Goal: Task Accomplishment & Management: Use online tool/utility

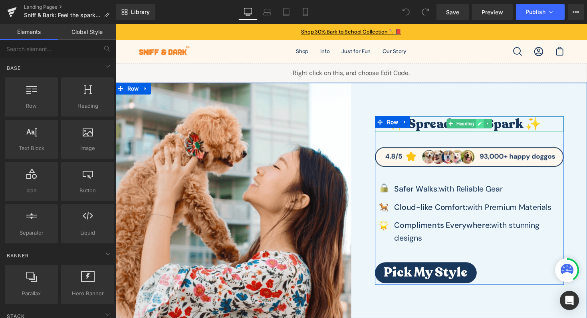
click at [485, 124] on link at bounding box center [489, 126] width 8 height 10
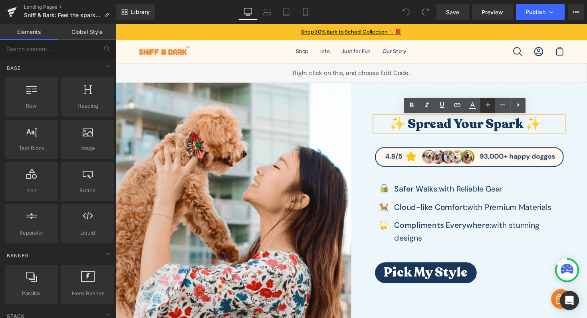
click at [489, 106] on icon at bounding box center [488, 105] width 10 height 10
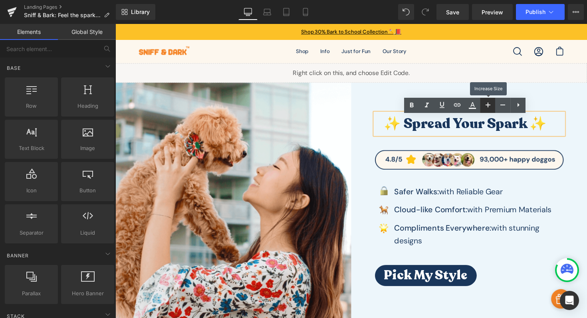
click at [489, 106] on icon at bounding box center [488, 105] width 10 height 10
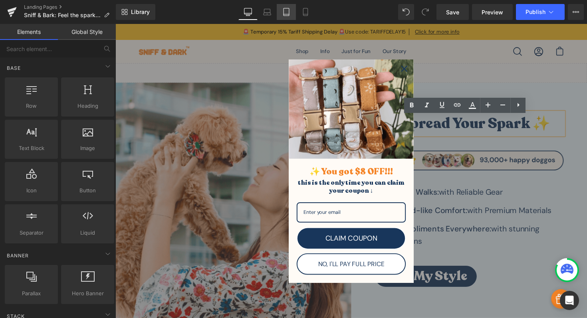
click at [289, 12] on icon at bounding box center [286, 12] width 8 height 8
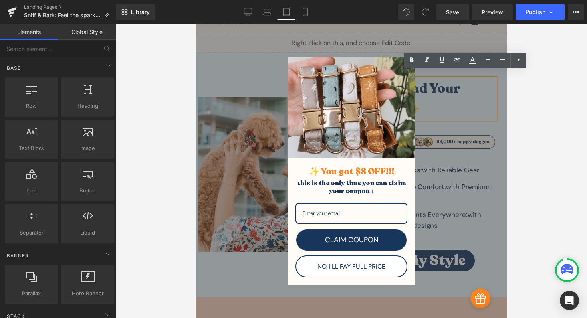
scroll to position [40, 0]
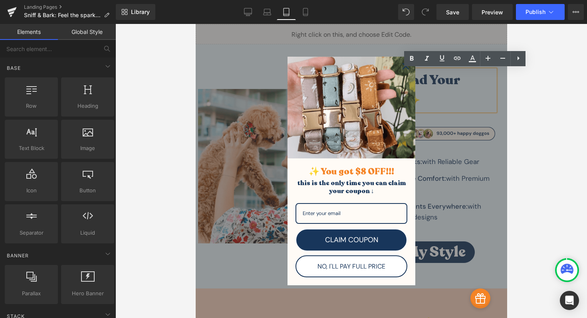
click at [406, 71] on div "Close" at bounding box center [405, 66] width 13 height 13
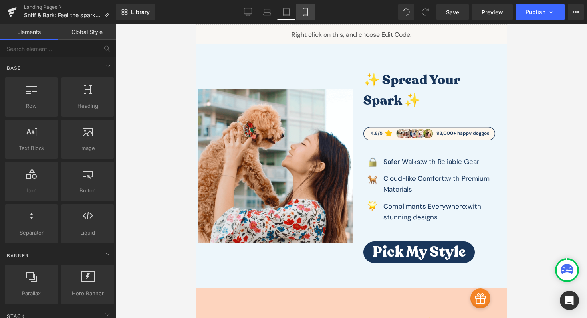
click at [306, 10] on icon at bounding box center [306, 12] width 8 height 8
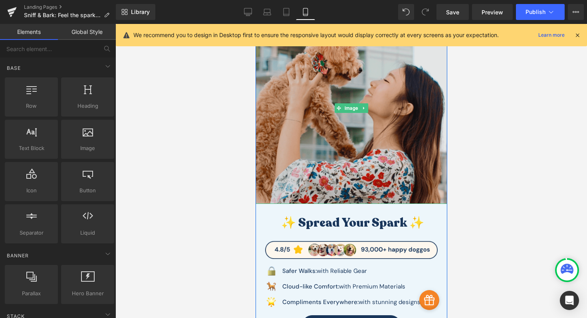
scroll to position [0, 0]
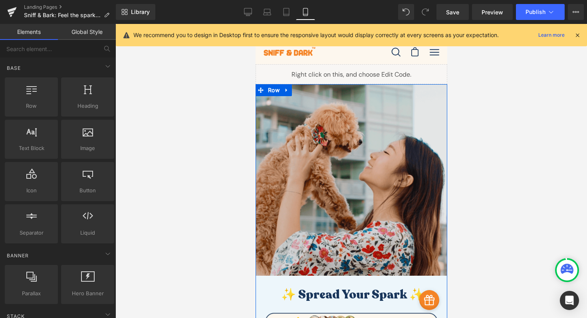
click at [352, 148] on img at bounding box center [351, 180] width 192 height 192
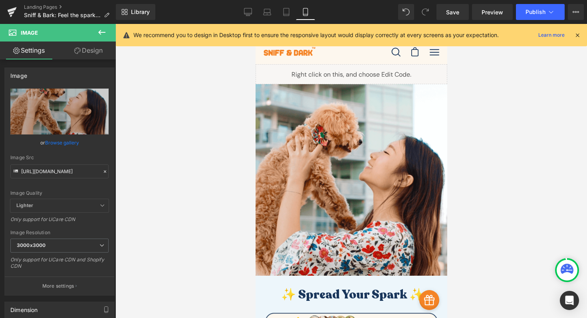
click at [195, 119] on div at bounding box center [351, 171] width 472 height 294
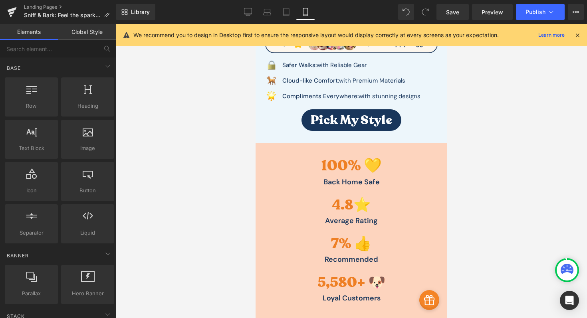
scroll to position [352, 0]
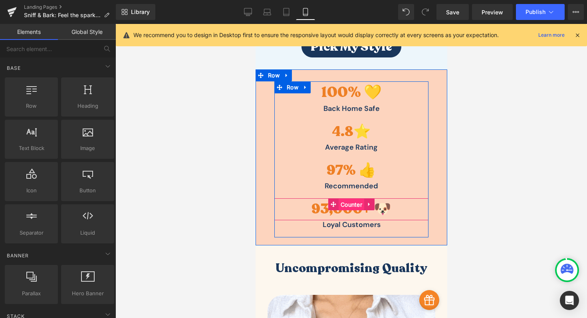
click at [343, 204] on span "Counter" at bounding box center [351, 205] width 26 height 12
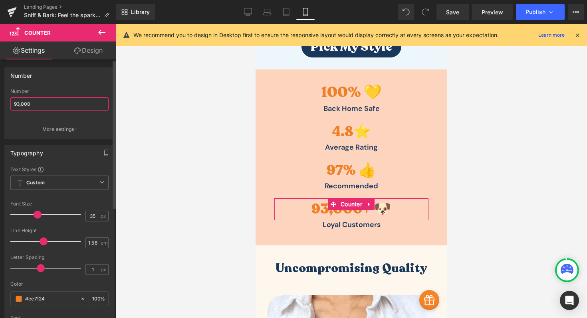
drag, startPoint x: 19, startPoint y: 105, endPoint x: 10, endPoint y: 105, distance: 9.2
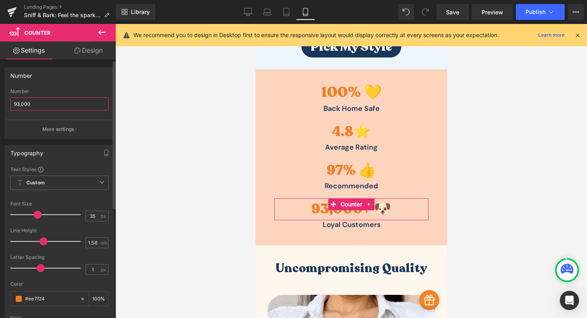
click at [10, 105] on input "93,000" at bounding box center [59, 103] width 98 height 13
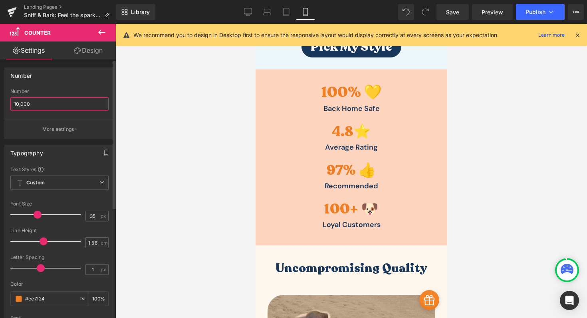
type input "100,000"
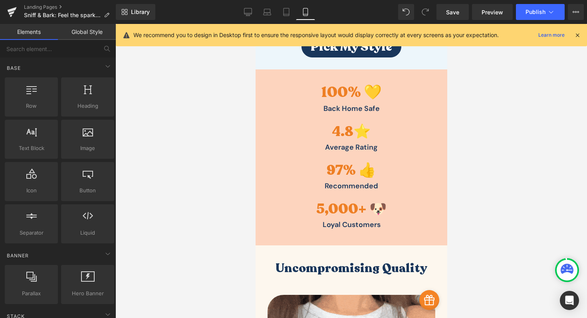
click at [153, 123] on div at bounding box center [351, 171] width 472 height 294
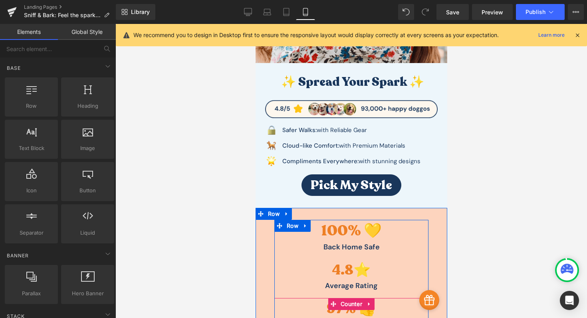
scroll to position [139, 0]
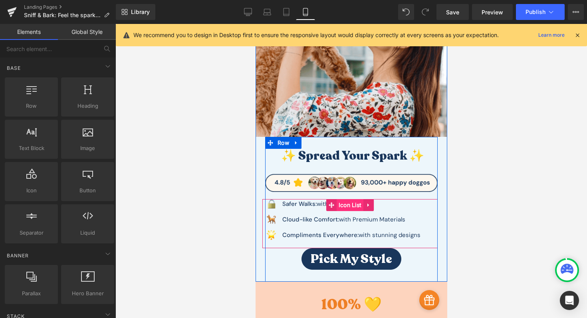
click at [339, 205] on span "Icon List" at bounding box center [349, 205] width 27 height 12
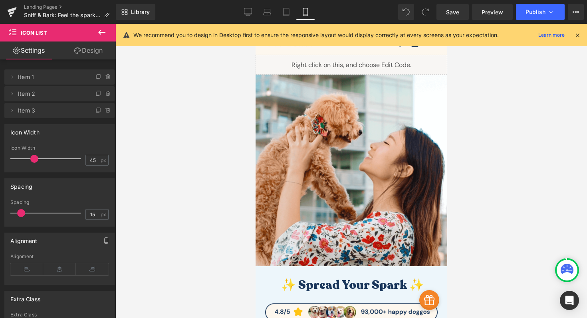
scroll to position [0, 0]
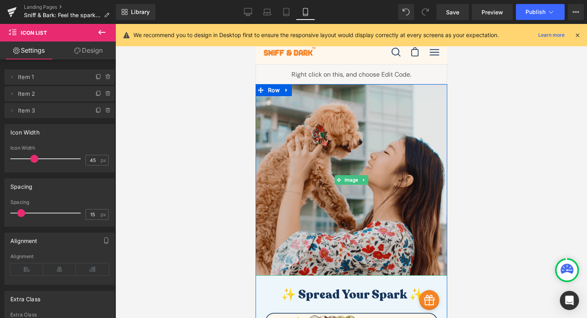
click at [362, 155] on img at bounding box center [351, 180] width 192 height 192
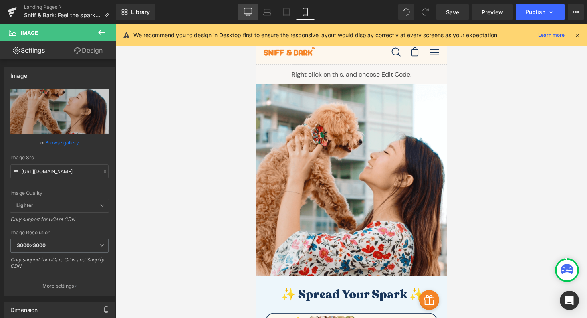
click at [249, 15] on icon at bounding box center [248, 15] width 2 height 2
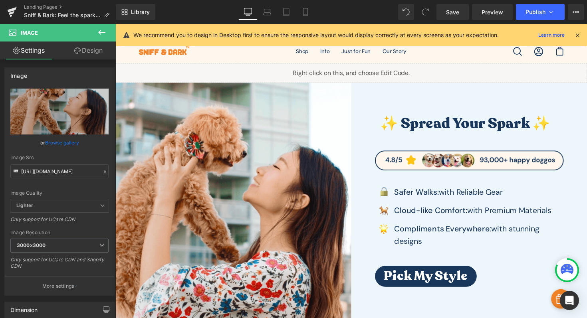
click at [108, 32] on button at bounding box center [102, 33] width 28 height 18
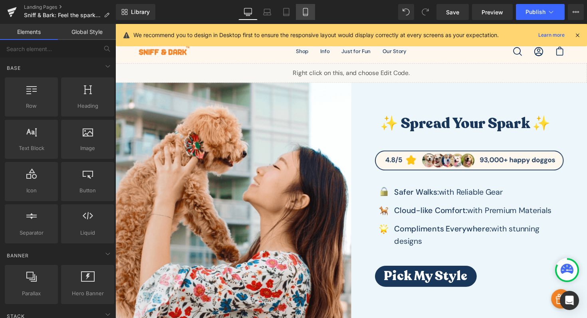
click at [304, 11] on icon at bounding box center [305, 12] width 4 height 8
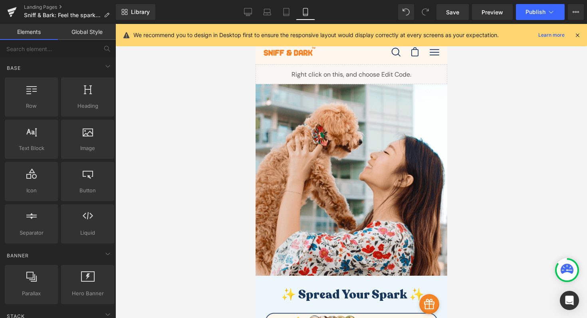
scroll to position [40, 0]
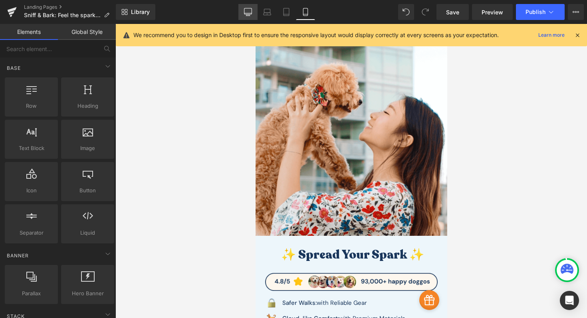
click at [251, 13] on icon at bounding box center [248, 12] width 8 height 8
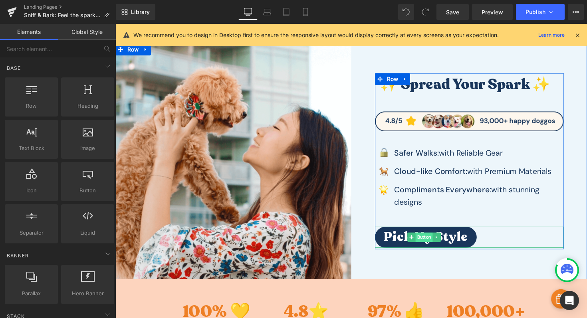
click at [424, 241] on span "Button" at bounding box center [432, 243] width 18 height 10
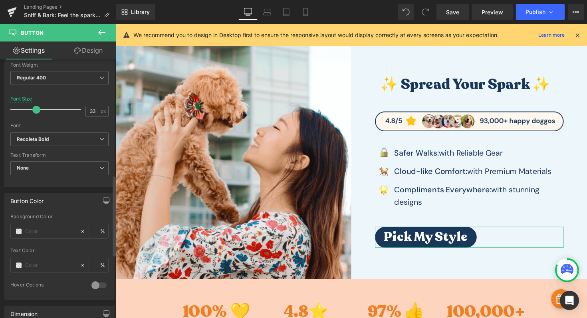
scroll to position [471, 0]
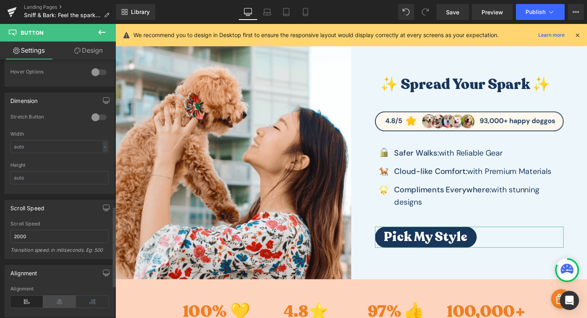
click at [54, 302] on icon at bounding box center [59, 302] width 33 height 12
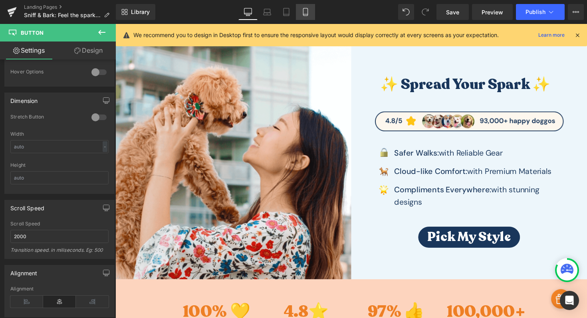
click at [302, 13] on link "Mobile" at bounding box center [305, 12] width 19 height 16
type input "31"
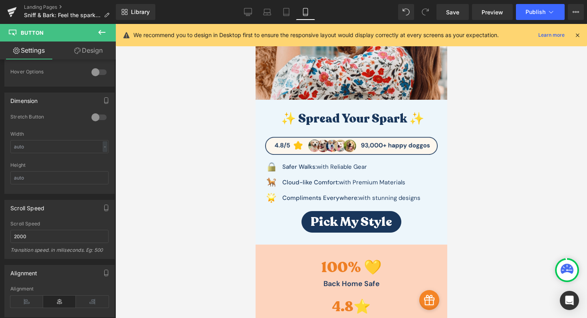
scroll to position [178, 0]
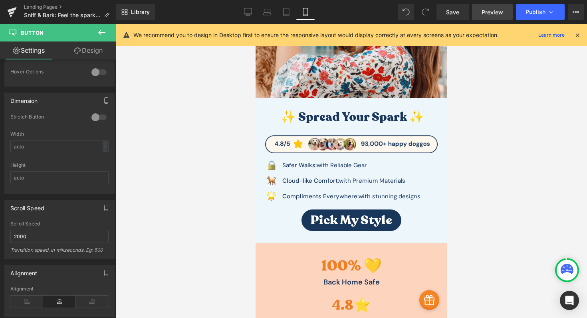
click at [481, 11] on link "Preview" at bounding box center [492, 12] width 41 height 16
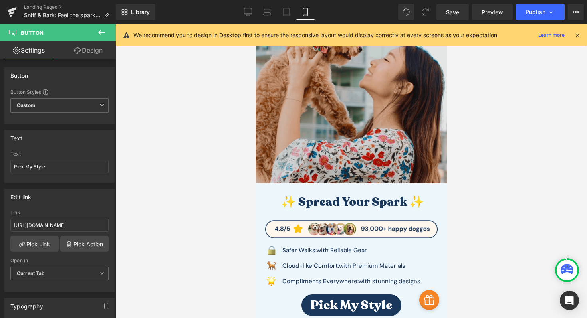
scroll to position [0, 0]
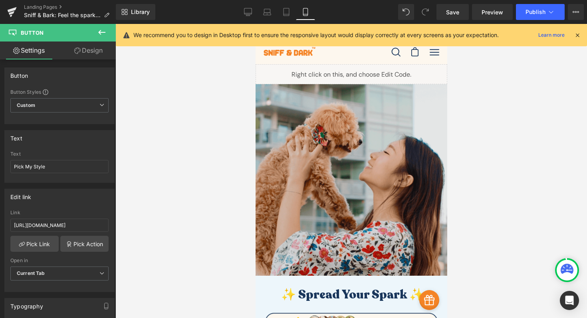
click at [303, 157] on img at bounding box center [351, 180] width 192 height 192
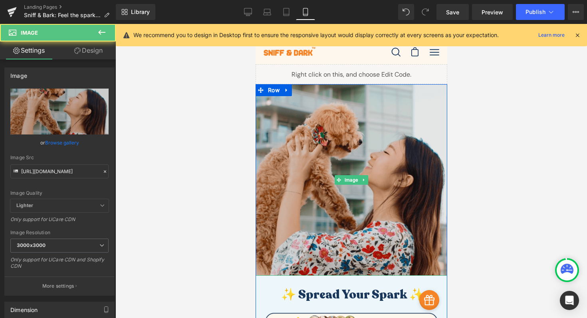
click at [303, 157] on img at bounding box center [351, 180] width 192 height 192
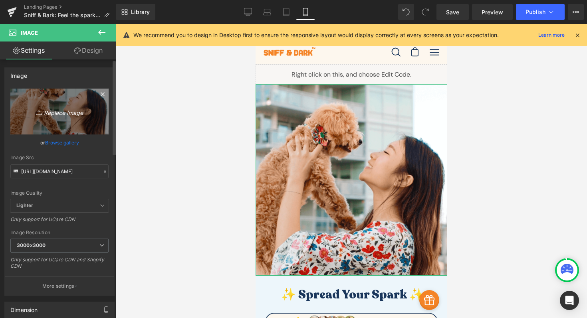
click at [58, 109] on icon "Replace Image" at bounding box center [60, 112] width 64 height 10
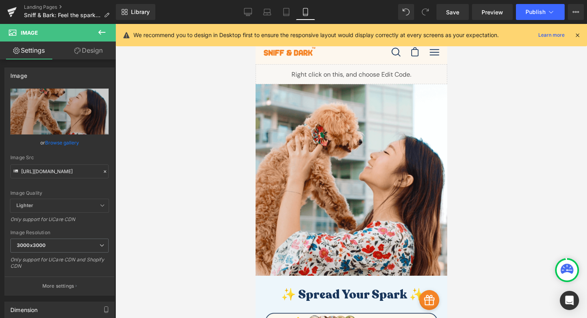
type input "C:\fakepath\Defult Image.webp"
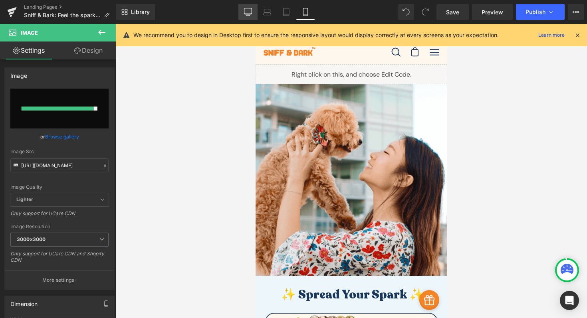
click at [245, 11] on icon at bounding box center [248, 12] width 8 height 8
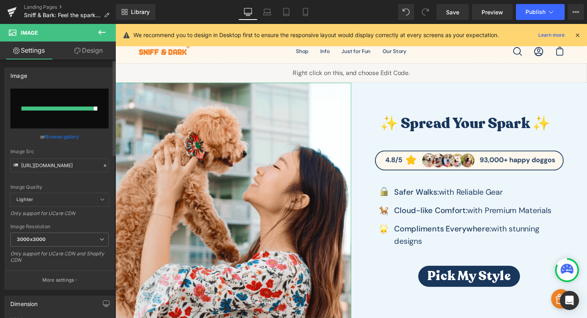
click at [62, 122] on input "file" at bounding box center [59, 109] width 98 height 40
type input "C:\fakepath\Sniff and bark custom dog collars and harness.jpg"
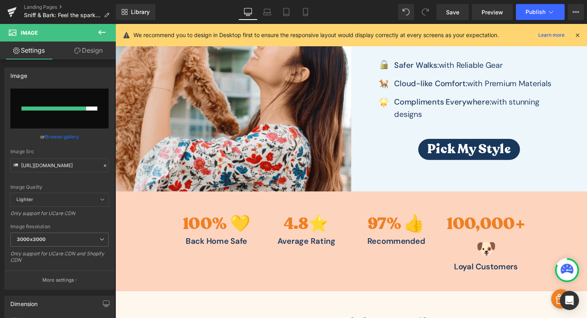
scroll to position [212, 0]
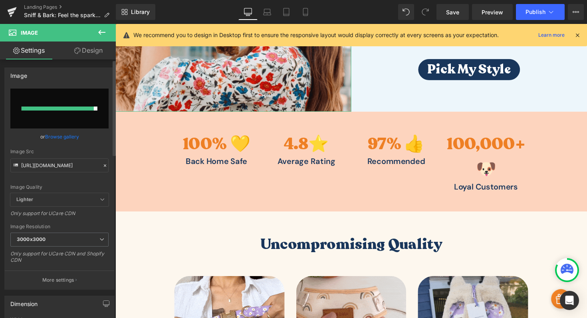
click at [72, 118] on input "file" at bounding box center [59, 109] width 98 height 40
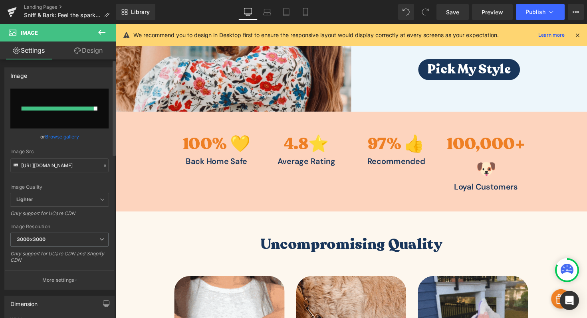
type input "C:\fakepath\Sniff and bark custom dog collars and harness.jpg"
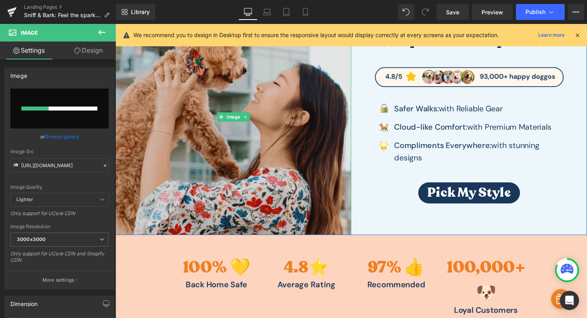
scroll to position [0, 0]
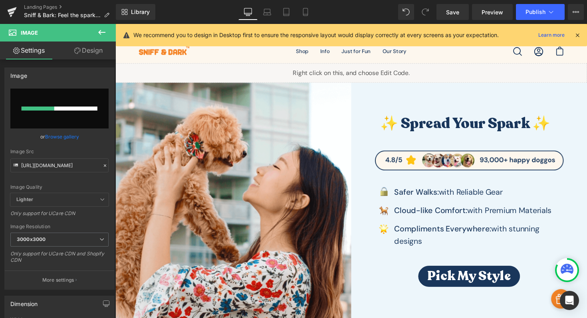
click at [251, 12] on icon at bounding box center [248, 12] width 8 height 8
click at [576, 34] on icon at bounding box center [577, 35] width 7 height 7
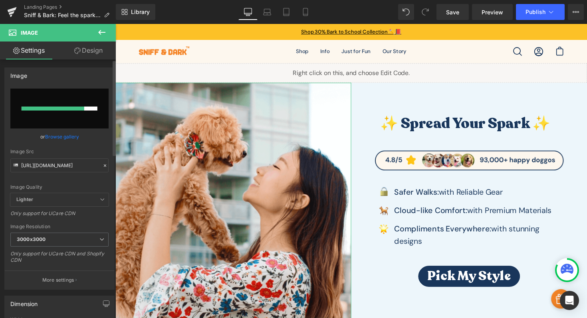
click at [75, 137] on link "Browse gallery" at bounding box center [62, 137] width 34 height 14
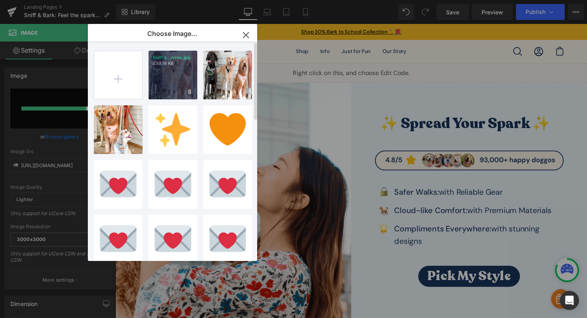
click at [181, 70] on div "Sniff a...ness.jpg 439.16 KB" at bounding box center [173, 75] width 49 height 49
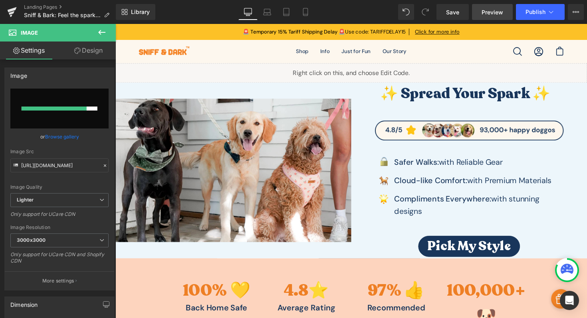
click at [499, 11] on span "Preview" at bounding box center [493, 12] width 22 height 8
click at [74, 135] on link "Browse gallery" at bounding box center [62, 137] width 34 height 14
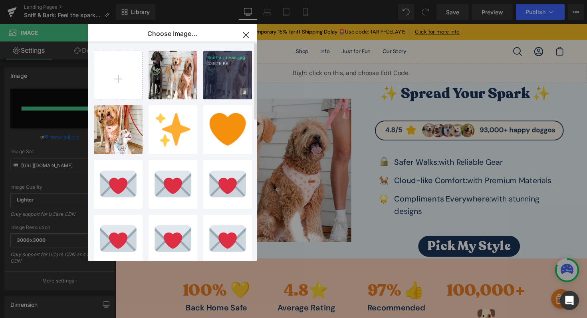
click at [241, 89] on span at bounding box center [245, 92] width 8 height 8
click at [239, 70] on div "Delete image? Yes No" at bounding box center [227, 75] width 49 height 49
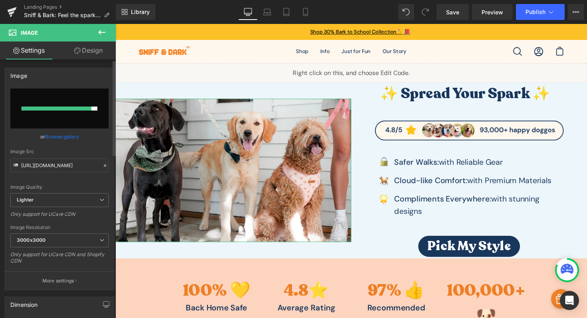
click at [73, 139] on link "Browse gallery" at bounding box center [62, 137] width 34 height 14
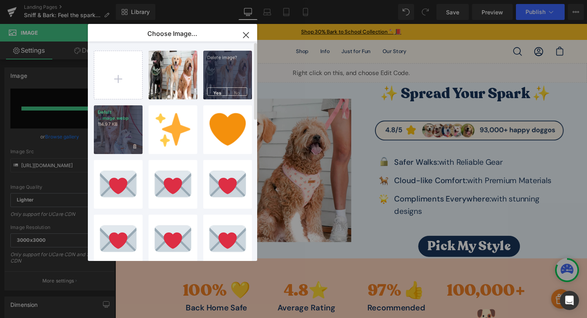
click at [131, 117] on p "Defult ...mage.webp" at bounding box center [118, 115] width 41 height 12
type input "https://ucarecdn.com/556afd1f-6d2f-4cff-b00b-f75537c00b9d/-/format/auto/-/previ…"
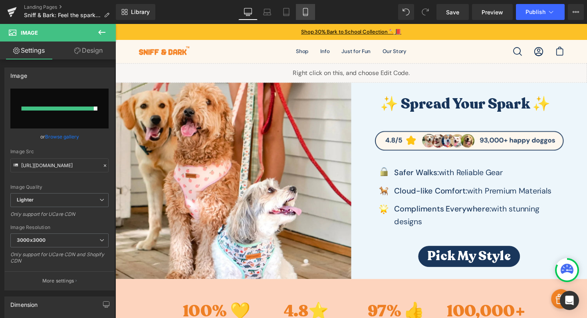
click at [301, 10] on link "Mobile" at bounding box center [305, 12] width 19 height 16
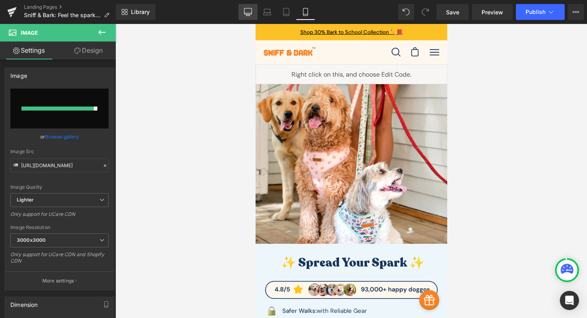
click at [248, 16] on link "Desktop" at bounding box center [248, 12] width 19 height 16
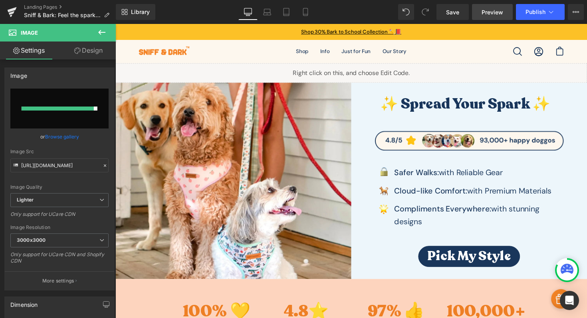
click at [489, 11] on span "Preview" at bounding box center [493, 12] width 22 height 8
click at [455, 12] on span "Save" at bounding box center [452, 12] width 13 height 8
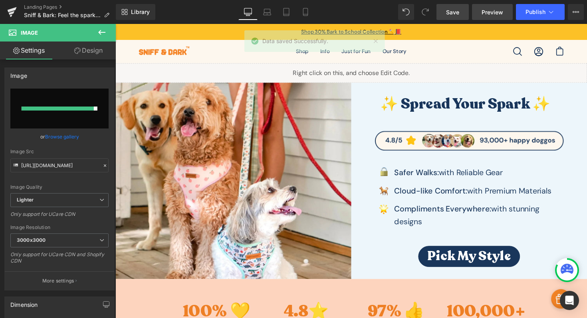
click at [494, 13] on span "Preview" at bounding box center [493, 12] width 22 height 8
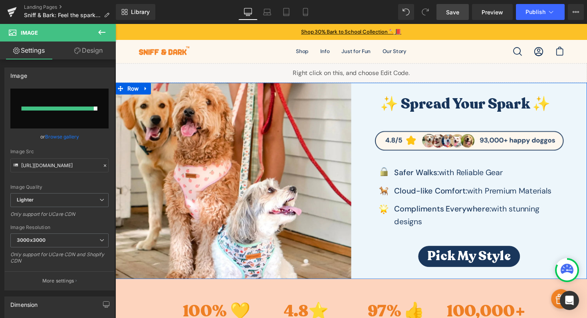
click at [455, 87] on div "✨ Spread Your Spark ✨ Heading Image Image Safer Walks: with Reliable Gear Text …" at bounding box center [478, 184] width 242 height 201
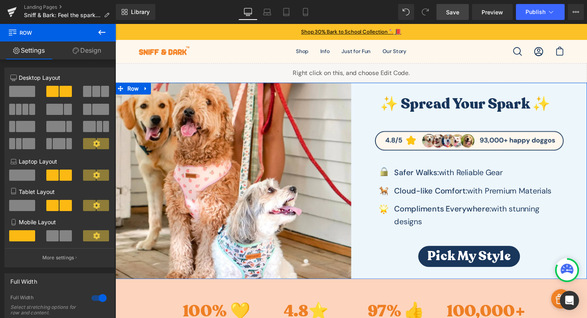
click at [466, 91] on div "✨ Spread Your Spark ✨ Heading Image Image Safer Walks: with Reliable Gear Text …" at bounding box center [478, 184] width 242 height 201
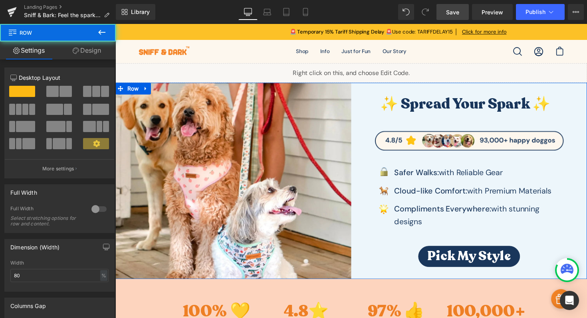
click at [467, 94] on div "✨ Spread Your Spark ✨ Heading Image Image Safer Walks: with Reliable Gear Text …" at bounding box center [478, 184] width 242 height 201
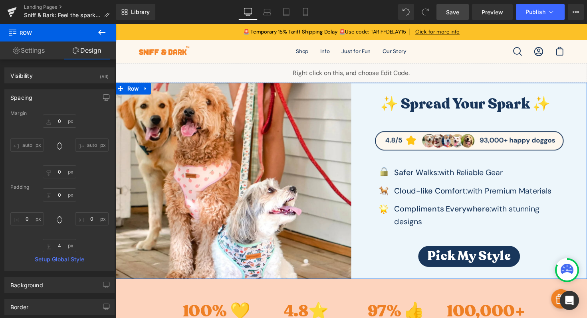
click at [476, 89] on div "✨ Spread Your Spark ✨ Heading Image Image Safer Walks: with Reliable Gear Text …" at bounding box center [478, 184] width 242 height 201
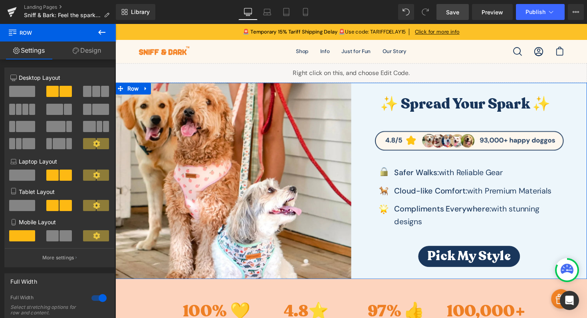
click at [477, 93] on div "✨ Spread Your Spark ✨ Heading Image Image Safer Walks: with Reliable Gear Text …" at bounding box center [478, 184] width 242 height 201
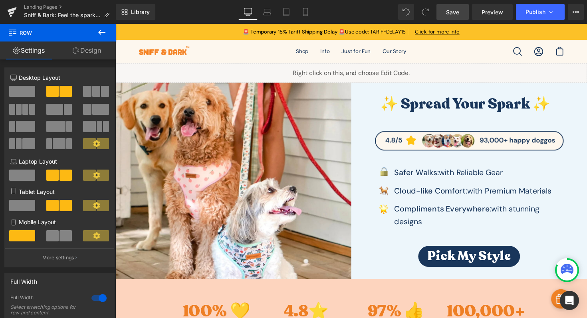
click at [104, 31] on icon at bounding box center [102, 33] width 10 height 10
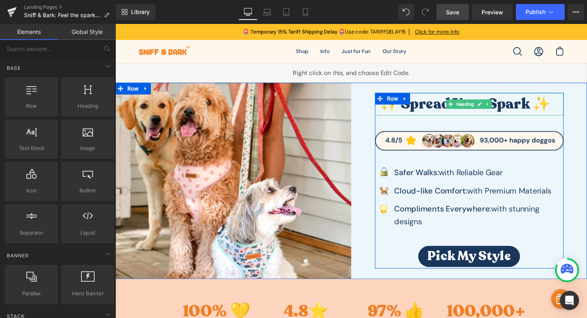
click at [442, 100] on h3 "✨ Spread Your Spark ✨" at bounding box center [474, 106] width 185 height 23
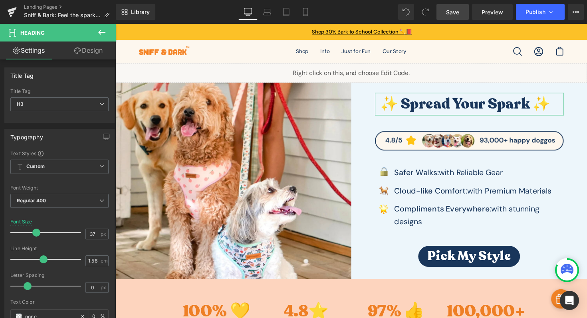
click at [99, 54] on link "Design" at bounding box center [89, 51] width 58 height 18
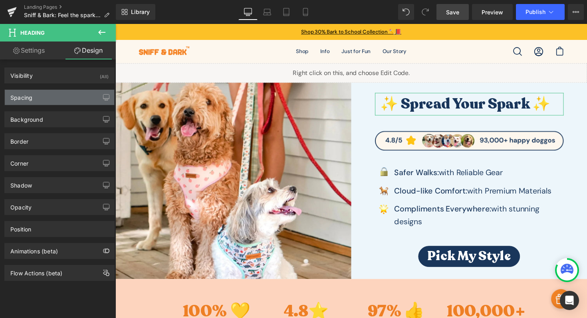
click at [77, 94] on div "Spacing" at bounding box center [59, 97] width 109 height 15
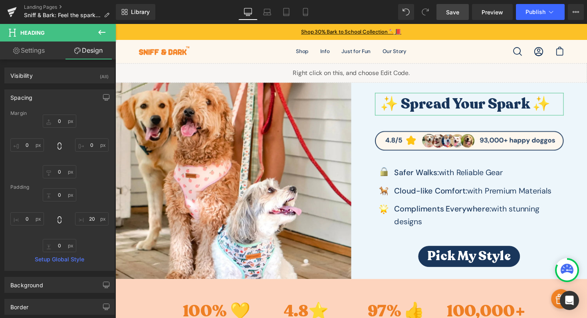
click at [77, 94] on div "Spacing" at bounding box center [59, 97] width 109 height 15
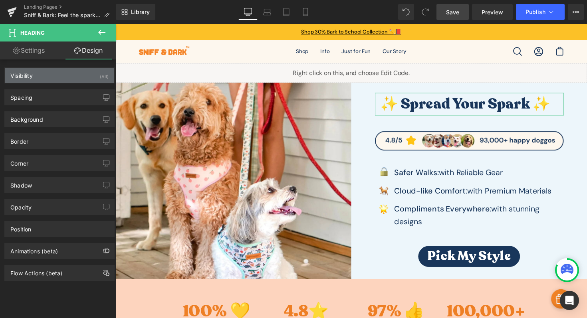
click at [51, 75] on div "Visibility (All)" at bounding box center [59, 75] width 109 height 15
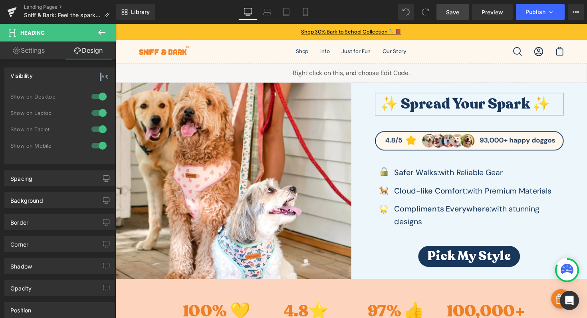
click at [51, 75] on div "Visibility (All)" at bounding box center [59, 75] width 109 height 15
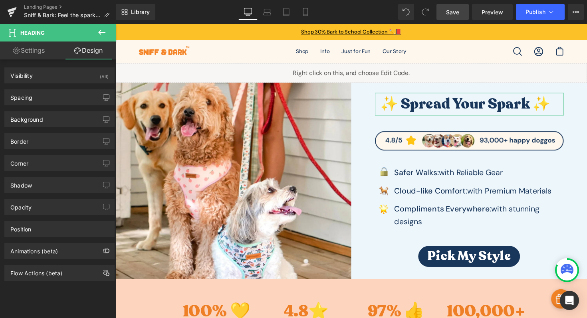
click at [45, 46] on link "Settings" at bounding box center [29, 51] width 58 height 18
type input "0"
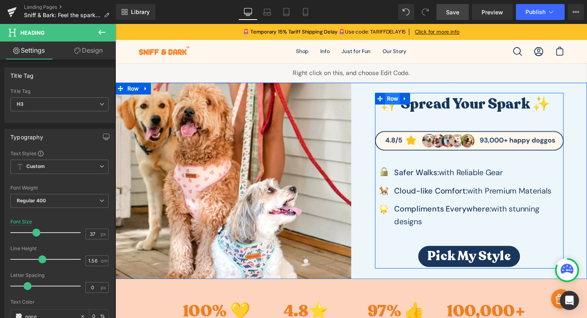
click at [395, 105] on span "Row" at bounding box center [400, 101] width 16 height 12
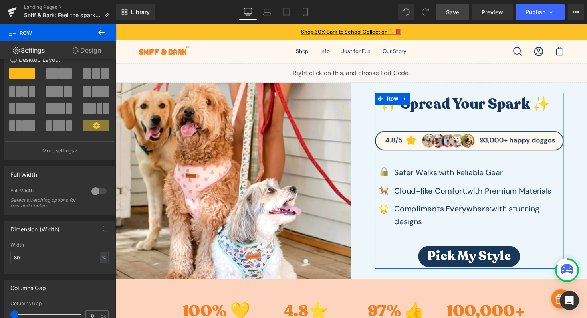
scroll to position [208, 0]
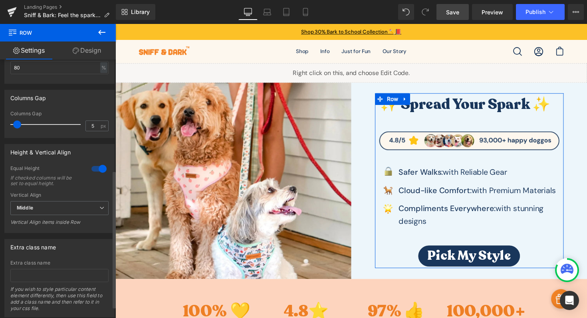
type input "0"
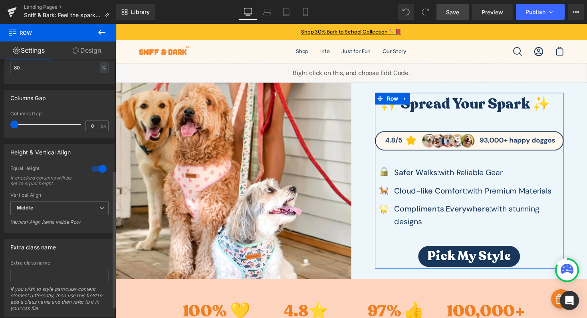
drag, startPoint x: 16, startPoint y: 125, endPoint x: 6, endPoint y: 125, distance: 9.6
click at [6, 125] on div "0px Columns Gap 0 px" at bounding box center [59, 124] width 109 height 27
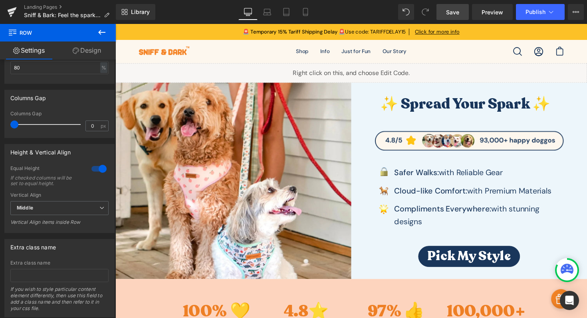
click at [99, 33] on icon at bounding box center [101, 32] width 7 height 5
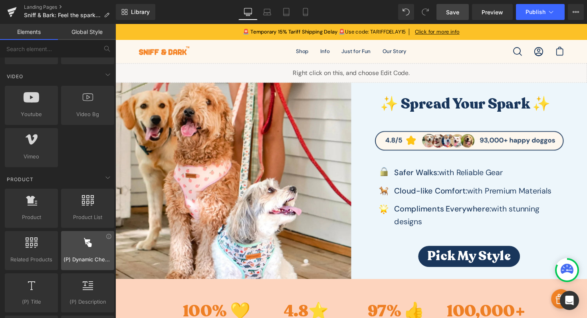
scroll to position [580, 0]
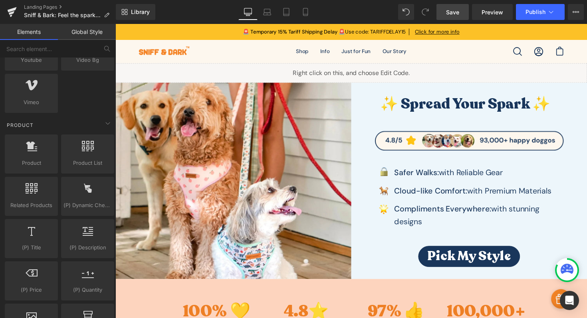
click at [96, 34] on link "Global Style" at bounding box center [87, 32] width 58 height 16
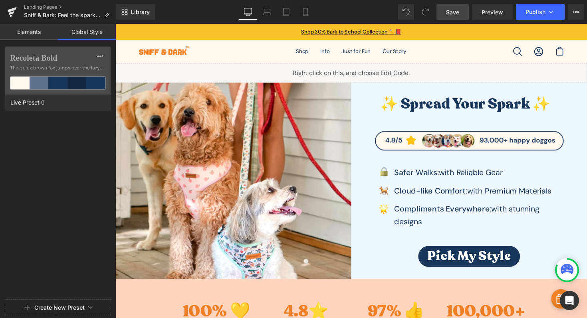
click at [36, 28] on link "Elements" at bounding box center [29, 32] width 58 height 16
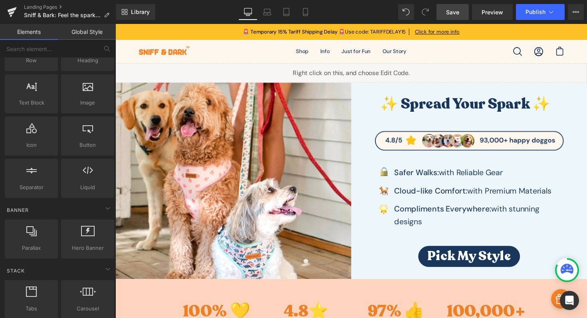
scroll to position [0, 0]
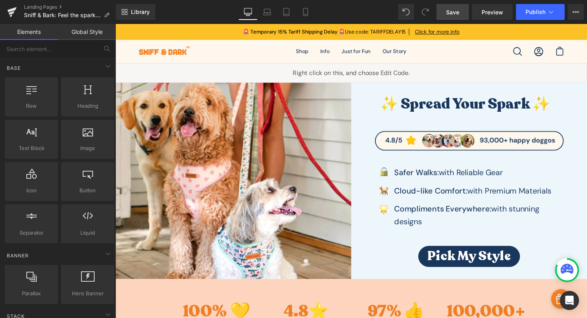
click at [98, 37] on link "Global Style" at bounding box center [87, 32] width 58 height 16
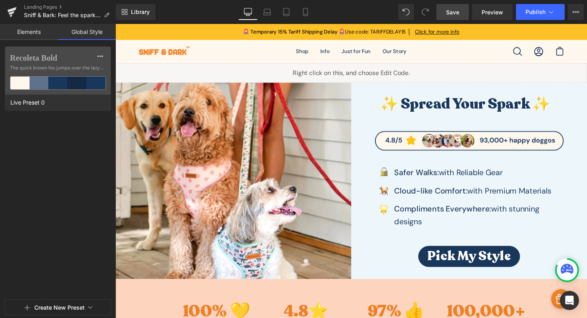
click at [28, 33] on link "Elements" at bounding box center [29, 32] width 58 height 16
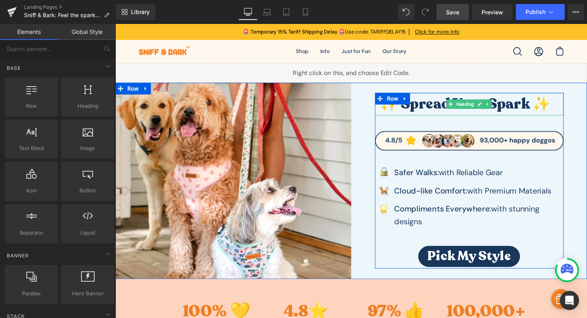
click at [439, 113] on h3 "✨ Spread Your Spark ✨" at bounding box center [474, 106] width 185 height 23
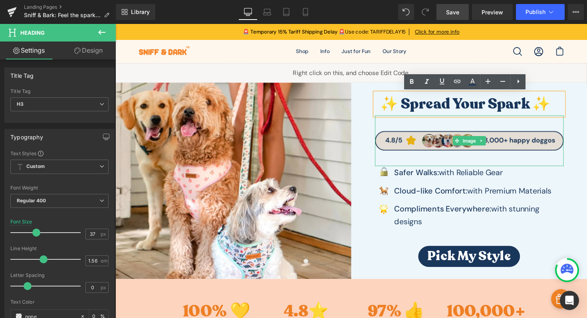
click at [439, 125] on img at bounding box center [478, 144] width 193 height 52
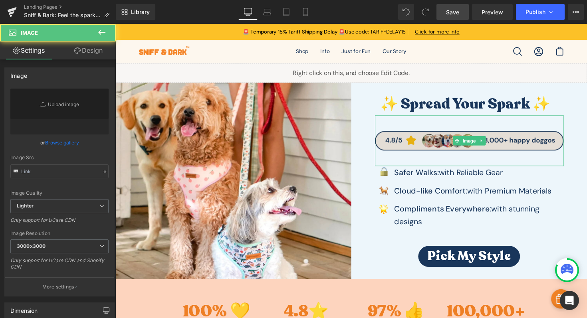
type input "https://ucarecdn.com/ab9d390f-5ef4-41c1-ad95-3cddb430982b/-/format/auto/-/previ…"
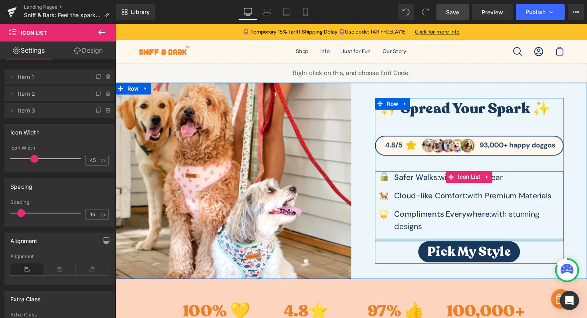
drag, startPoint x: 419, startPoint y: 242, endPoint x: 421, endPoint y: 232, distance: 10.1
click at [421, 232] on div "Image Safer Walks: with Reliable Gear Text Block Image Cl oud -like Comfort: wi…" at bounding box center [478, 211] width 193 height 72
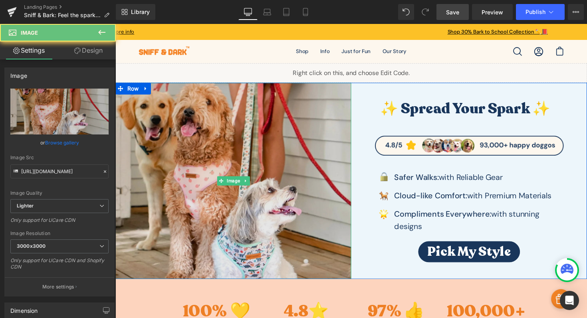
click at [274, 281] on img at bounding box center [236, 184] width 242 height 201
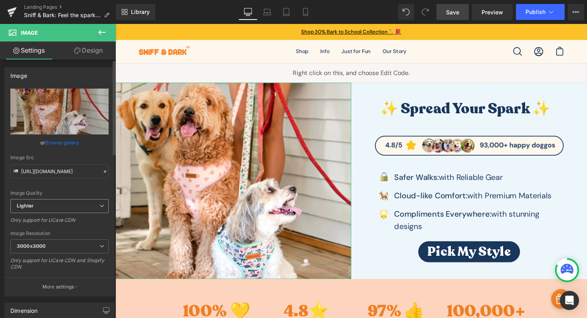
click at [81, 207] on span "Lighter" at bounding box center [59, 206] width 98 height 14
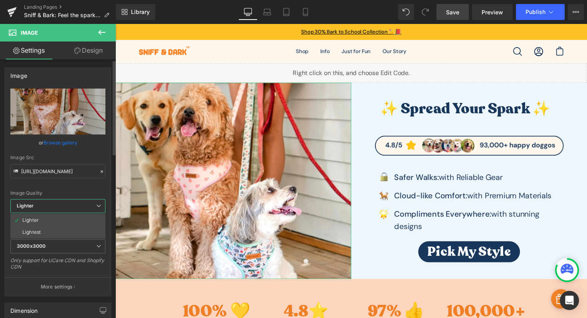
click at [81, 207] on span "Lighter" at bounding box center [57, 206] width 95 height 14
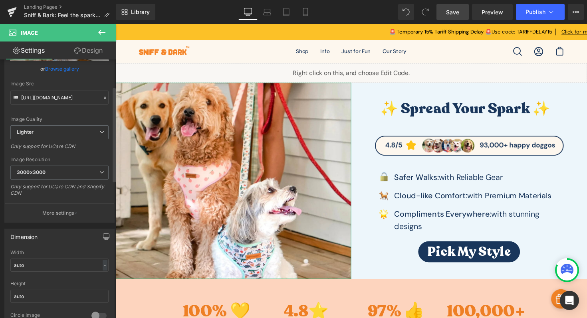
scroll to position [166, 0]
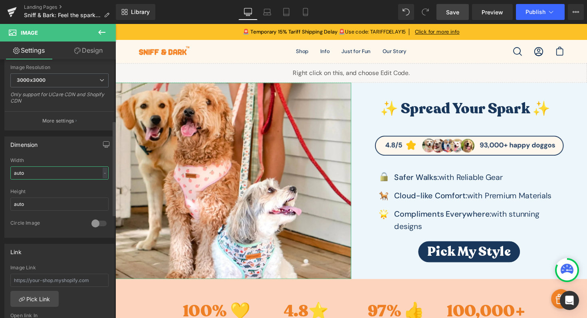
click at [74, 171] on input "auto" at bounding box center [59, 173] width 98 height 13
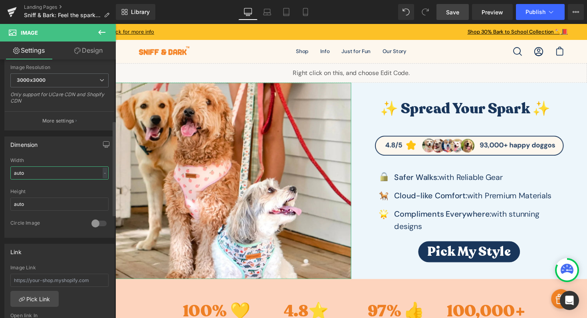
click at [74, 171] on input "auto" at bounding box center [59, 173] width 98 height 13
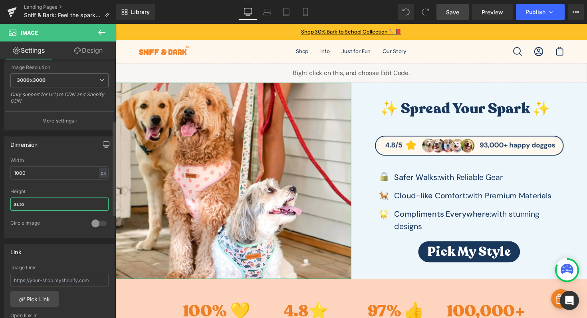
click at [70, 205] on input "auto" at bounding box center [59, 204] width 98 height 13
click at [63, 171] on input "1000" at bounding box center [59, 173] width 98 height 13
click at [36, 171] on input "800" at bounding box center [59, 173] width 98 height 13
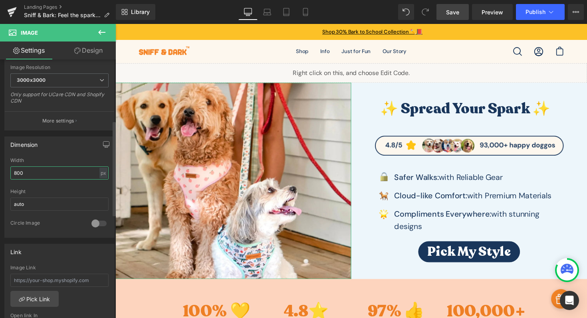
click at [36, 171] on input "800" at bounding box center [59, 173] width 98 height 13
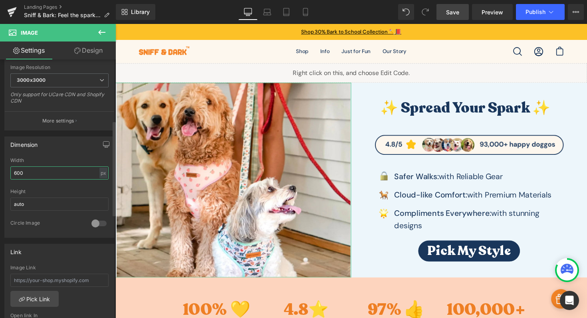
click at [36, 171] on input "600" at bounding box center [59, 173] width 98 height 13
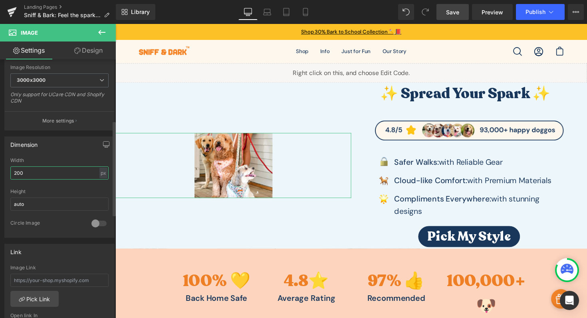
click at [36, 171] on input "200" at bounding box center [59, 173] width 98 height 13
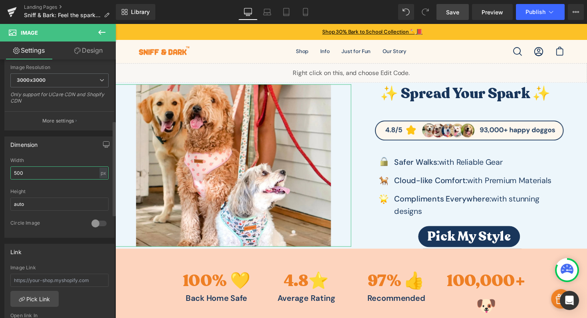
click at [34, 172] on input "500" at bounding box center [59, 173] width 98 height 13
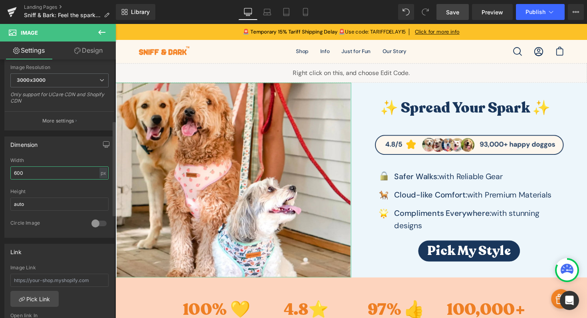
click at [56, 173] on input "600" at bounding box center [59, 173] width 98 height 13
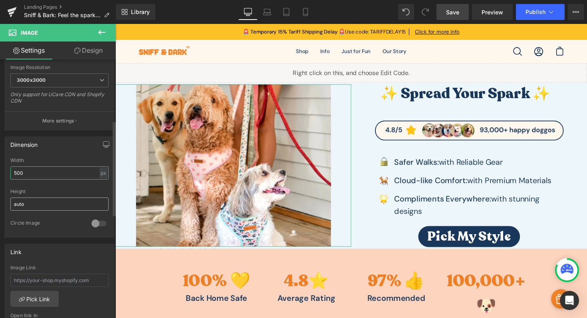
type input "500"
click at [54, 202] on input "auto" at bounding box center [59, 204] width 98 height 13
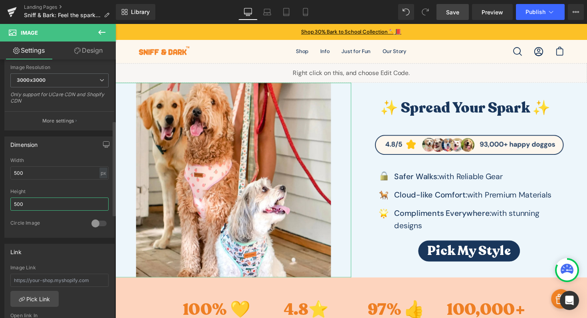
click at [50, 202] on input "500" at bounding box center [59, 204] width 98 height 13
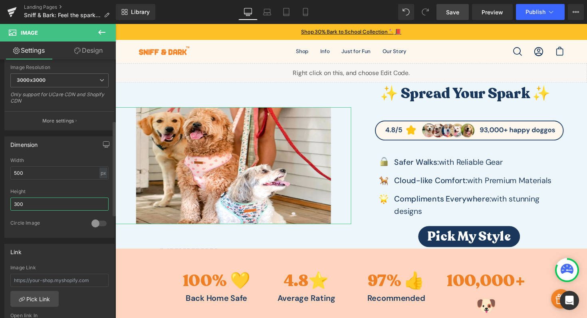
click at [45, 203] on input "300" at bounding box center [59, 204] width 98 height 13
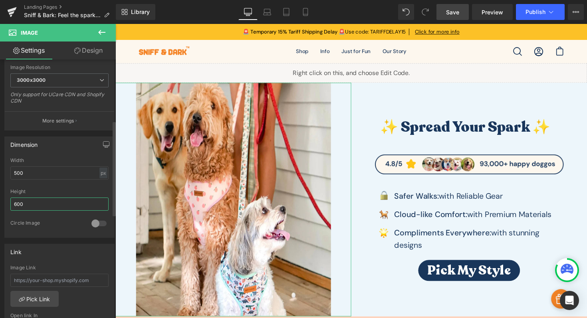
click at [45, 203] on input "600" at bounding box center [59, 204] width 98 height 13
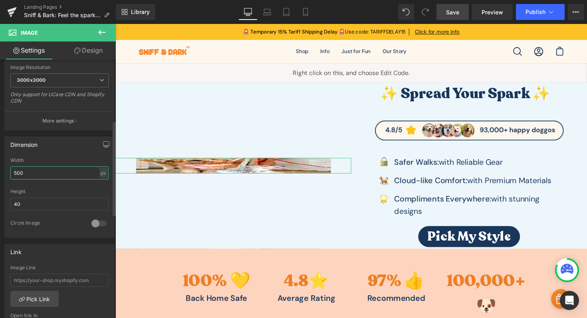
click at [55, 171] on input "500" at bounding box center [59, 173] width 98 height 13
click at [54, 205] on input "40" at bounding box center [59, 204] width 98 height 13
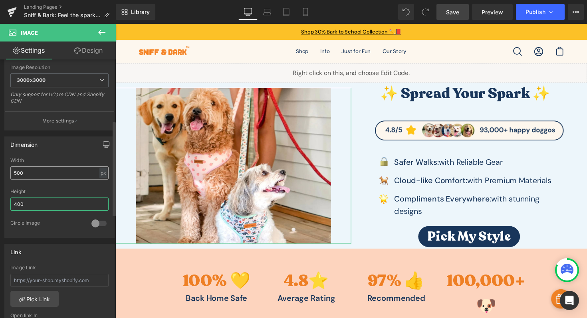
type input "400"
click at [59, 174] on input "500" at bounding box center [59, 173] width 98 height 13
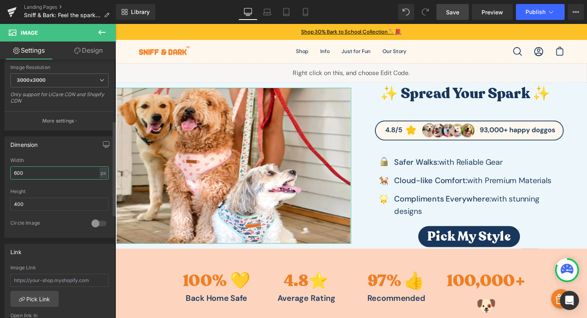
click at [59, 174] on input "600" at bounding box center [59, 173] width 98 height 13
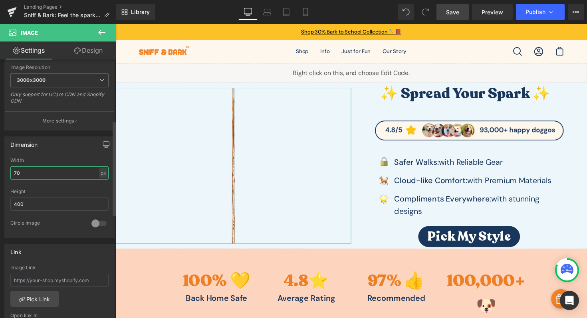
type input "700"
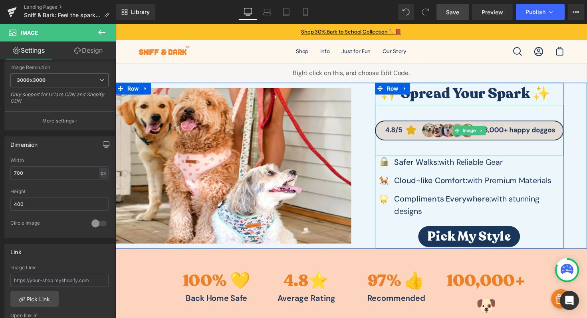
click at [468, 115] on img at bounding box center [478, 133] width 193 height 52
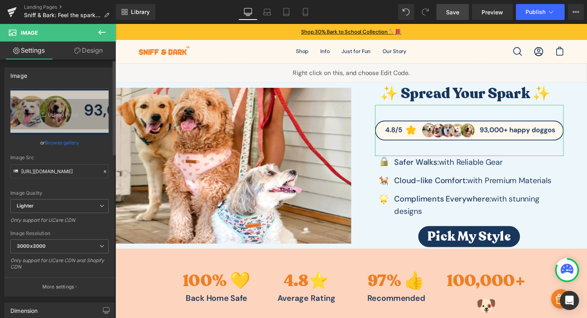
scroll to position [205, 0]
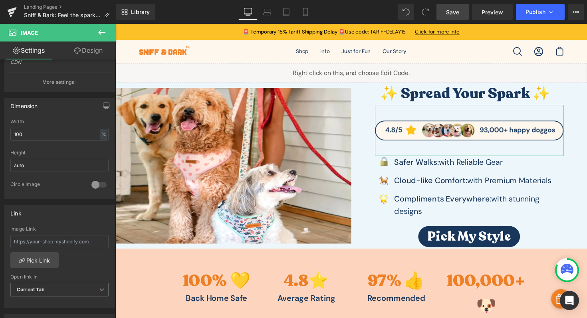
click at [91, 49] on link "Design" at bounding box center [89, 51] width 58 height 18
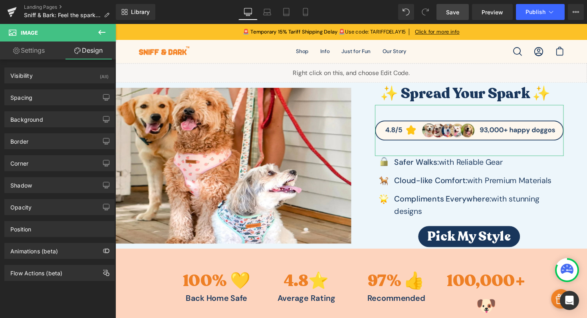
type input "0"
type input "40"
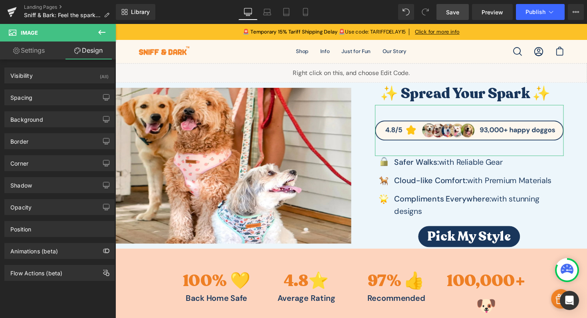
type input "0"
type input "40"
type input "0"
click at [54, 98] on div "Spacing" at bounding box center [59, 97] width 109 height 15
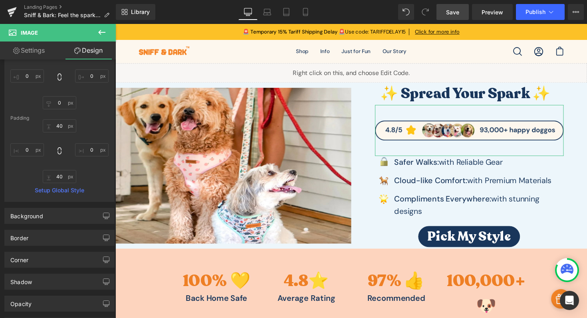
scroll to position [0, 0]
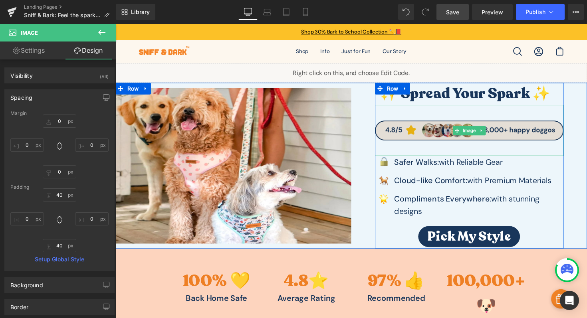
click at [456, 111] on img at bounding box center [478, 133] width 193 height 52
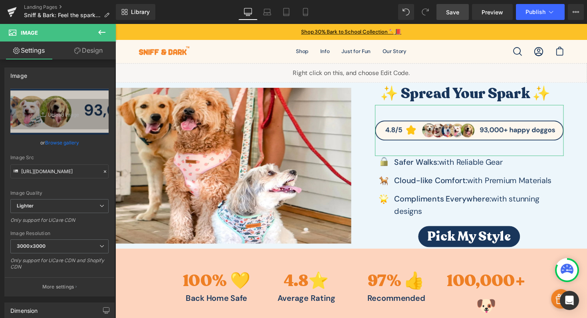
click at [88, 52] on link "Design" at bounding box center [89, 51] width 58 height 18
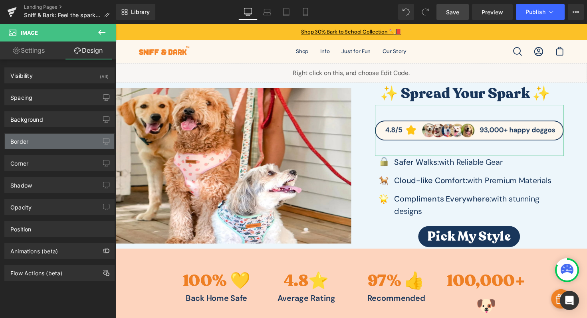
click at [37, 140] on div "Border" at bounding box center [59, 141] width 109 height 15
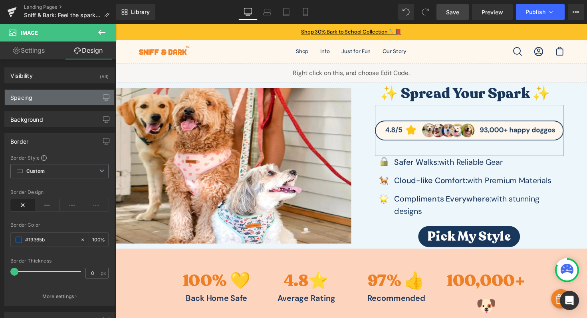
click at [50, 103] on div "Spacing" at bounding box center [59, 97] width 109 height 15
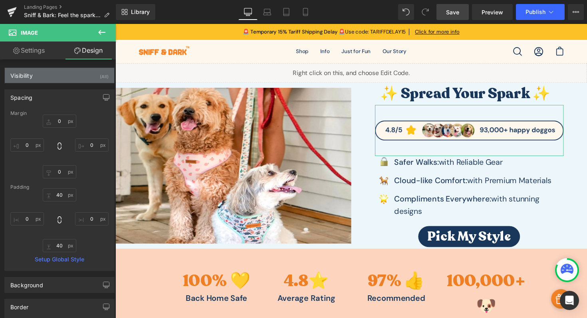
click at [46, 78] on div "Visibility (All)" at bounding box center [59, 75] width 109 height 15
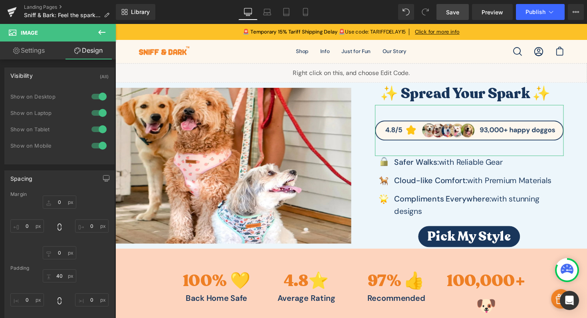
click at [40, 56] on link "Settings" at bounding box center [29, 51] width 58 height 18
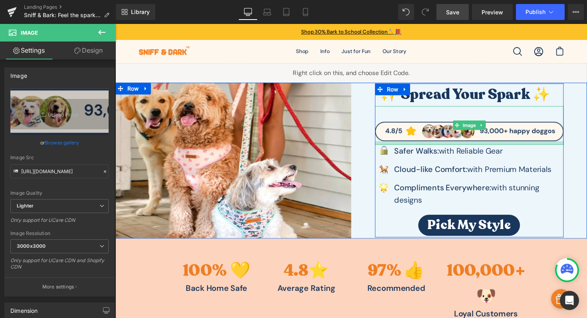
drag, startPoint x: 416, startPoint y: 158, endPoint x: 416, endPoint y: 146, distance: 12.4
click at [416, 146] on div at bounding box center [478, 146] width 193 height 4
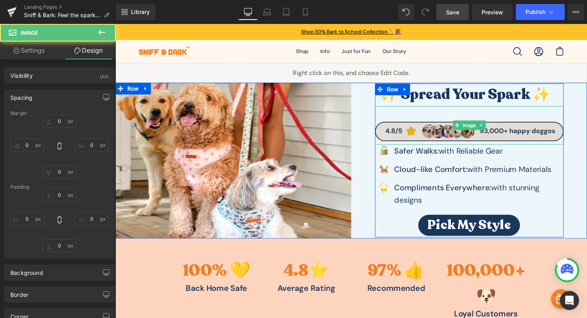
type input "0"
type input "40"
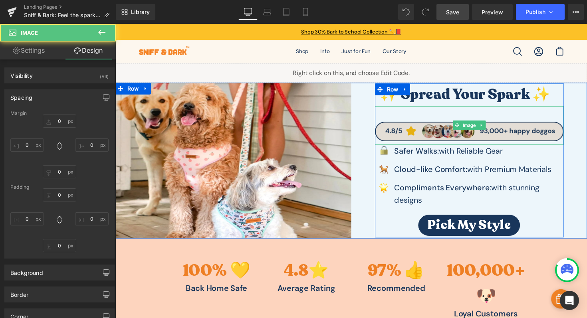
type input "0"
type input "9"
type input "0"
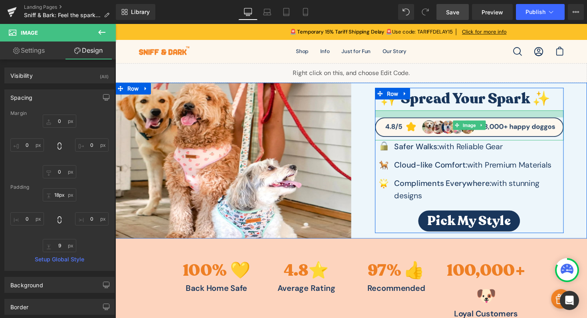
type input "17px"
drag, startPoint x: 419, startPoint y: 109, endPoint x: 418, endPoint y: 100, distance: 9.3
click at [418, 100] on div "✨ Spread Your Spark ✨ Heading Image Image Safer Walks: with Reliable Gear Text …" at bounding box center [478, 162] width 193 height 147
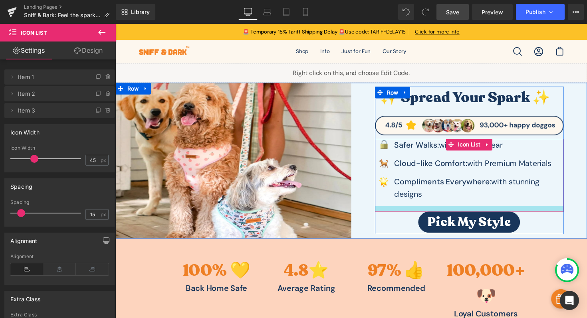
click at [446, 215] on div at bounding box center [478, 214] width 193 height 6
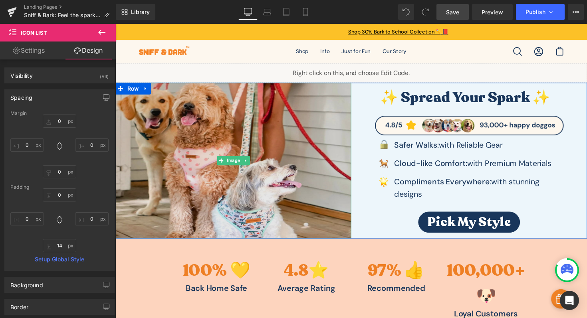
click at [281, 139] on img at bounding box center [236, 164] width 242 height 160
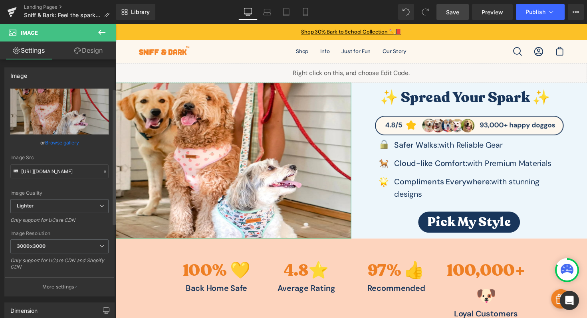
scroll to position [103, 0]
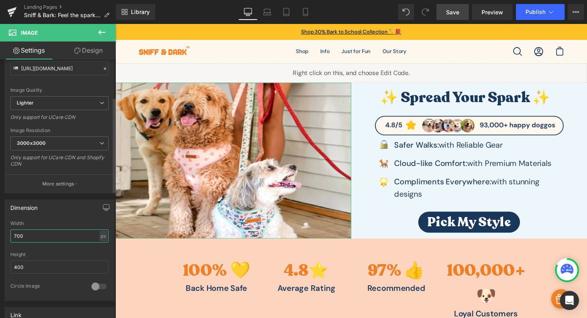
click at [39, 237] on input "700" at bounding box center [59, 236] width 98 height 13
click at [38, 266] on input "400" at bounding box center [59, 267] width 98 height 13
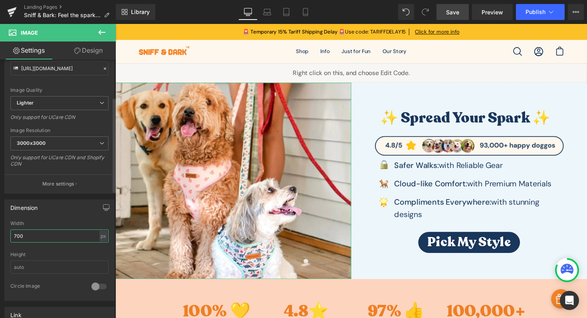
click at [38, 232] on input "700" at bounding box center [59, 236] width 98 height 13
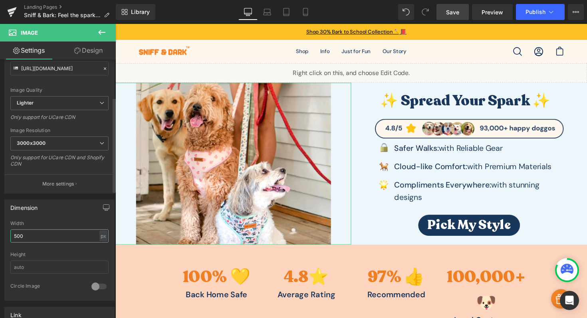
click at [25, 239] on input "500" at bounding box center [59, 236] width 98 height 13
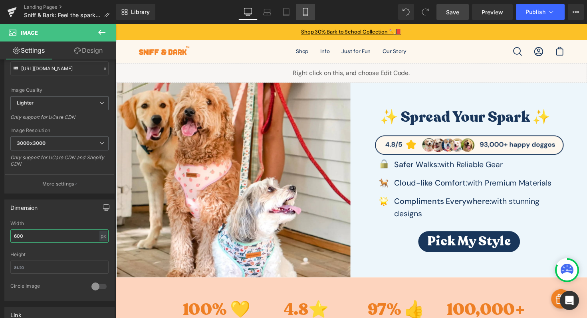
type input "600"
click at [311, 15] on link "Mobile" at bounding box center [305, 12] width 19 height 16
type input "auto"
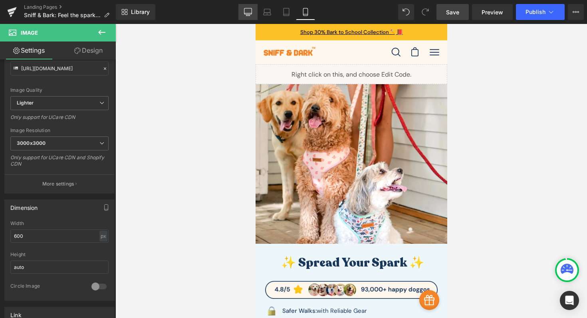
click at [252, 14] on icon at bounding box center [248, 12] width 8 height 8
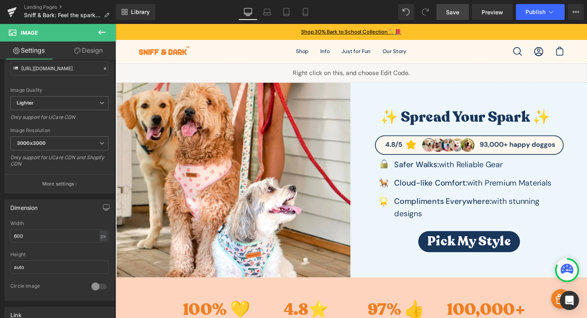
click at [455, 11] on span "Save" at bounding box center [452, 12] width 13 height 8
click at [487, 14] on span "Preview" at bounding box center [493, 12] width 22 height 8
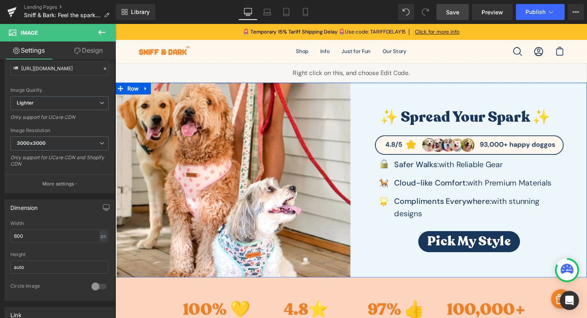
click at [366, 233] on div "✨ Spread Your Spark ✨ Heading Image Image Safer Walks: with Reliable Gear Text …" at bounding box center [478, 184] width 242 height 200
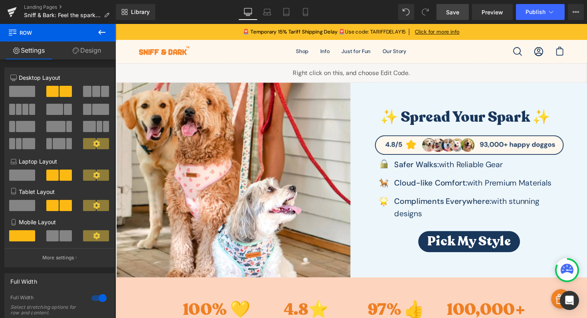
click at [105, 31] on icon at bounding box center [102, 33] width 10 height 10
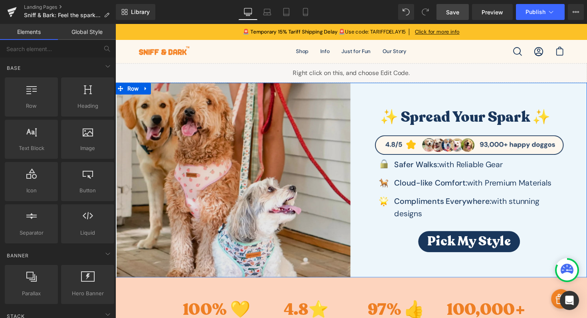
click at [352, 196] on div "Image" at bounding box center [236, 184] width 242 height 200
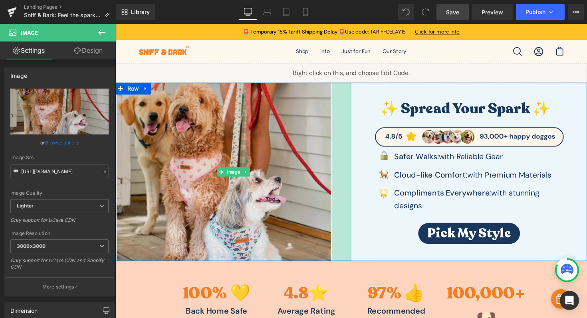
drag, startPoint x: 352, startPoint y: 193, endPoint x: 332, endPoint y: 193, distance: 20.0
click at [332, 193] on div "Image 50px" at bounding box center [236, 175] width 242 height 183
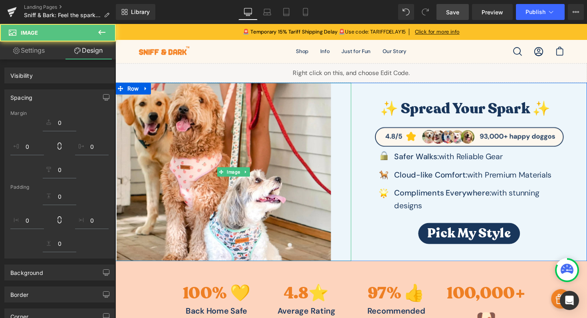
click at [368, 185] on div "✨ Spread Your Spark ✨ Heading Image Image Safer Walks: with Reliable Gear Text …" at bounding box center [478, 175] width 242 height 183
click at [387, 95] on div "✨ Spread Your Spark ✨ Heading Image Image Safer Walks: with Reliable Gear Text …" at bounding box center [478, 175] width 242 height 183
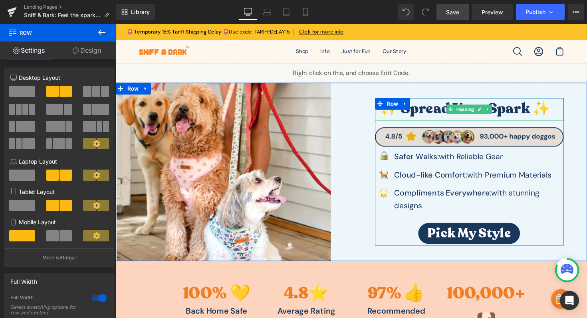
click at [445, 109] on h3 "✨ Spread Your Spark ✨" at bounding box center [474, 111] width 185 height 23
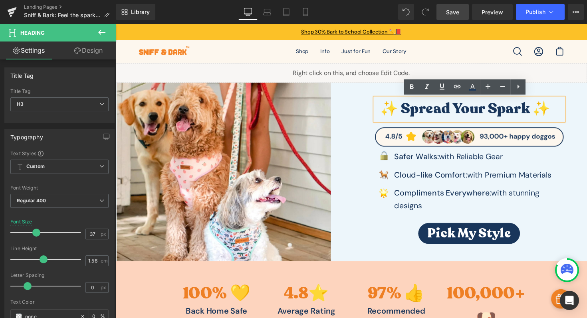
click at [375, 129] on div "✨ Spread Your Spark ✨ Heading Image Image Safer Walks: with Reliable Gear Text …" at bounding box center [478, 175] width 242 height 183
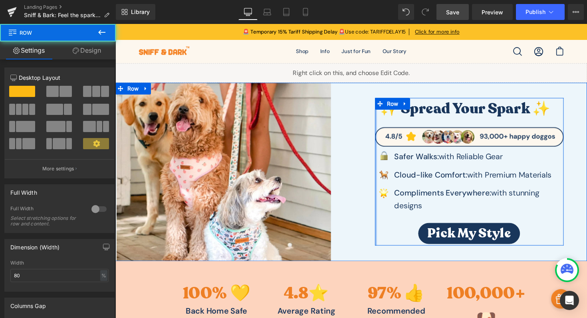
drag, startPoint x: 379, startPoint y: 169, endPoint x: 363, endPoint y: 169, distance: 16.4
click at [363, 169] on div "✨ Spread Your Spark ✨ Heading Image Image Safer Walks: with Reliable Gear Text …" at bounding box center [478, 175] width 242 height 183
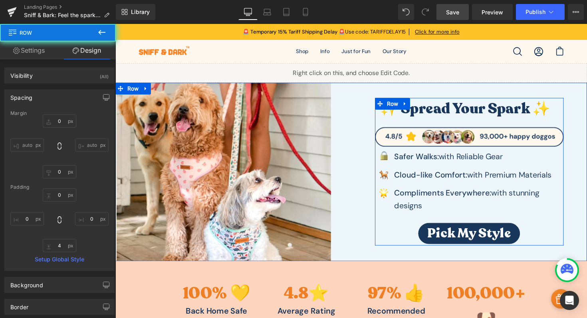
click at [367, 177] on div "✨ Spread Your Spark ✨ Heading Image Image Safer Walks: with Reliable Gear Text …" at bounding box center [478, 175] width 242 height 183
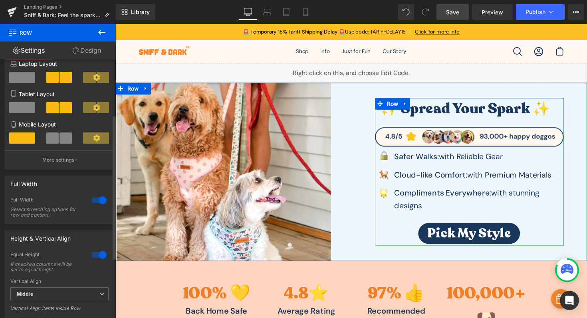
scroll to position [207, 0]
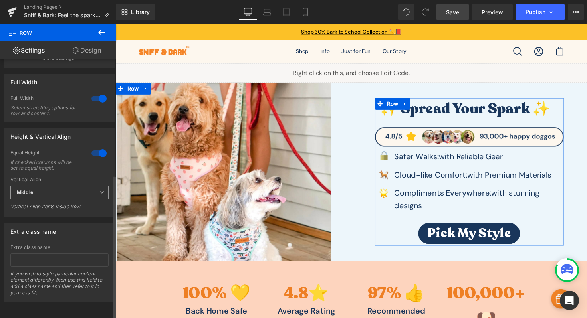
click at [92, 189] on span "Middle" at bounding box center [59, 193] width 98 height 14
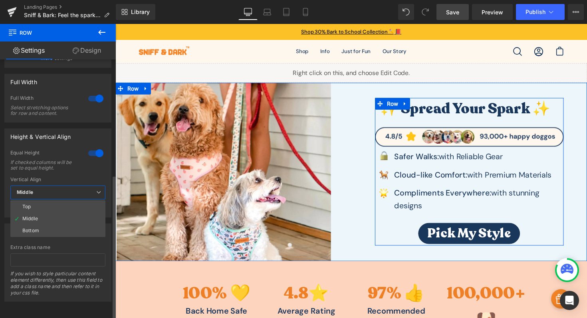
click at [92, 189] on span "Middle" at bounding box center [57, 193] width 95 height 14
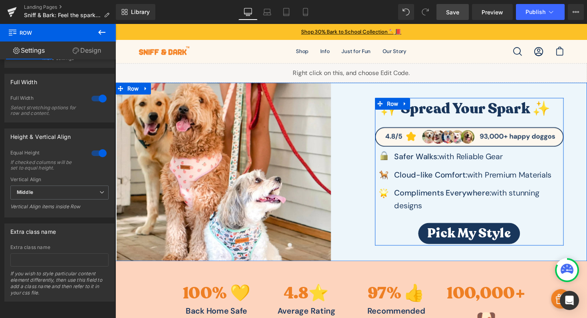
click at [97, 54] on link "Design" at bounding box center [87, 51] width 58 height 18
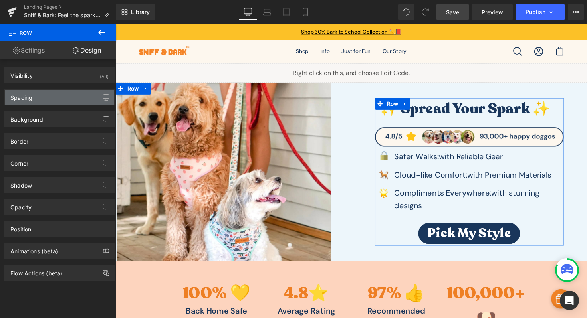
click at [68, 100] on div "Spacing" at bounding box center [59, 97] width 109 height 15
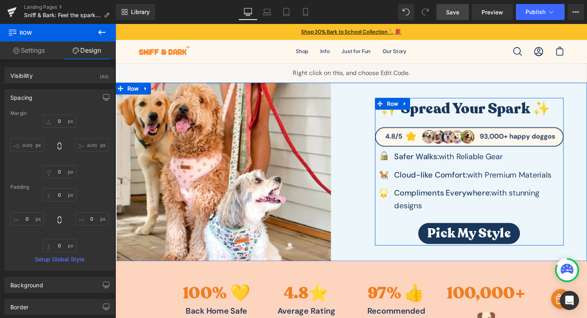
click at [27, 143] on input "auto" at bounding box center [27, 145] width 34 height 13
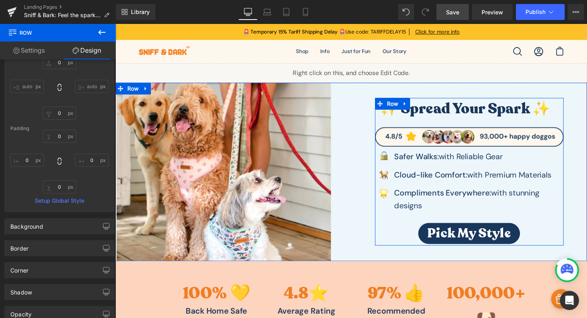
scroll to position [86, 0]
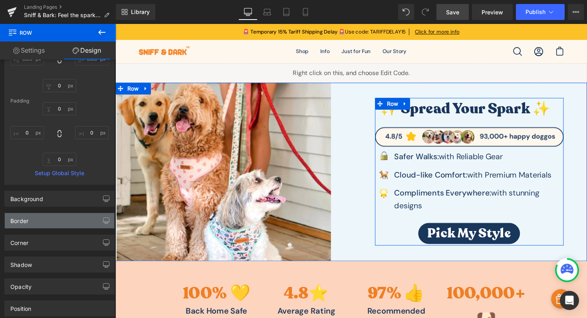
click at [53, 223] on div "Border" at bounding box center [59, 220] width 109 height 15
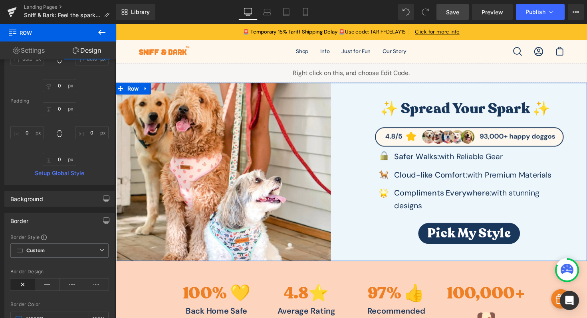
click at [376, 191] on div "✨ Spread Your Spark ✨ Heading Image Image Safer Walks: with Reliable Gear Text …" at bounding box center [478, 175] width 242 height 183
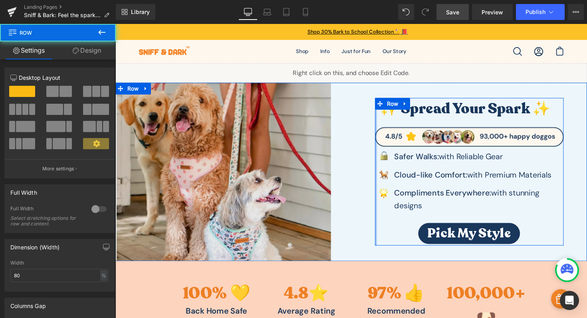
drag, startPoint x: 380, startPoint y: 190, endPoint x: 348, endPoint y: 184, distance: 31.8
click at [352, 187] on div "Image 50px ✨ Spread Your Spark ✨ Heading Image Image Safer Walks: with Reliable…" at bounding box center [356, 175] width 483 height 183
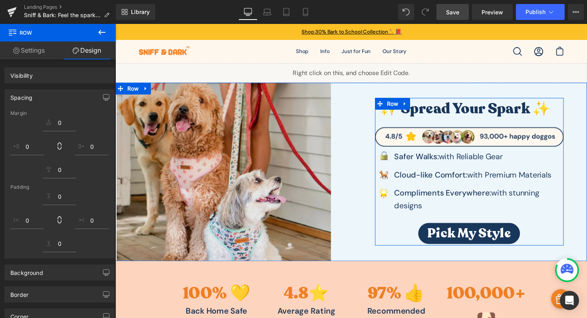
click at [348, 184] on div "Image 50px" at bounding box center [236, 175] width 242 height 183
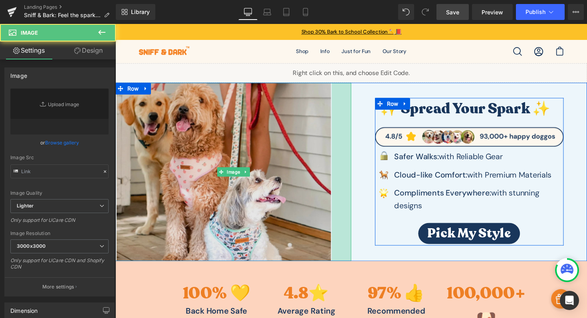
type input "https://ucarecdn.com/556afd1f-6d2f-4cff-b00b-f75537c00b9d/-/format/auto/-/previ…"
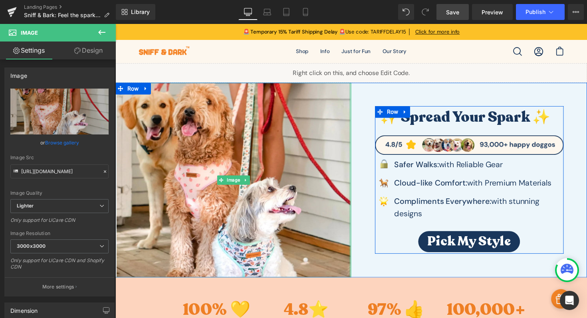
drag, startPoint x: 342, startPoint y: 184, endPoint x: 416, endPoint y: 182, distance: 73.9
click at [416, 182] on div "Image ✨ Spread Your Spark ✨ Heading Image Image Safer Walks: with Reliable Gear…" at bounding box center [356, 184] width 483 height 200
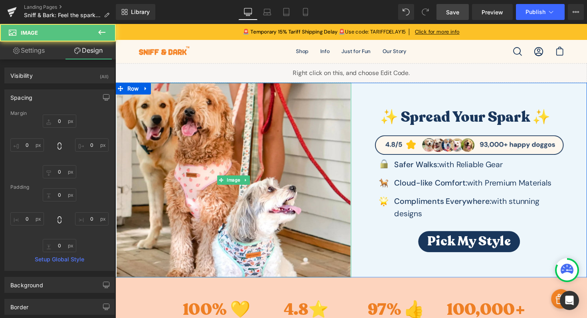
click at [382, 92] on div "✨ Spread Your Spark ✨ Heading Image Image Safer Walks: with Reliable Gear Text …" at bounding box center [478, 184] width 242 height 200
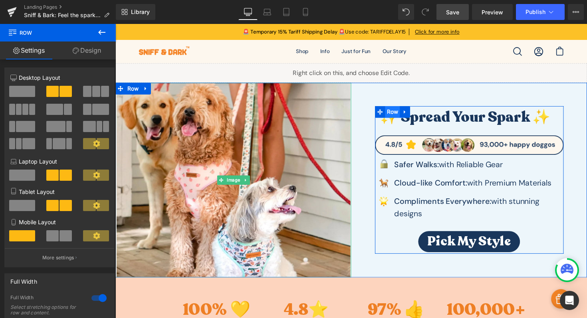
click at [400, 118] on span "Row" at bounding box center [400, 114] width 16 height 12
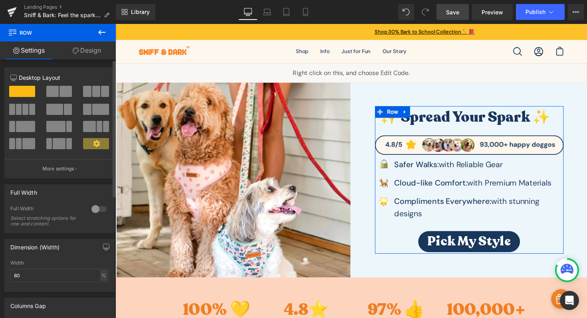
click at [98, 211] on div at bounding box center [98, 209] width 19 height 13
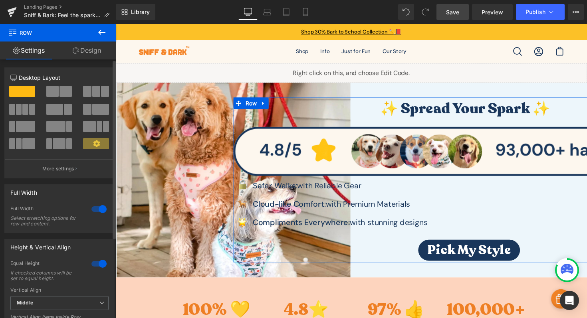
click at [98, 211] on div at bounding box center [98, 209] width 19 height 13
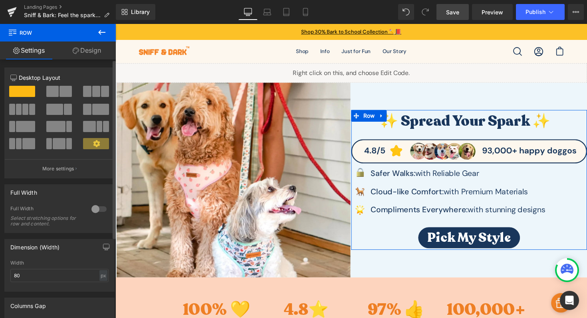
type input "1200"
click at [97, 211] on div at bounding box center [98, 209] width 19 height 13
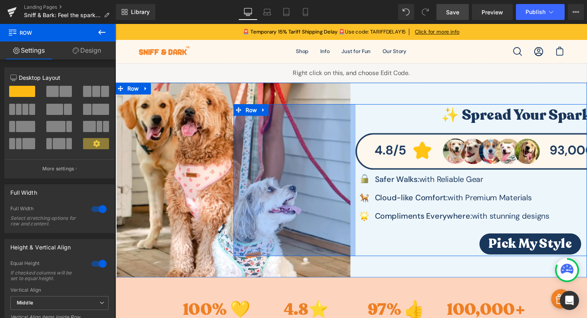
drag, startPoint x: 233, startPoint y: 268, endPoint x: 358, endPoint y: 252, distance: 126.0
click at [358, 252] on div "✨ Spread Your Spark ✨ Heading Image Image Safer Walks: with Reliable Gear Text …" at bounding box center [478, 184] width 483 height 156
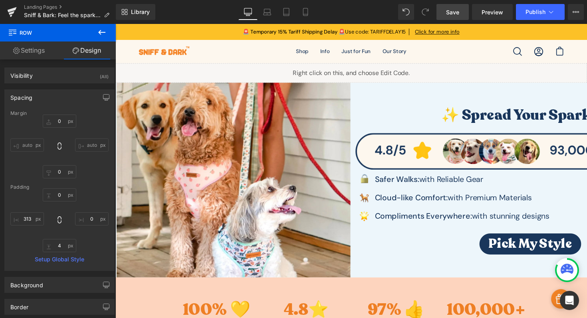
click at [98, 31] on icon at bounding box center [102, 33] width 10 height 10
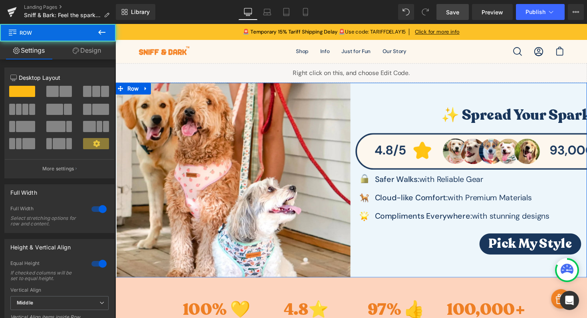
drag, startPoint x: 424, startPoint y: 107, endPoint x: 433, endPoint y: 101, distance: 11.5
click at [427, 99] on div "✨ Spread Your Spark ✨ Heading Image Image Safer Walks: with Reliable Gear Text …" at bounding box center [478, 184] width 242 height 200
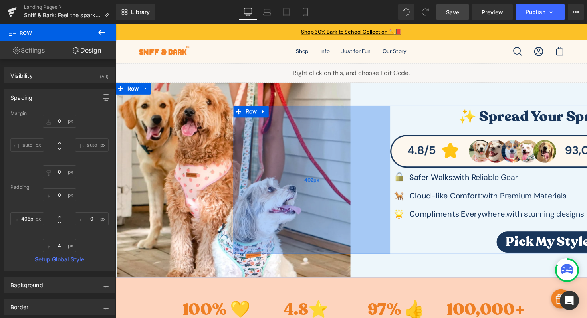
type input "406px"
drag, startPoint x: 254, startPoint y: 167, endPoint x: 278, endPoint y: 164, distance: 23.7
click at [278, 164] on div "406px" at bounding box center [318, 184] width 162 height 152
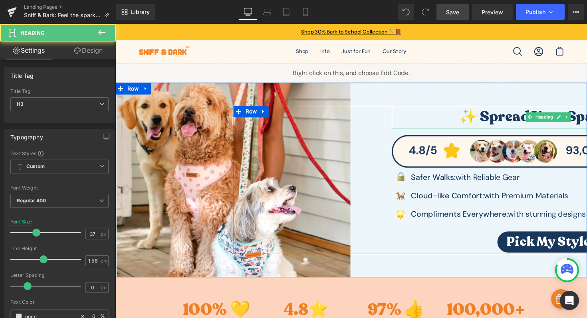
click at [445, 118] on h3 "✨ Spread Your Spark ✨" at bounding box center [555, 119] width 313 height 23
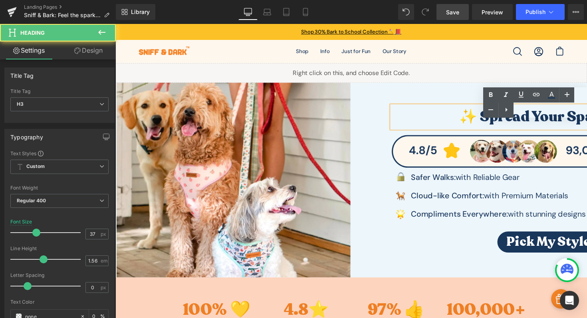
click at [355, 132] on div "✨ Spread Your Spark ✨ Heading Image Image Safer Walks: with Reliable Gear Text …" at bounding box center [478, 184] width 483 height 152
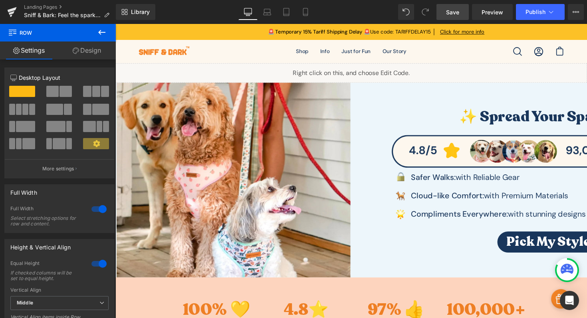
click at [384, 149] on div "✨ Spread Your Spark ✨ Heading Image Image Safer Walks: with Reliable Gear Text …" at bounding box center [478, 184] width 483 height 152
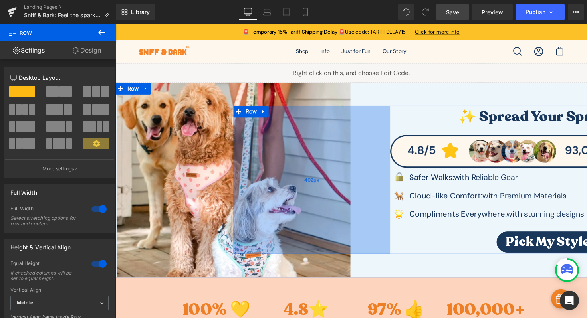
click at [243, 157] on div "402px" at bounding box center [317, 184] width 161 height 152
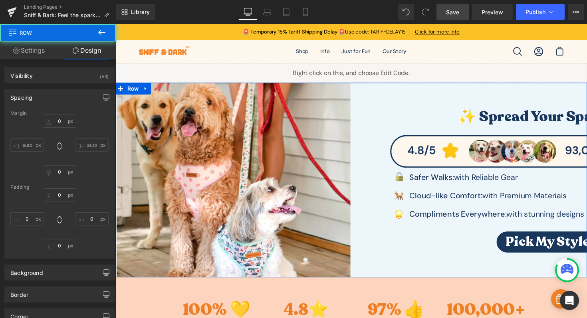
type input "0"
type input "4"
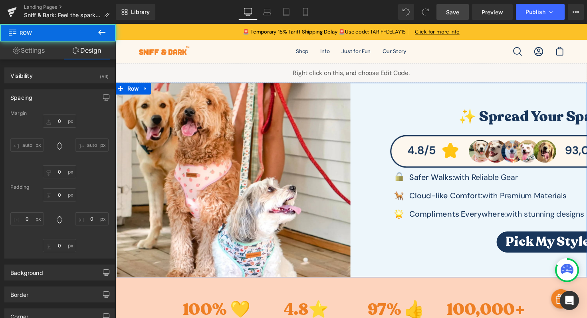
type input "402"
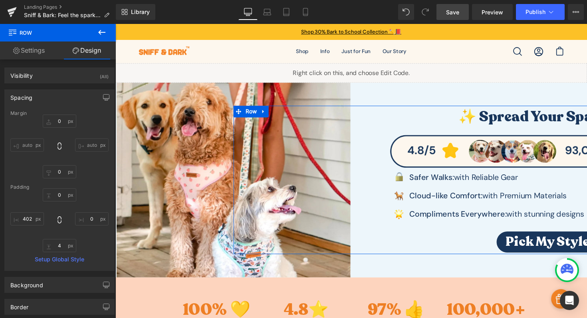
click at [48, 55] on link "Settings" at bounding box center [29, 51] width 58 height 18
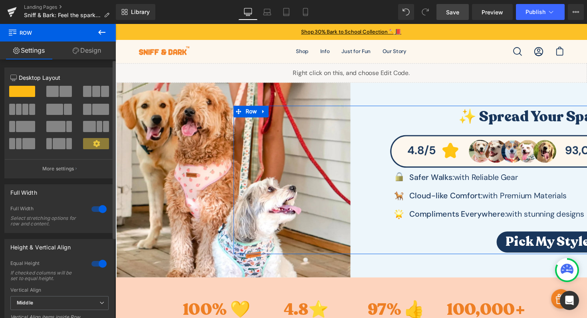
click at [97, 213] on div at bounding box center [98, 209] width 19 height 13
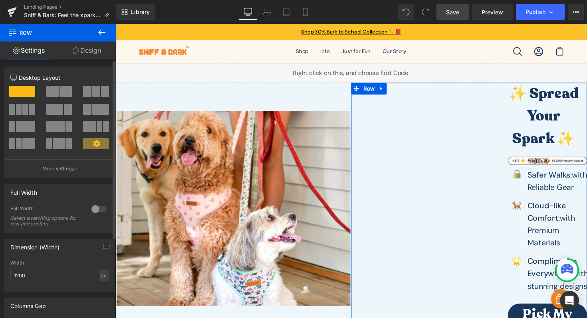
click at [97, 213] on div at bounding box center [98, 209] width 19 height 13
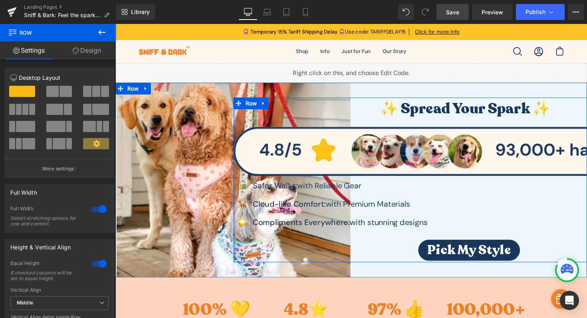
drag, startPoint x: 309, startPoint y: 177, endPoint x: 90, endPoint y: 164, distance: 218.9
click at [94, 212] on div at bounding box center [98, 209] width 19 height 13
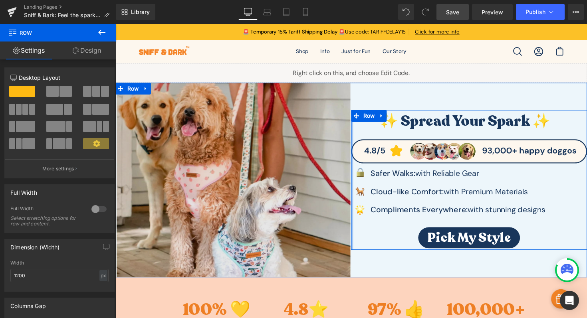
click at [153, 187] on img at bounding box center [237, 184] width 240 height 200
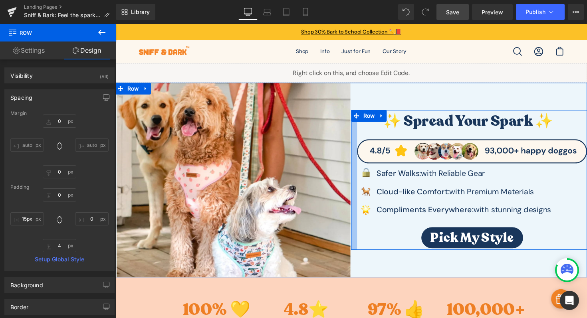
type input "16px"
drag, startPoint x: 354, startPoint y: 138, endPoint x: 360, endPoint y: 137, distance: 6.4
click at [360, 137] on div at bounding box center [360, 184] width 6 height 143
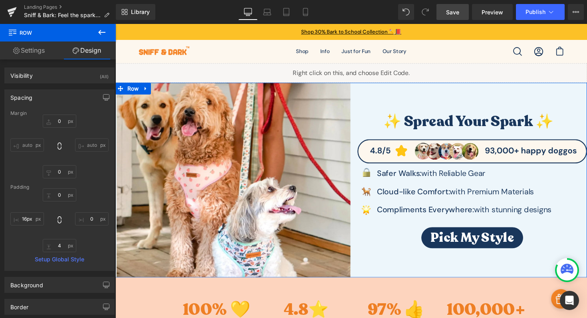
click at [404, 99] on div "✨ Spread Your Spark ✨ Heading Image Image Safer Walks: with Reliable Gear Text …" at bounding box center [478, 184] width 242 height 200
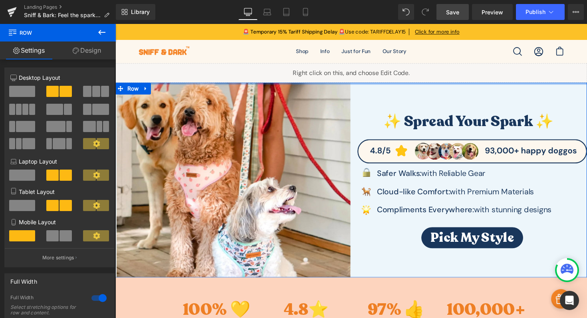
drag, startPoint x: 392, startPoint y: 84, endPoint x: 395, endPoint y: 65, distance: 19.9
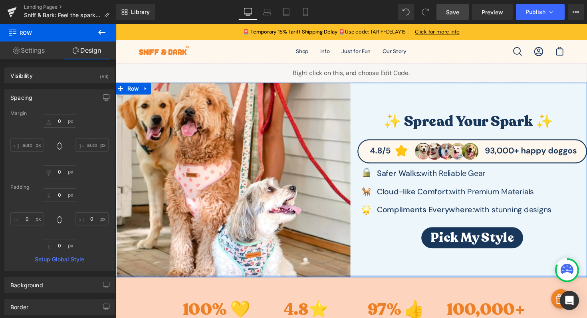
type input "0px"
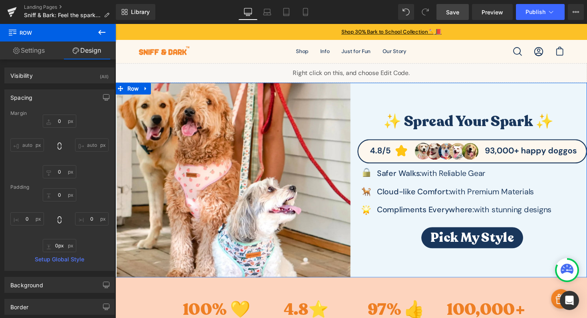
drag, startPoint x: 400, startPoint y: 282, endPoint x: 403, endPoint y: 270, distance: 13.1
click at [403, 270] on div "Image ✨ Spread Your Spark ✨ Heading Image Image Safer Walks: with Reliable Gear…" at bounding box center [356, 184] width 483 height 200
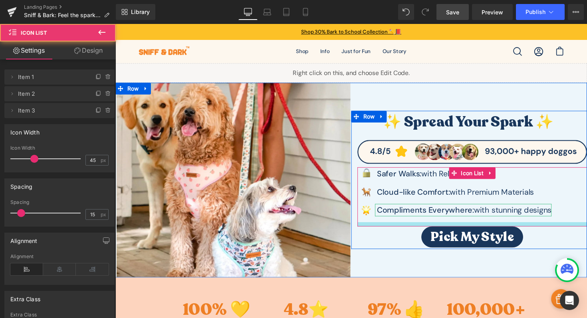
click at [478, 226] on div "Image Safer Walks: with Reliable Gear Text Block Image Cl oud -like Comfort: wi…" at bounding box center [481, 201] width 235 height 61
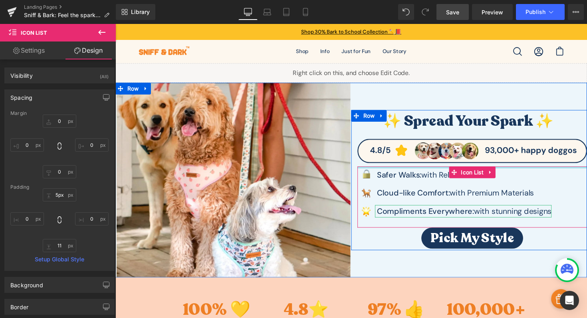
type input "6px"
click at [506, 174] on div "Image Safer Walks: with Reliable Gear Text Block Image Cl oud -like Comfort: wi…" at bounding box center [481, 201] width 235 height 63
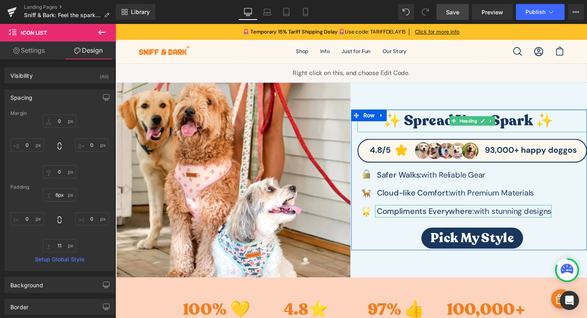
click at [447, 8] on span "Save" at bounding box center [452, 12] width 13 height 8
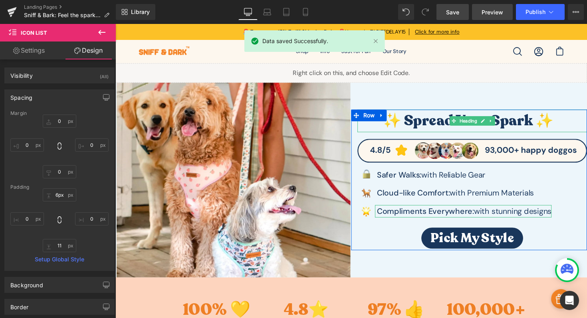
click at [501, 16] on link "Preview" at bounding box center [492, 12] width 41 height 16
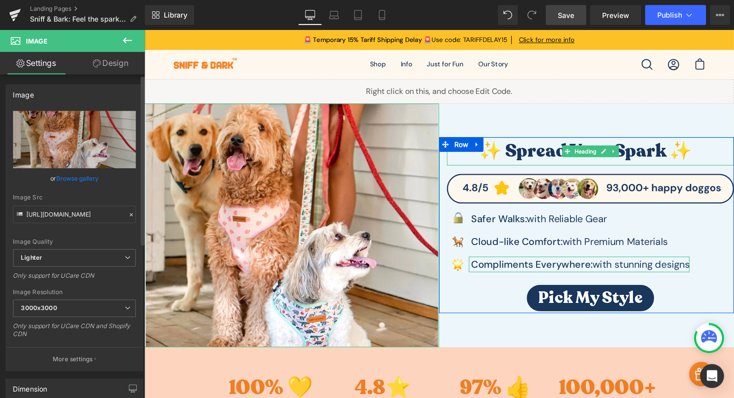
scroll to position [204, 0]
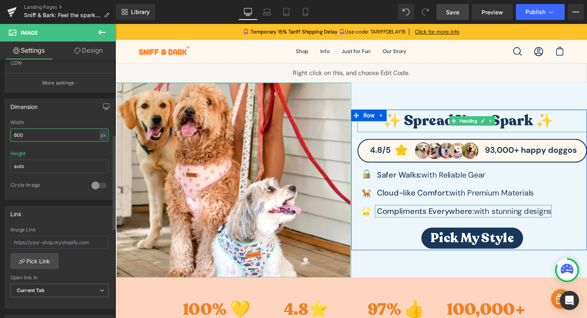
click at [46, 137] on input "600" at bounding box center [59, 135] width 98 height 13
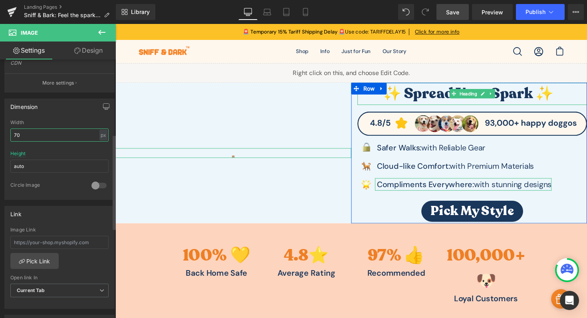
type input "700"
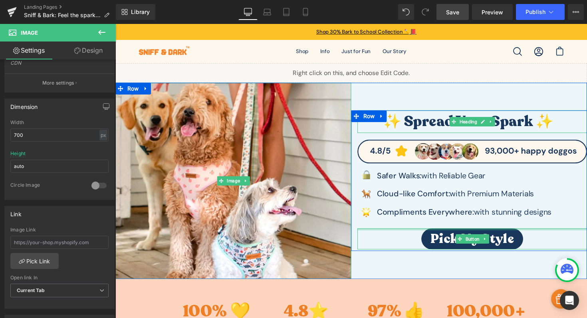
click at [398, 235] on div at bounding box center [481, 235] width 235 height 2
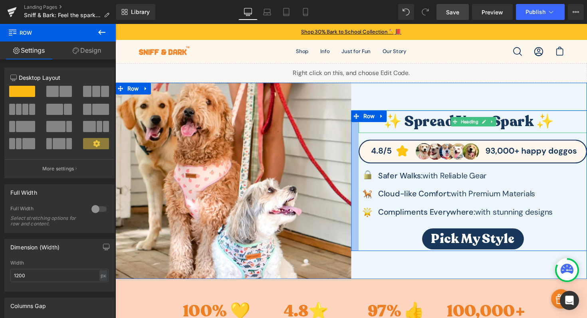
drag, startPoint x: 355, startPoint y: 217, endPoint x: 365, endPoint y: 216, distance: 10.1
click at [357, 217] on div at bounding box center [361, 185] width 8 height 144
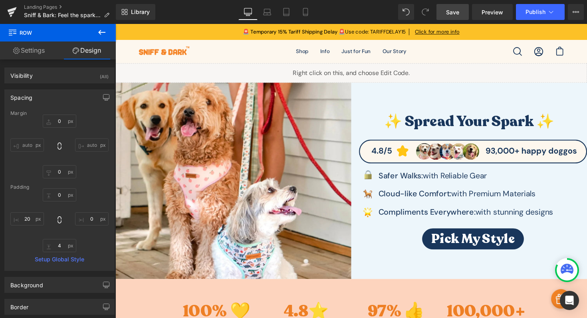
click at [105, 35] on icon at bounding box center [102, 33] width 10 height 10
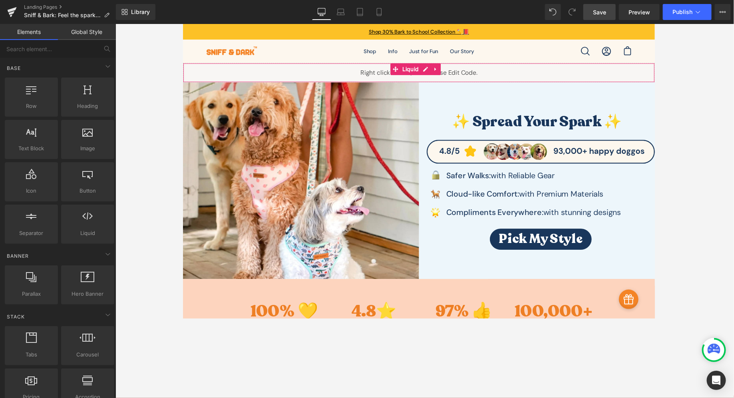
click at [587, 66] on div "Liquid" at bounding box center [424, 74] width 483 height 20
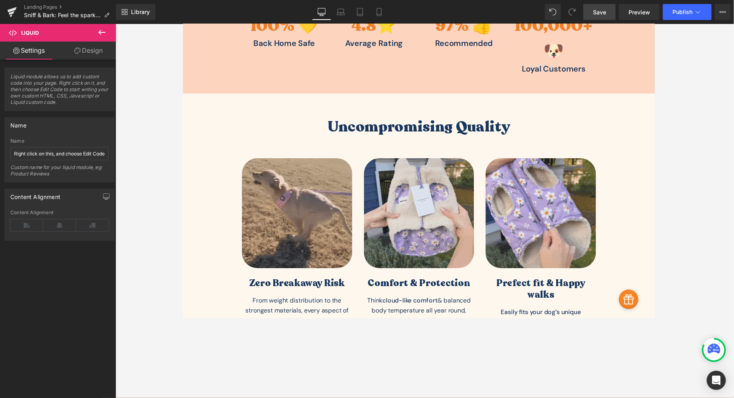
scroll to position [0, 0]
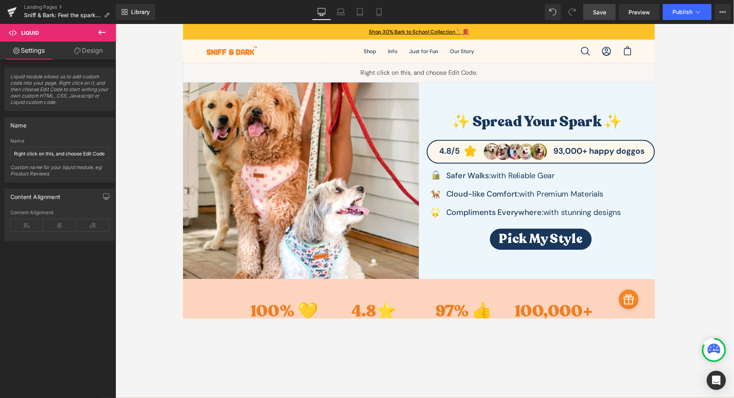
drag, startPoint x: 665, startPoint y: 61, endPoint x: 827, endPoint y: 30, distance: 165.2
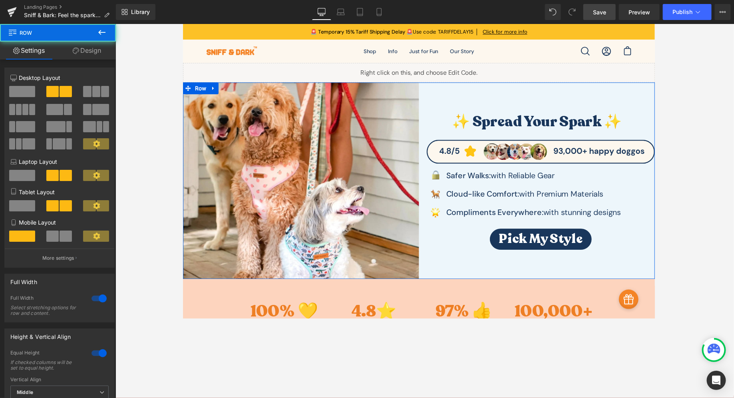
click at [527, 279] on div "✨ Spread Your Spark ✨ Heading Image Image Safer Walks: with Reliable Gear Text …" at bounding box center [545, 183] width 242 height 201
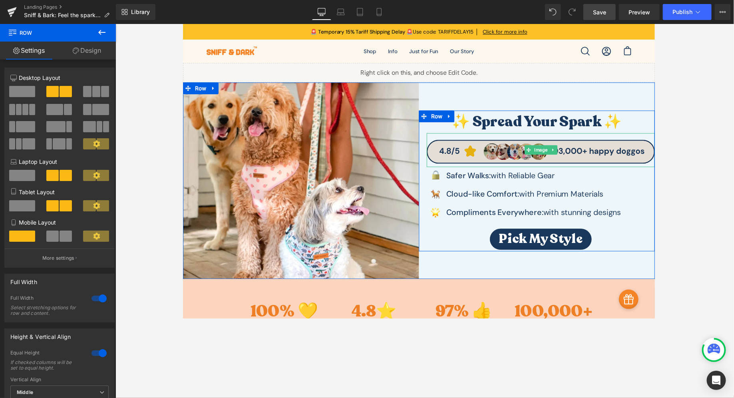
click at [587, 146] on img at bounding box center [549, 152] width 234 height 35
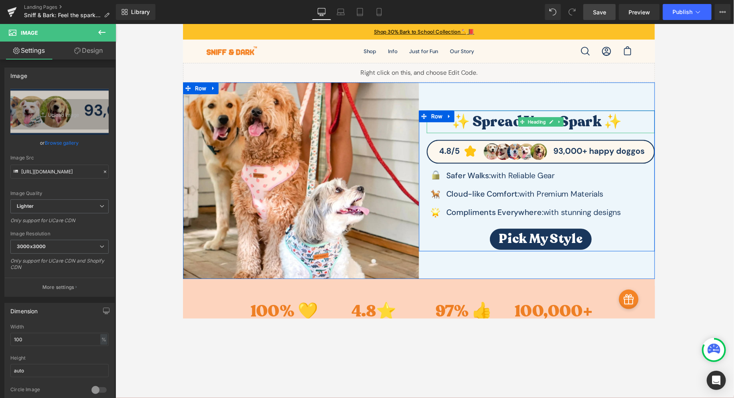
click at [587, 129] on h3 "✨ Spread Your Spark ✨" at bounding box center [545, 123] width 226 height 23
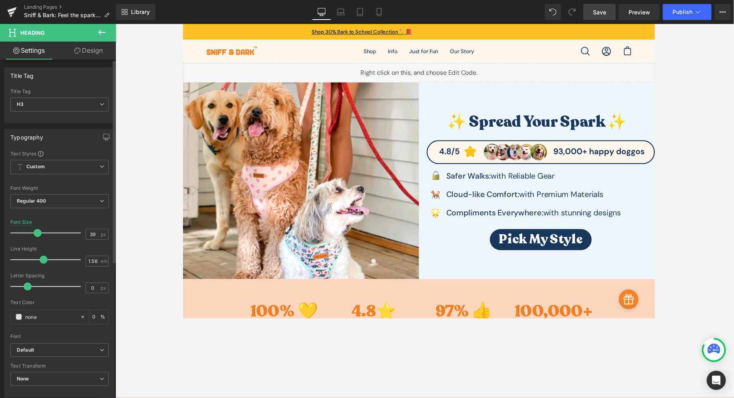
click at [38, 232] on span at bounding box center [38, 233] width 8 height 8
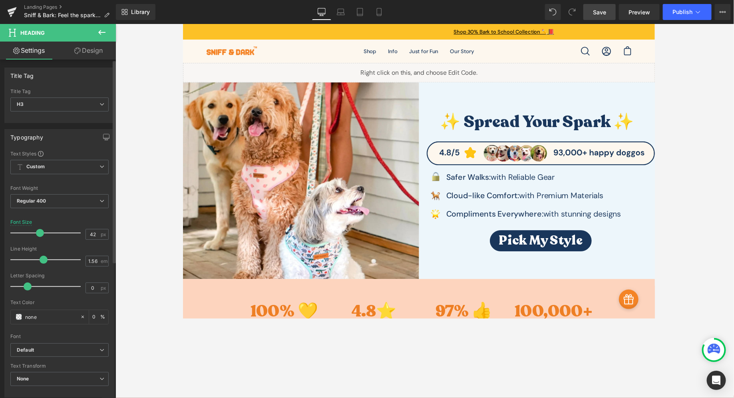
type input "41"
click at [38, 232] on span at bounding box center [39, 233] width 8 height 8
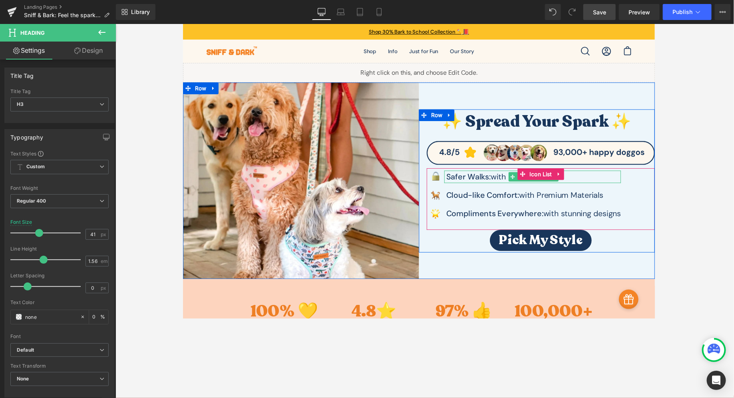
click at [587, 179] on div "Safer Walks: with Reliable Gear" at bounding box center [540, 180] width 181 height 13
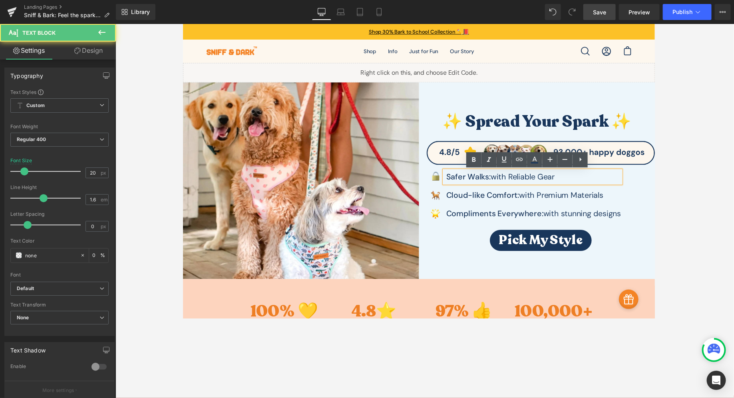
click at [587, 202] on div "Image Safer Walks: with Reliable Gear Text Block Image Cl oud -like Comfort: wi…" at bounding box center [549, 202] width 234 height 56
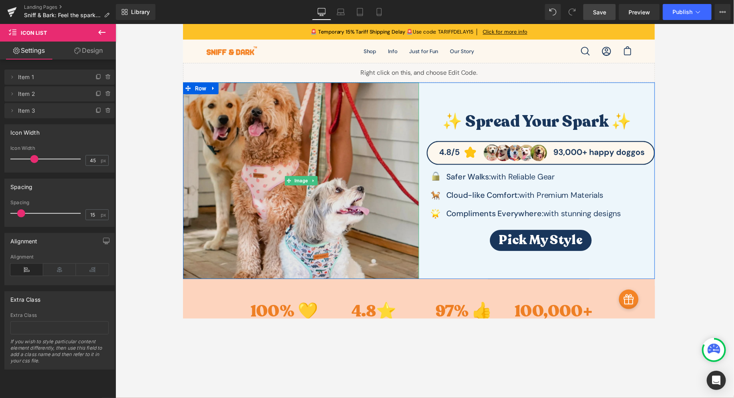
click at [344, 167] on img at bounding box center [304, 183] width 242 height 201
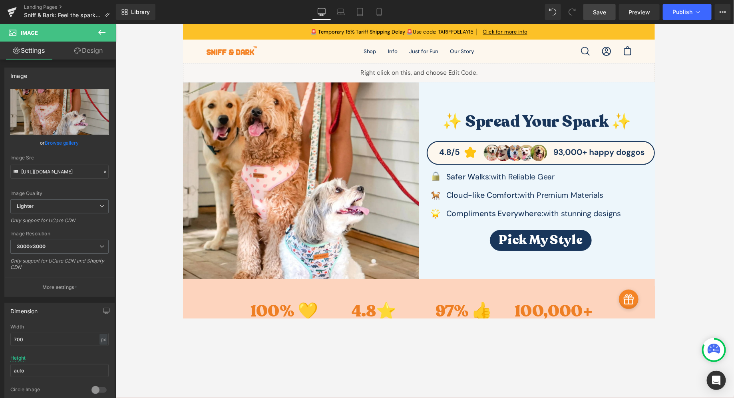
click at [104, 33] on icon at bounding box center [102, 33] width 10 height 10
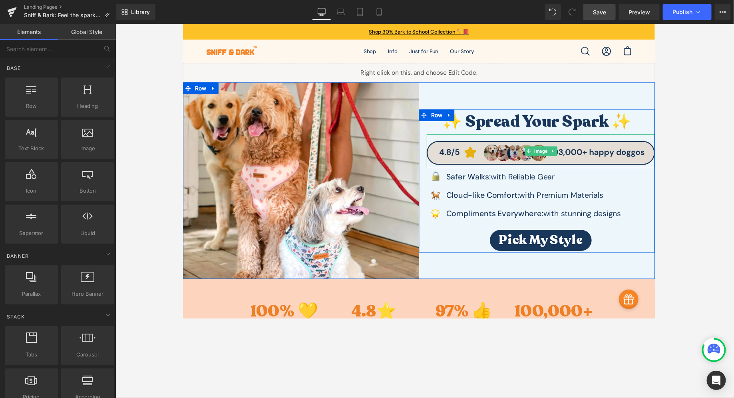
click at [462, 140] on img at bounding box center [549, 154] width 234 height 35
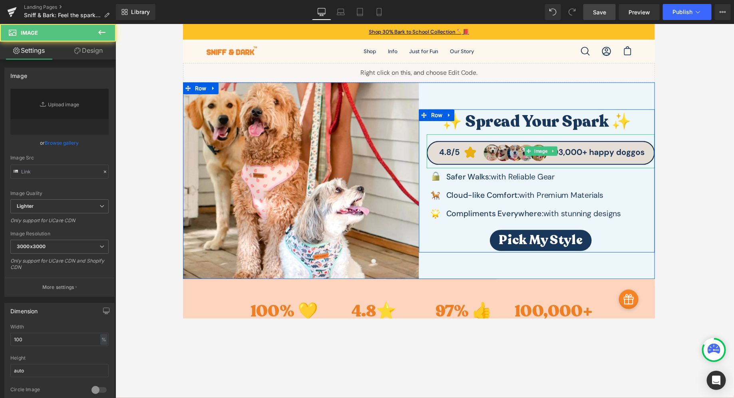
type input "https://ucarecdn.com/ab9d390f-5ef4-41c1-ad95-3cddb430982b/-/format/auto/-/previ…"
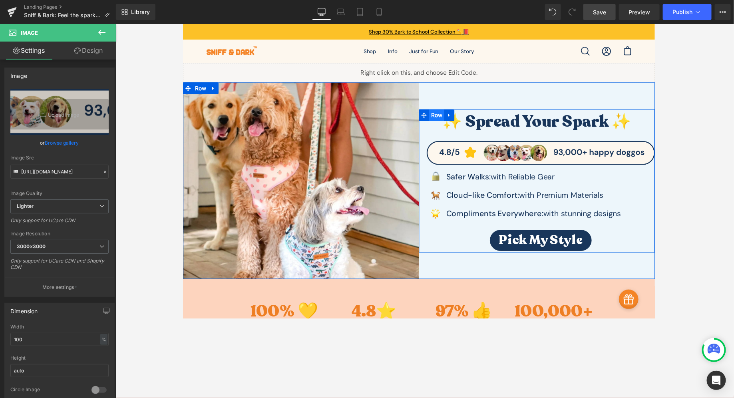
click at [443, 117] on span "Row" at bounding box center [443, 117] width 16 height 12
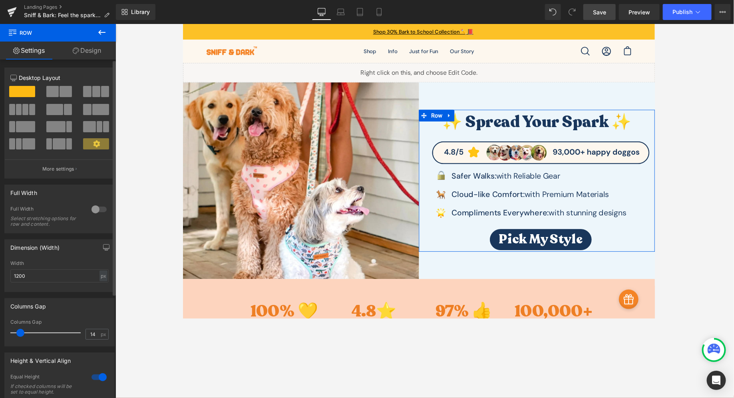
drag, startPoint x: 18, startPoint y: 331, endPoint x: 24, endPoint y: 333, distance: 6.3
click at [24, 318] on div at bounding box center [47, 333] width 66 height 16
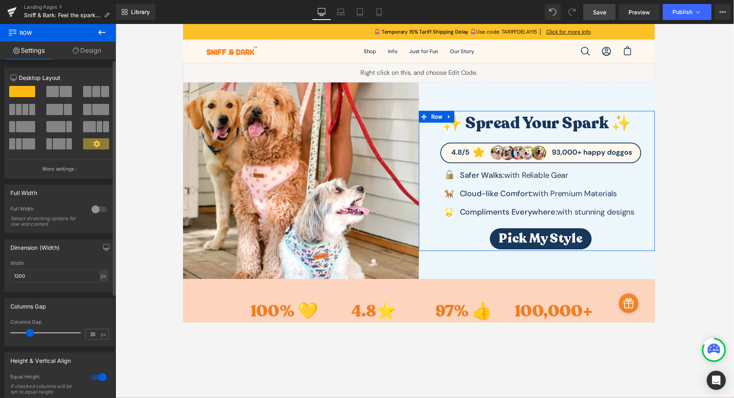
type input "36"
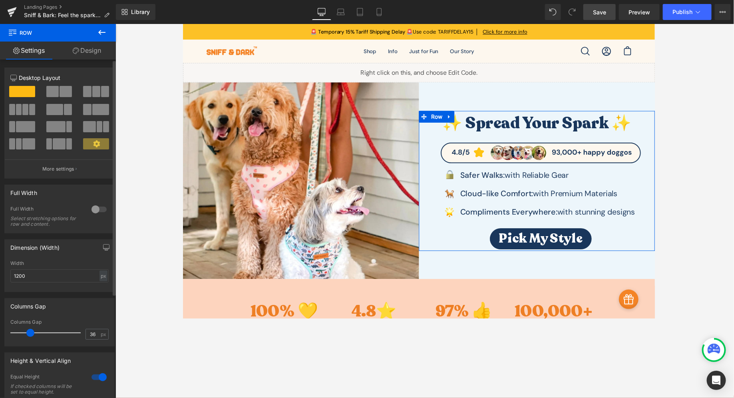
drag, startPoint x: 22, startPoint y: 332, endPoint x: 32, endPoint y: 333, distance: 9.2
click at [32, 318] on span at bounding box center [30, 333] width 8 height 8
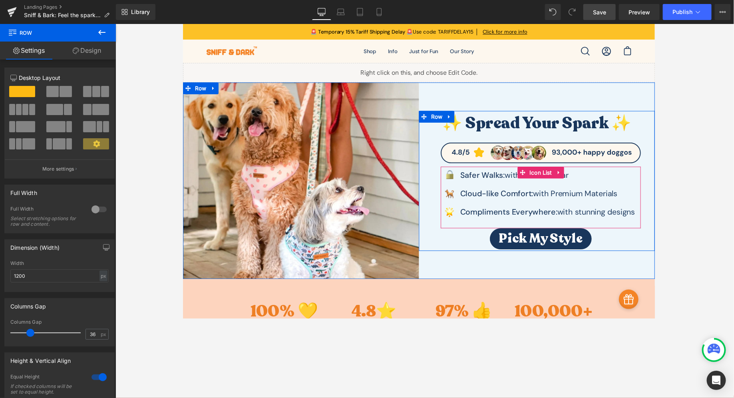
click at [587, 223] on div "Compliments Everywhere: with stunning designs Text Block" at bounding box center [555, 216] width 181 height 13
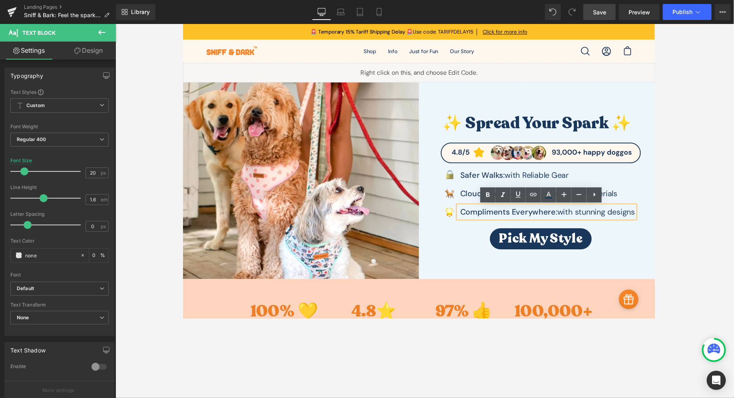
click at [562, 263] on div "✨ Spread Your Spark ✨ Heading Image Image Safer Walks: with Reliable Gear Text …" at bounding box center [545, 183] width 242 height 201
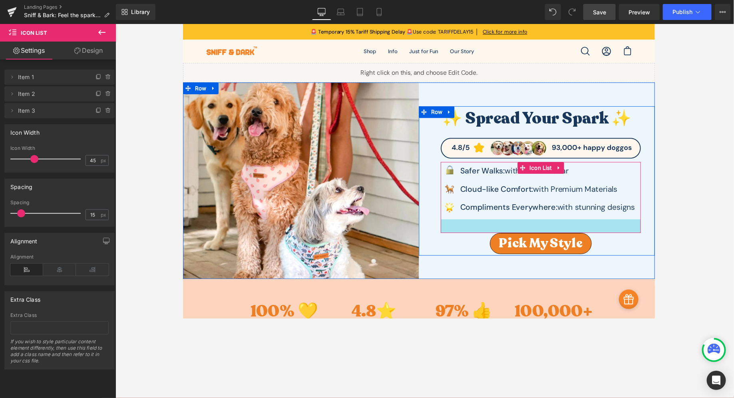
drag, startPoint x: 586, startPoint y: 231, endPoint x: 586, endPoint y: 240, distance: 9.6
click at [586, 240] on div "✨ Spread Your Spark ✨ Heading Image Image Safer Walks: with Reliable Gear Text …" at bounding box center [549, 183] width 234 height 151
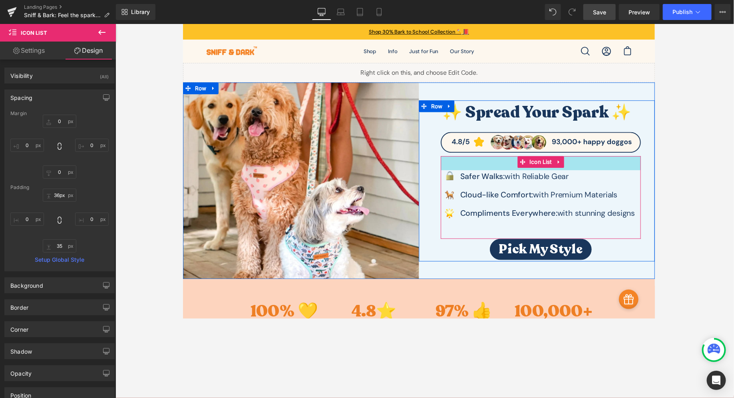
type input "34px"
drag, startPoint x: 598, startPoint y: 166, endPoint x: 595, endPoint y: 177, distance: 11.5
click at [587, 177] on div "Image Safer Walks: with Reliable Gear Text Block Image Cl oud -like Comfort: wi…" at bounding box center [549, 201] width 205 height 84
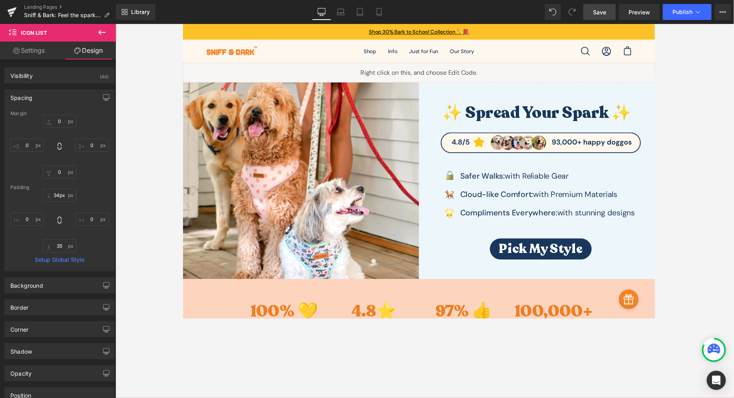
click at [587, 155] on div at bounding box center [424, 211] width 618 height 374
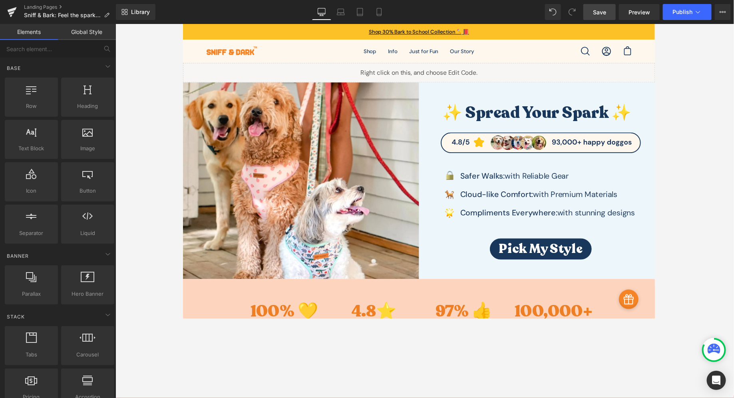
click at [587, 17] on link "Save" at bounding box center [599, 12] width 32 height 16
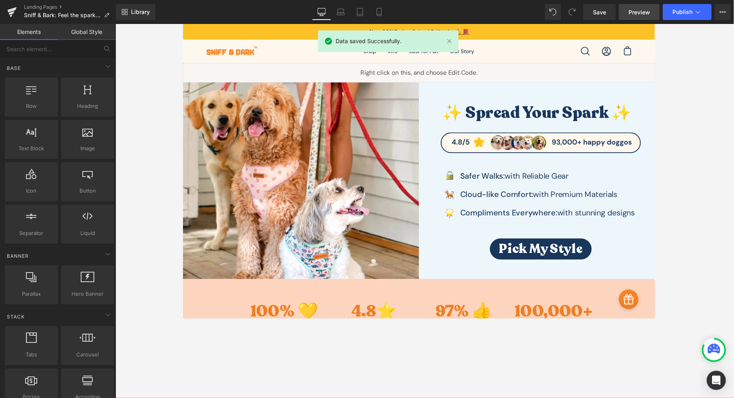
click at [587, 15] on span "Preview" at bounding box center [639, 12] width 22 height 8
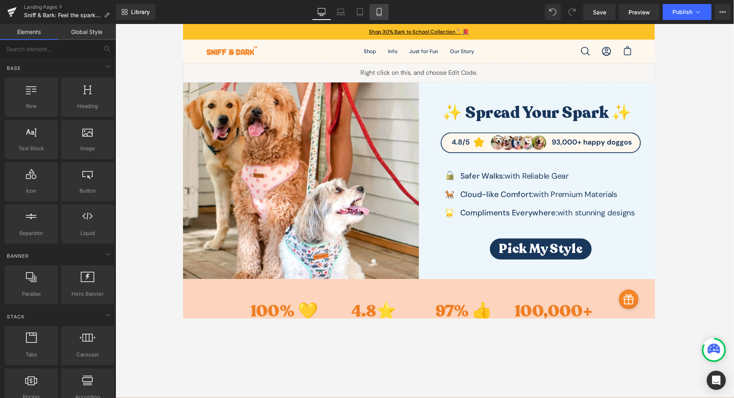
drag, startPoint x: 381, startPoint y: 15, endPoint x: 72, endPoint y: 107, distance: 322.9
click at [381, 15] on icon at bounding box center [379, 12] width 4 height 8
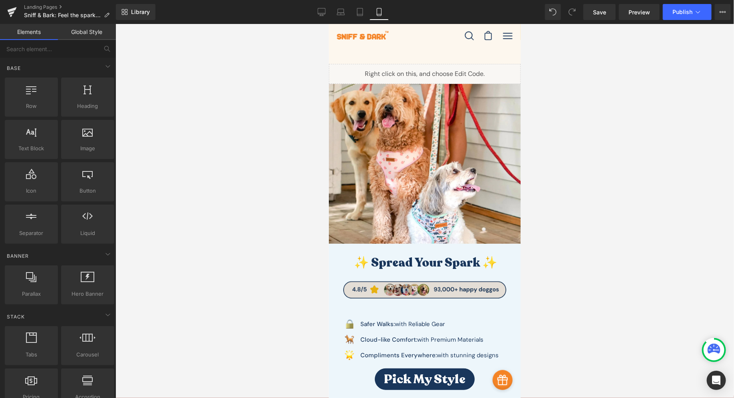
scroll to position [40, 0]
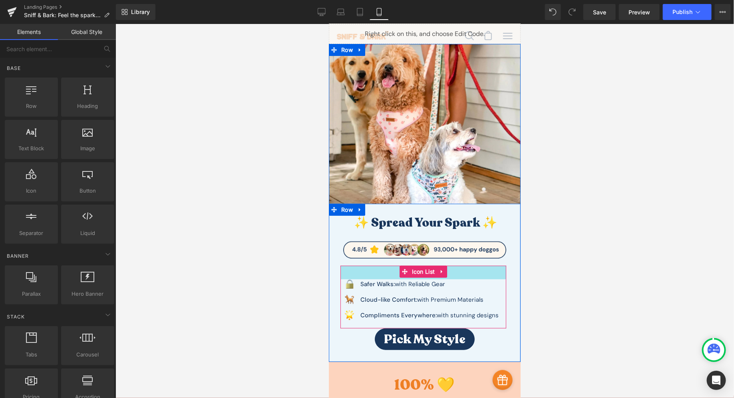
click at [463, 278] on div "34px" at bounding box center [423, 272] width 166 height 14
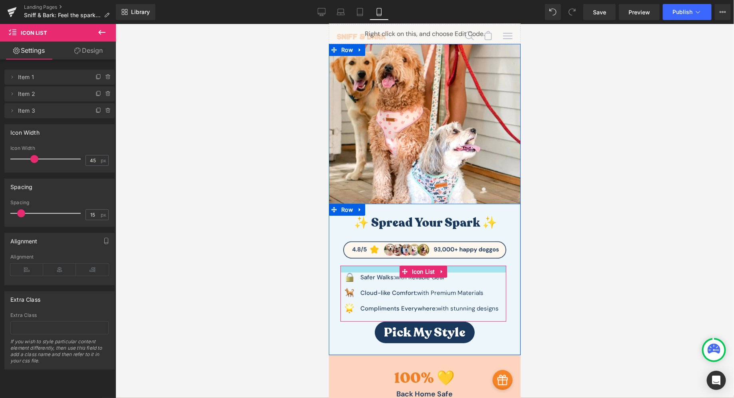
drag, startPoint x: 463, startPoint y: 278, endPoint x: 463, endPoint y: 271, distance: 6.8
click at [463, 271] on div at bounding box center [423, 268] width 166 height 7
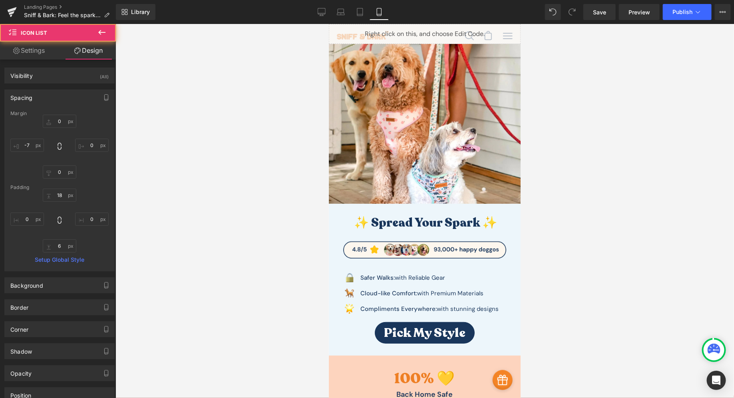
type input "0"
type input "-7"
type input "18"
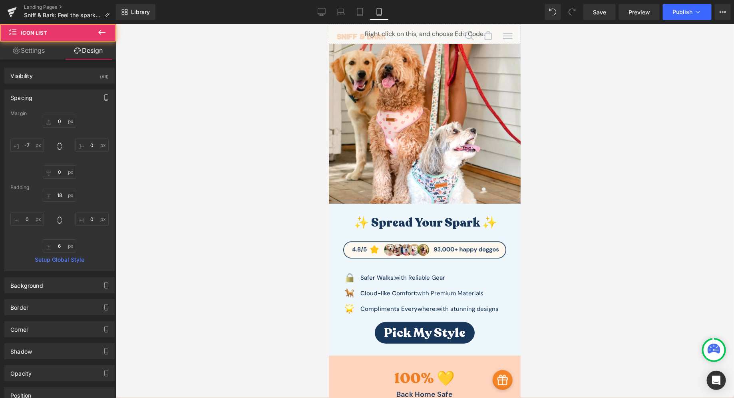
type input "0"
type input "6"
type input "0"
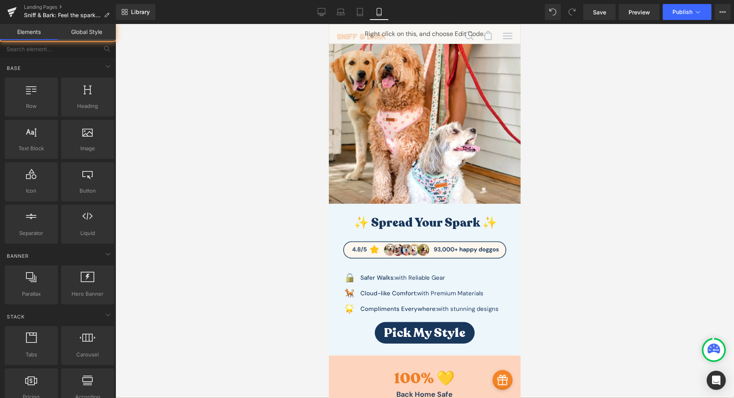
click at [587, 271] on div at bounding box center [424, 211] width 618 height 374
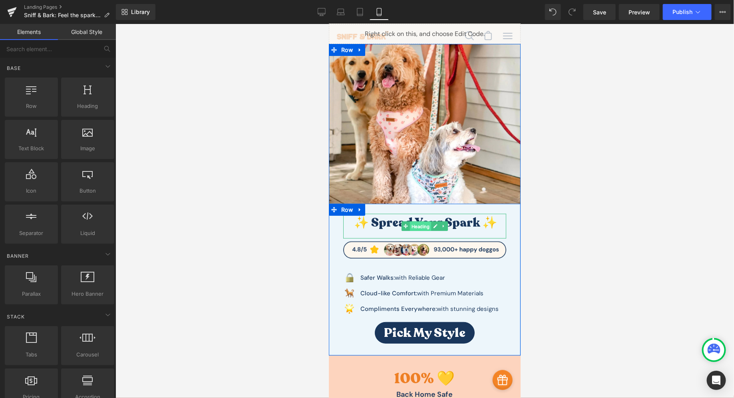
click at [412, 224] on span "Heading" at bounding box center [420, 226] width 22 height 10
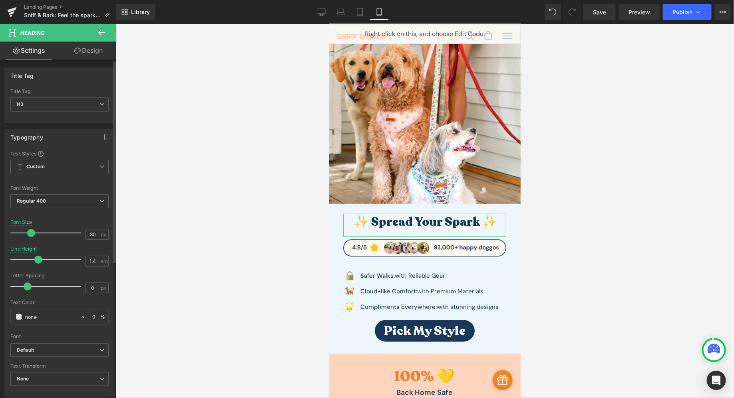
type input "1.3"
drag, startPoint x: 43, startPoint y: 259, endPoint x: 36, endPoint y: 259, distance: 6.8
click at [36, 259] on span at bounding box center [36, 260] width 8 height 8
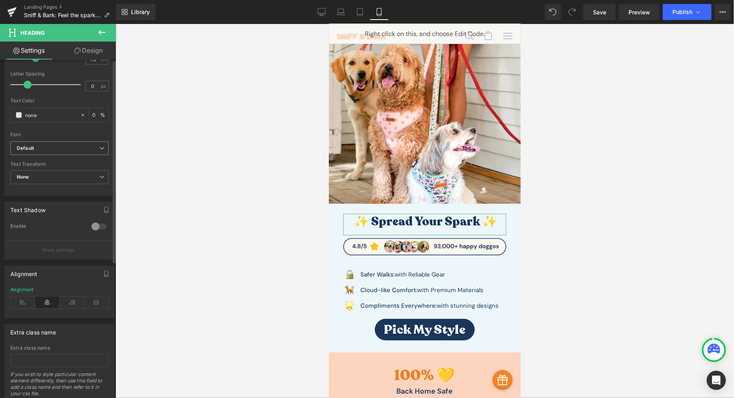
scroll to position [226, 0]
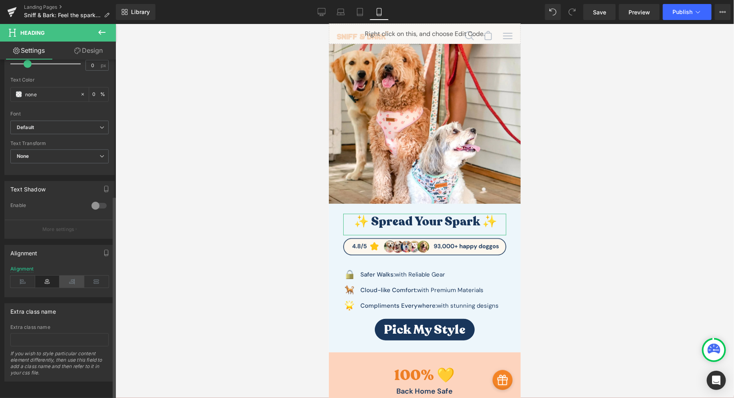
click at [70, 276] on icon at bounding box center [72, 282] width 25 height 12
click at [16, 276] on icon at bounding box center [22, 282] width 25 height 12
click at [44, 276] on icon at bounding box center [47, 282] width 25 height 12
click at [100, 276] on icon at bounding box center [96, 282] width 25 height 12
click at [48, 278] on icon at bounding box center [47, 282] width 25 height 12
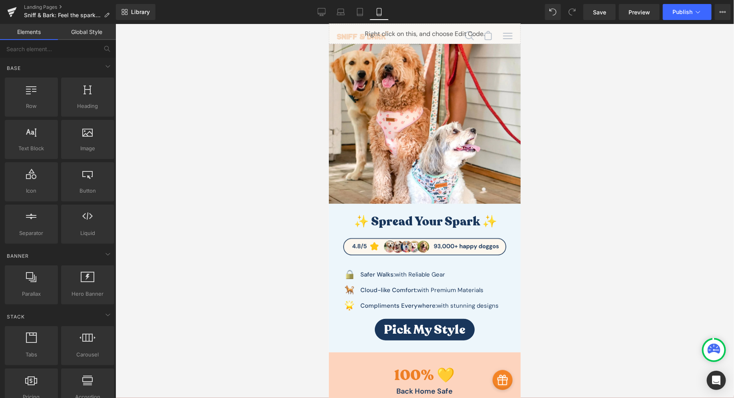
click at [147, 254] on div at bounding box center [424, 211] width 618 height 374
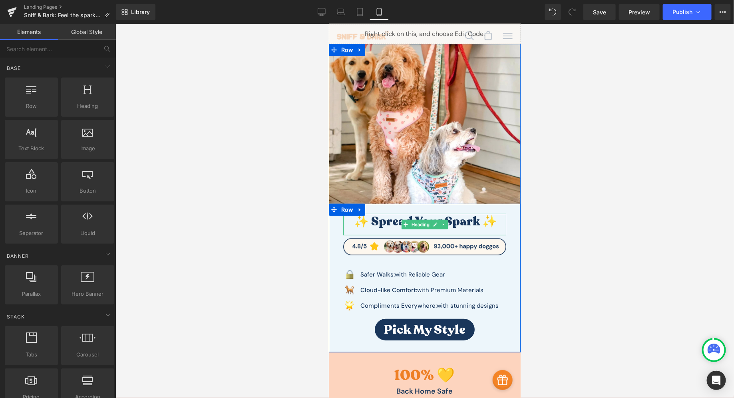
click at [386, 220] on h3 "✨ Spread Your Spark ✨" at bounding box center [425, 221] width 161 height 16
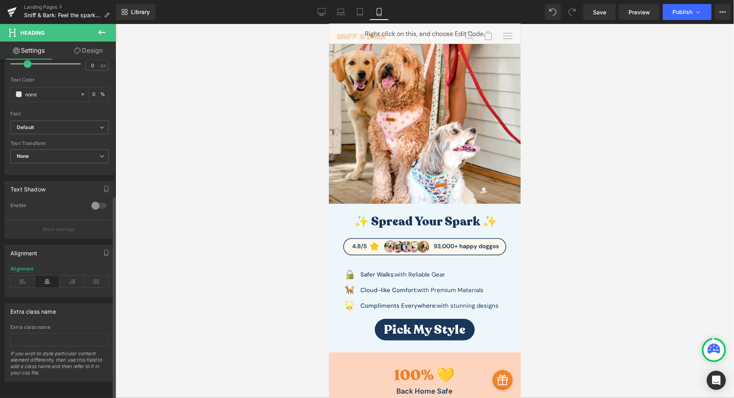
click at [98, 199] on div at bounding box center [98, 205] width 19 height 13
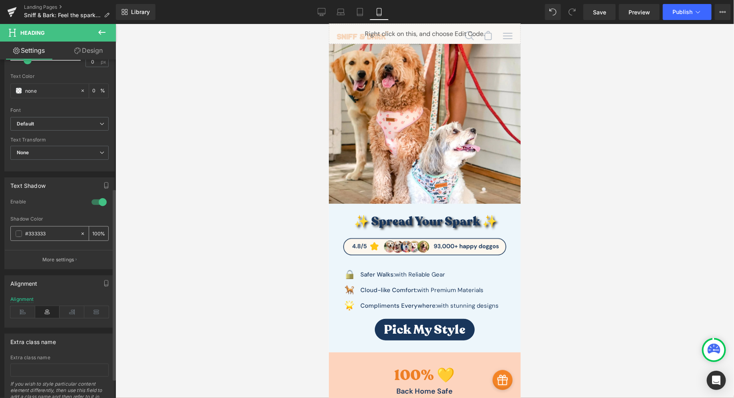
click at [95, 229] on input "100" at bounding box center [96, 233] width 8 height 9
click at [92, 229] on input "20" at bounding box center [96, 233] width 8 height 9
type input "30"
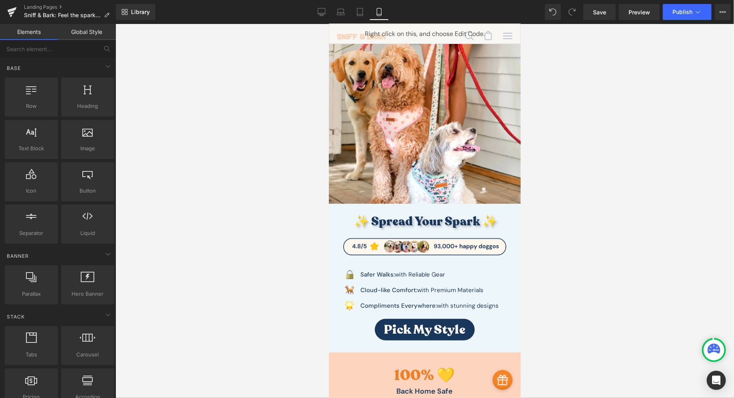
click at [191, 223] on div at bounding box center [424, 211] width 618 height 374
click at [587, 16] on link "Save" at bounding box center [599, 12] width 32 height 16
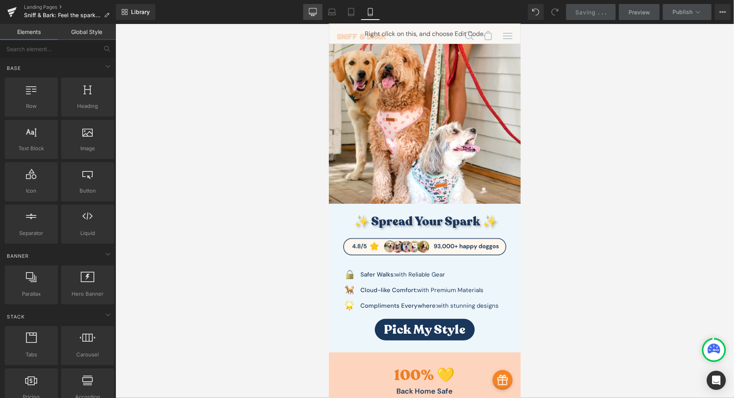
click at [315, 16] on link "Desktop" at bounding box center [312, 12] width 19 height 16
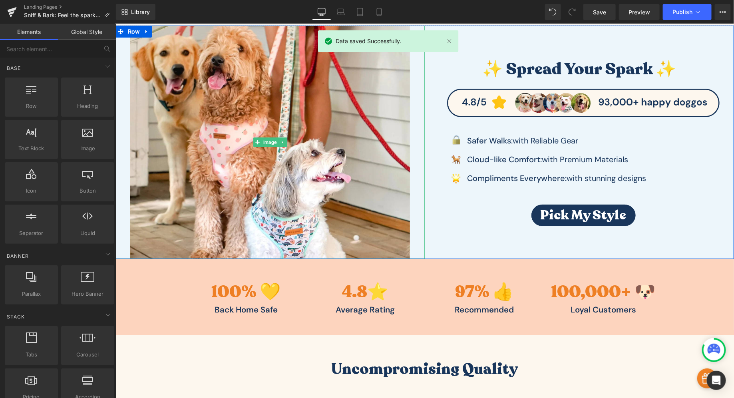
scroll to position [0, 0]
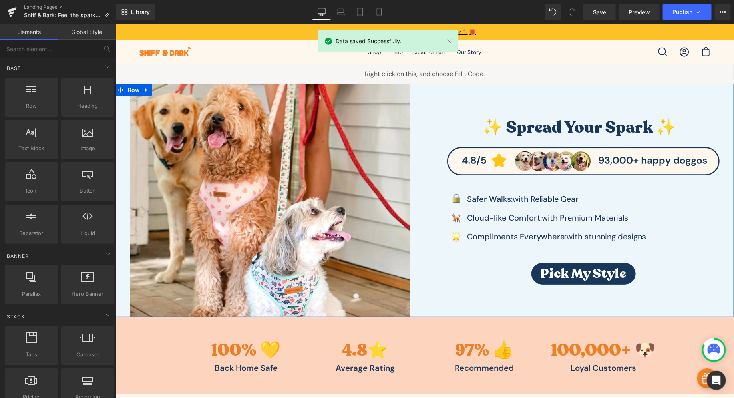
click at [519, 130] on h3 "✨ Spread Your Spark ✨" at bounding box center [579, 128] width 264 height 26
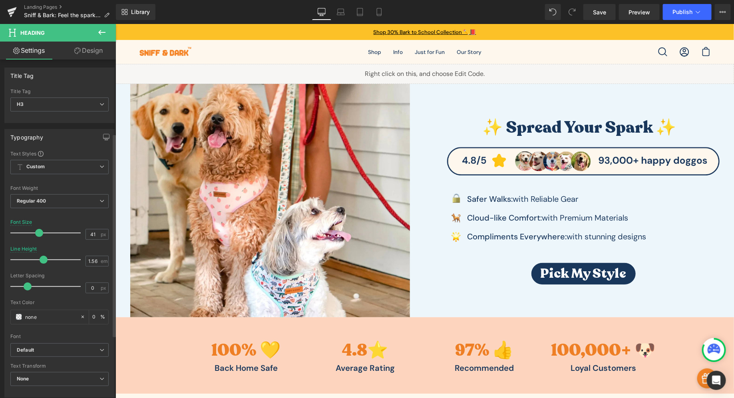
scroll to position [226, 0]
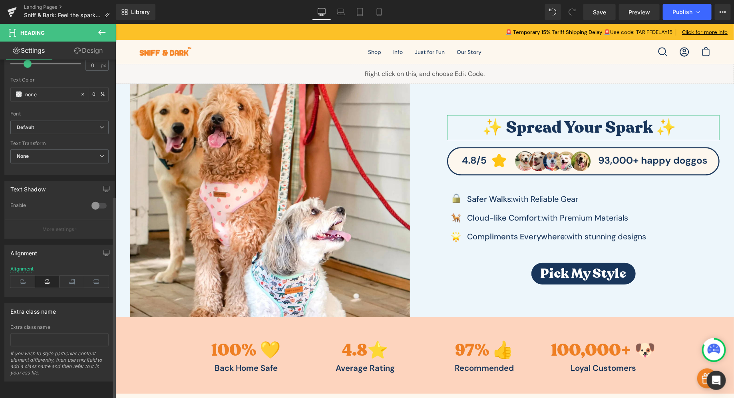
click at [101, 199] on div at bounding box center [98, 205] width 19 height 13
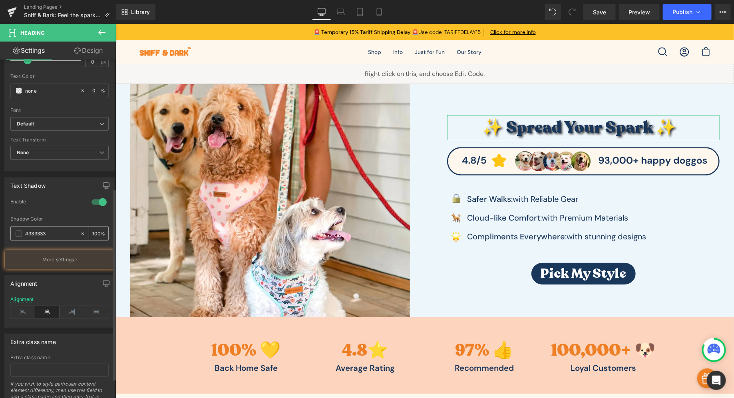
click at [97, 230] on input "100" at bounding box center [96, 233] width 8 height 9
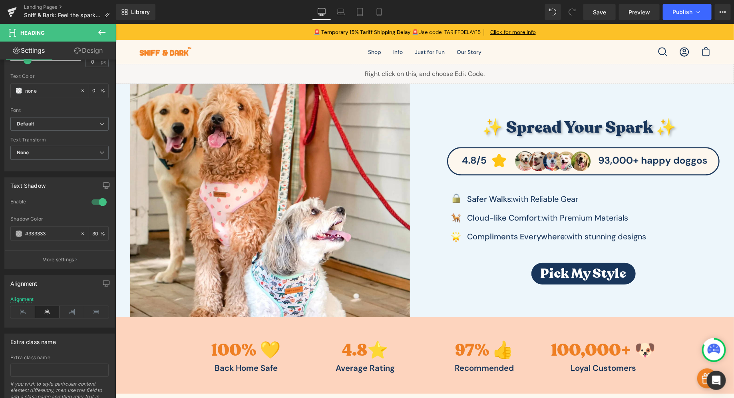
type input "30"
click at [587, 20] on div "Library Desktop Desktop Laptop Tablet Mobile Save Preview Publish Scheduled Vie…" at bounding box center [425, 12] width 618 height 24
click at [587, 14] on span "Save" at bounding box center [599, 12] width 13 height 8
click at [587, 11] on span "Preview" at bounding box center [639, 12] width 22 height 8
click at [569, 269] on span "Pick My Style" at bounding box center [583, 273] width 86 height 9
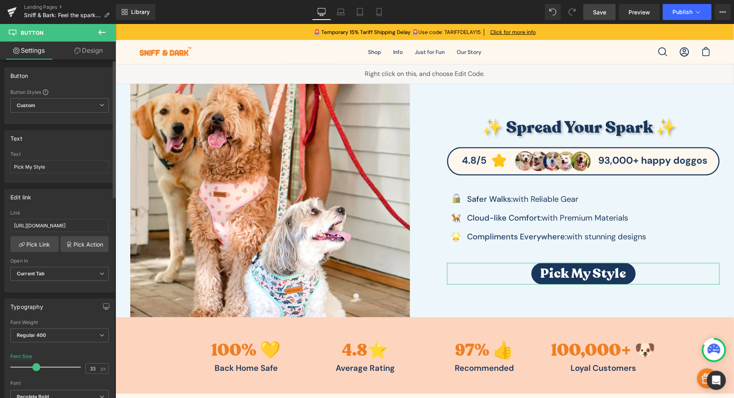
scroll to position [99, 0]
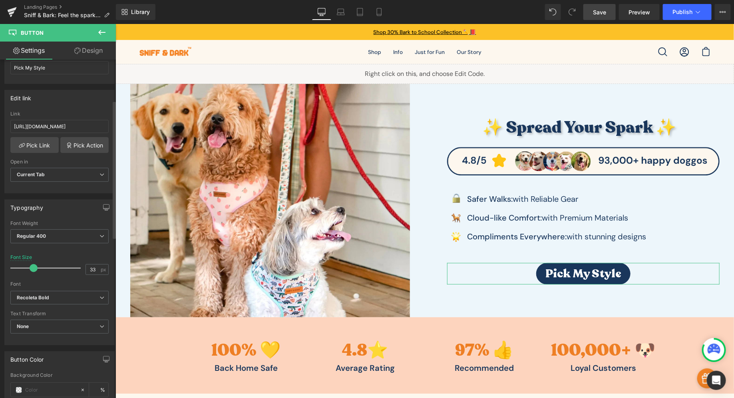
click at [33, 264] on span at bounding box center [34, 268] width 8 height 8
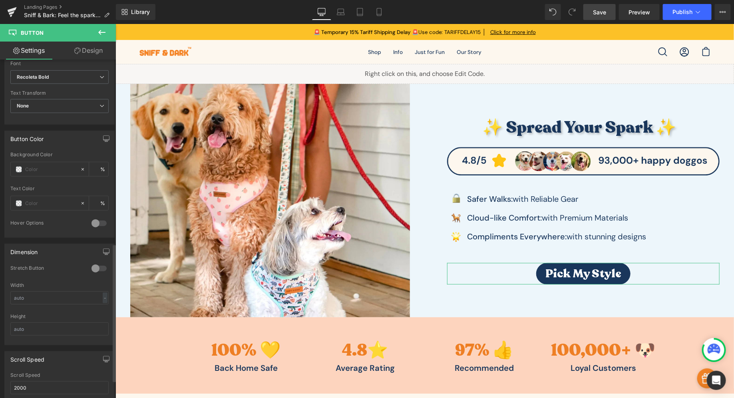
scroll to position [468, 0]
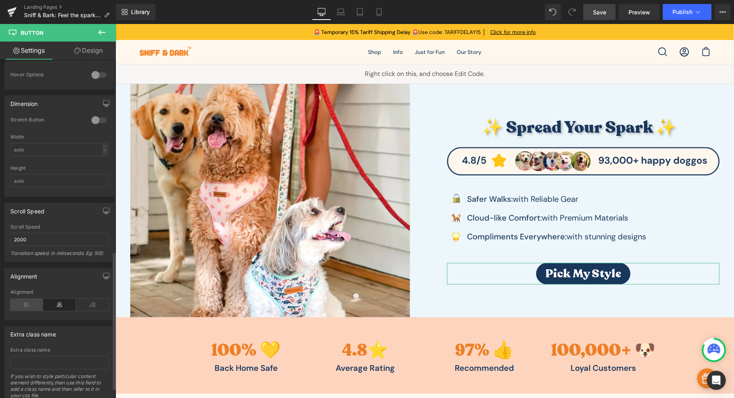
click at [26, 300] on icon at bounding box center [26, 305] width 33 height 12
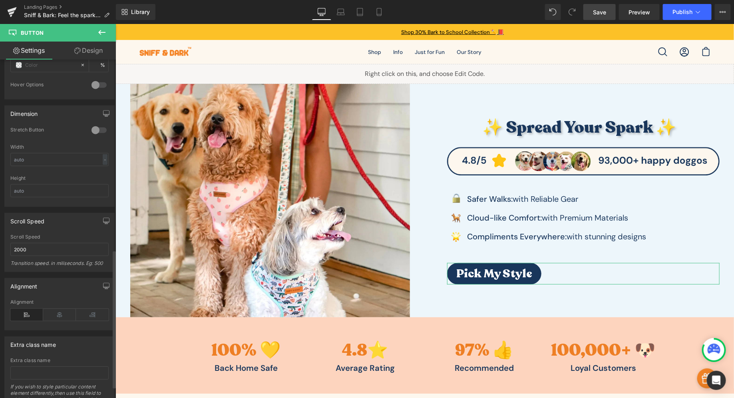
scroll to position [441, 0]
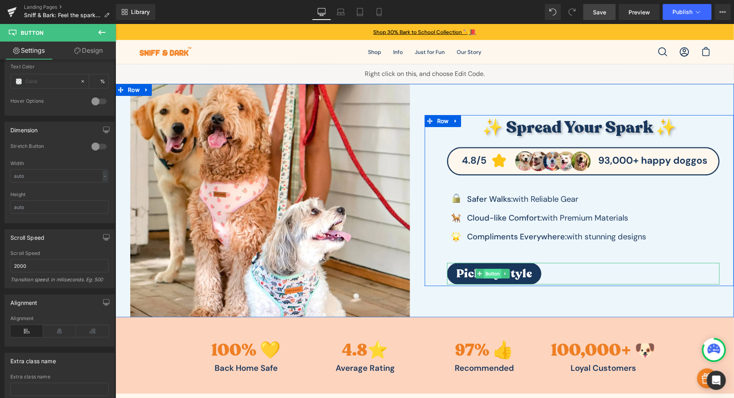
click at [484, 273] on span "Button" at bounding box center [492, 273] width 18 height 10
click at [483, 272] on span "Button" at bounding box center [492, 274] width 18 height 10
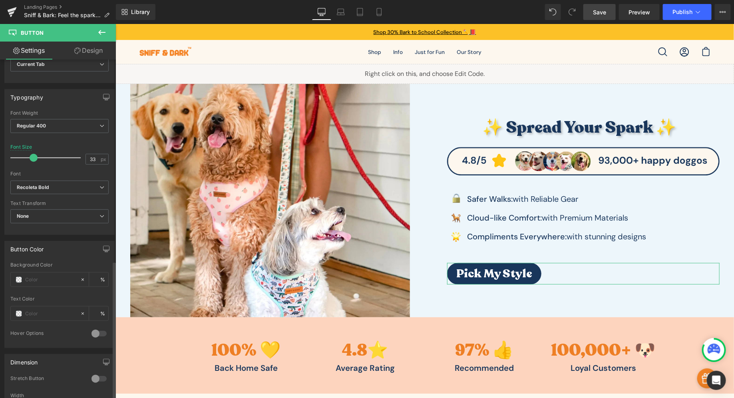
scroll to position [52, 0]
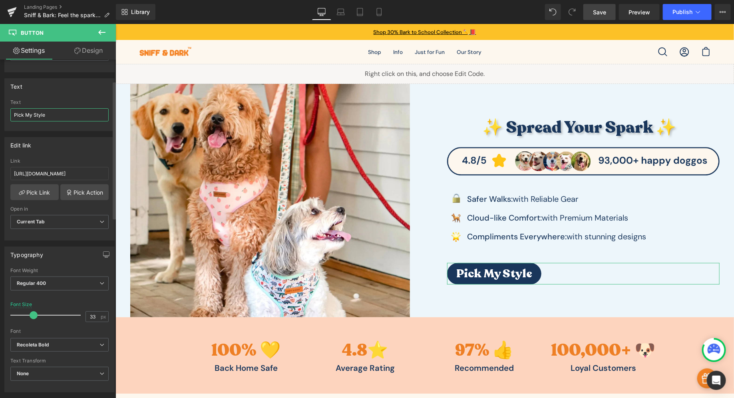
click at [70, 117] on input "Pick My Style" at bounding box center [59, 114] width 98 height 13
paste input "➡️"
type input "Pick My Style ➡️"
click at [77, 48] on icon at bounding box center [77, 51] width 6 height 6
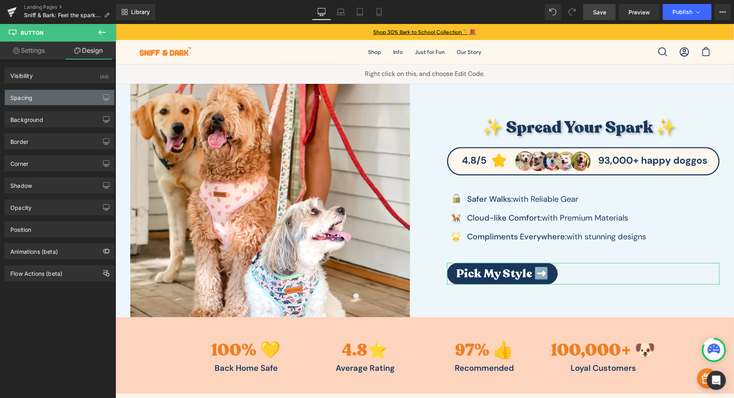
click at [46, 91] on div "Spacing" at bounding box center [59, 97] width 109 height 15
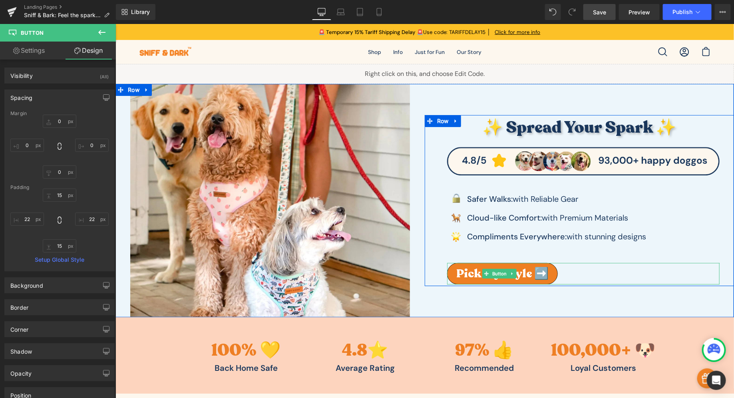
click at [458, 273] on span "Pick My Style ➡️" at bounding box center [502, 273] width 92 height 9
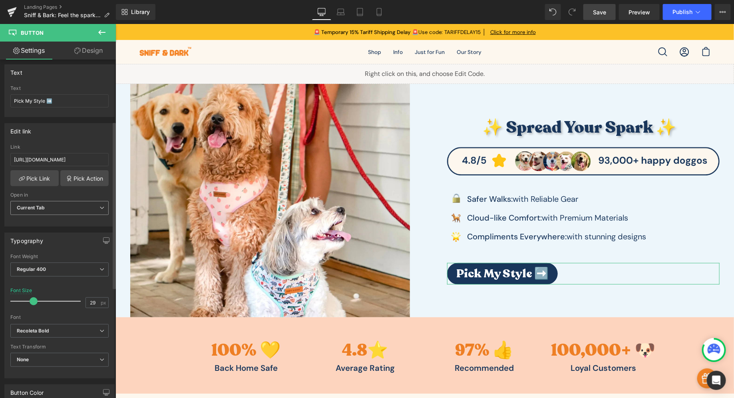
scroll to position [124, 0]
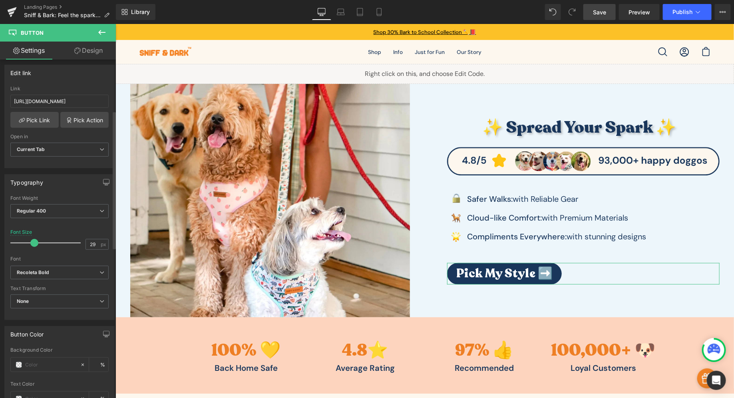
click at [36, 239] on span at bounding box center [34, 243] width 8 height 8
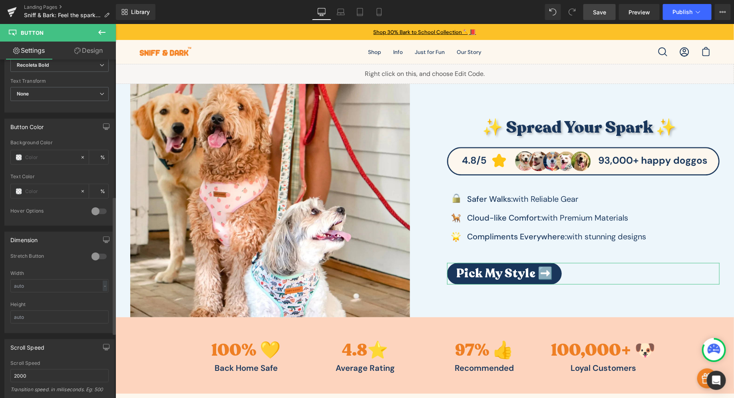
scroll to position [334, 0]
click at [52, 277] on input "text" at bounding box center [59, 283] width 98 height 13
click at [103, 249] on div at bounding box center [98, 254] width 19 height 13
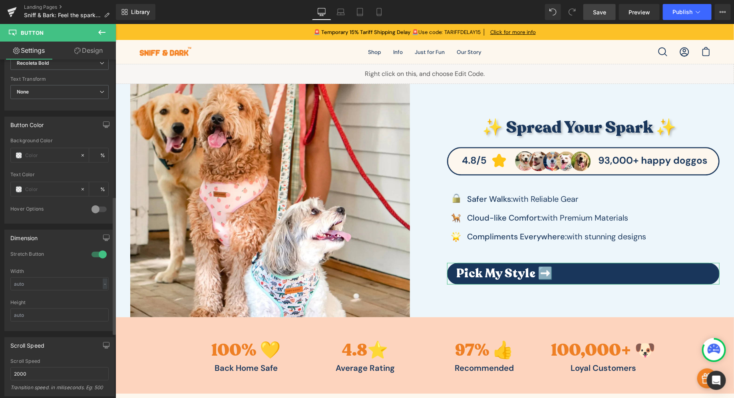
click at [97, 250] on div at bounding box center [98, 254] width 19 height 13
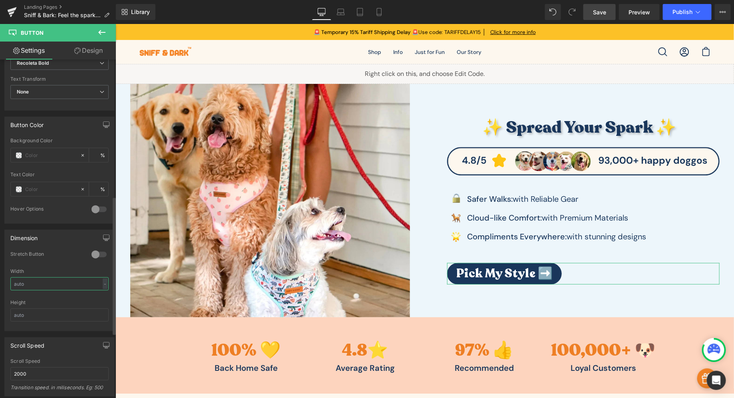
click at [80, 280] on input "text" at bounding box center [59, 283] width 98 height 13
type input "300"
click at [63, 312] on input "text" at bounding box center [59, 314] width 98 height 13
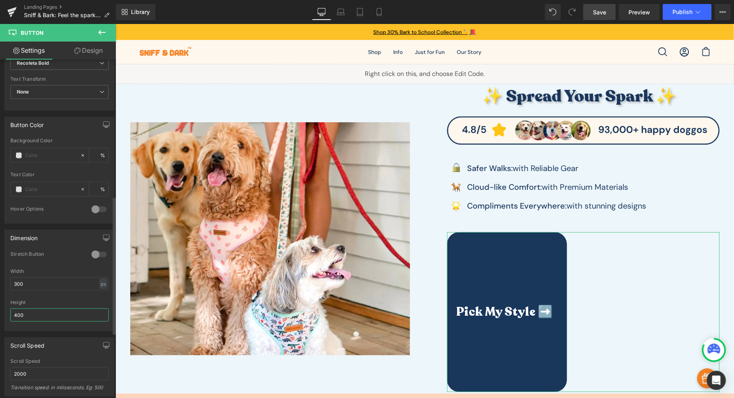
click at [38, 312] on input "400" at bounding box center [59, 314] width 98 height 13
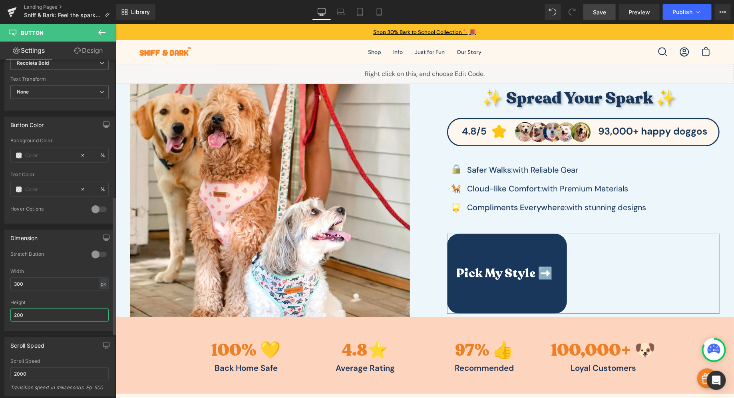
click at [24, 313] on input "200" at bounding box center [59, 314] width 98 height 13
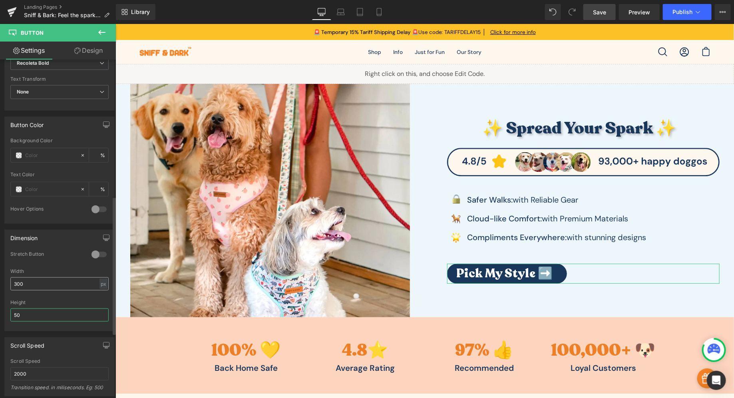
type input "50"
click at [26, 282] on input "300" at bounding box center [59, 283] width 98 height 13
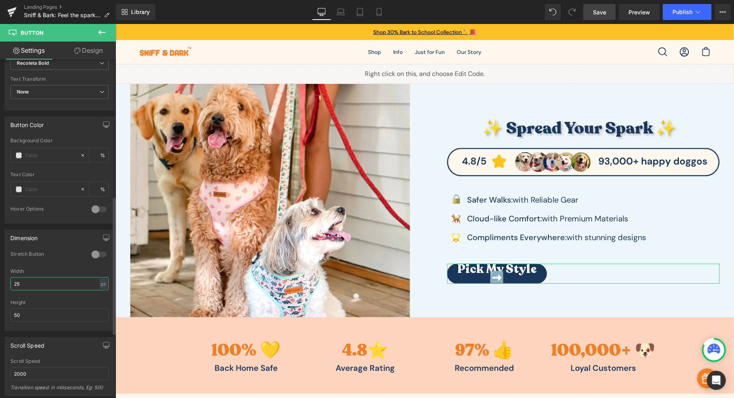
type input "2"
type input "300"
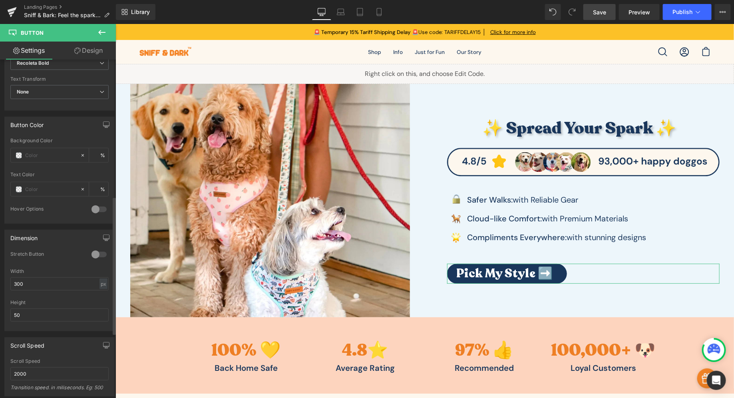
click at [97, 206] on div at bounding box center [98, 209] width 19 height 13
click at [96, 205] on div at bounding box center [98, 209] width 19 height 13
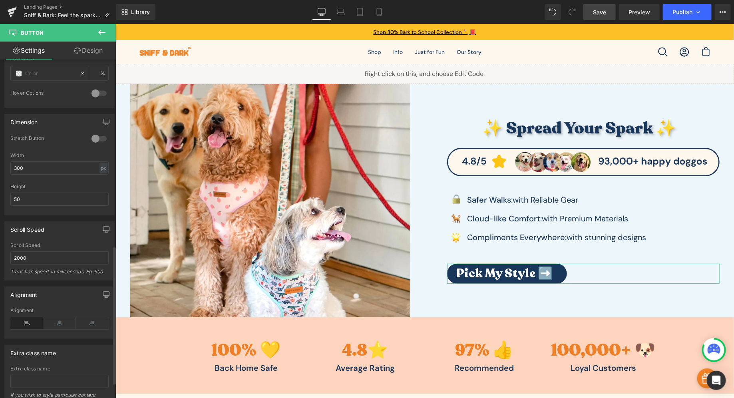
scroll to position [455, 0]
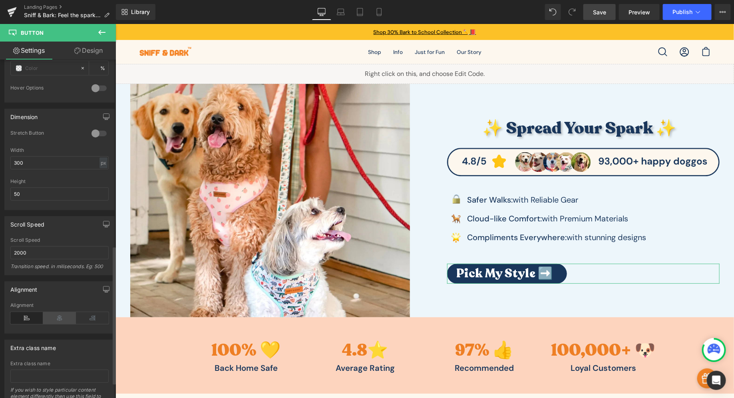
click at [60, 312] on icon at bounding box center [59, 318] width 33 height 12
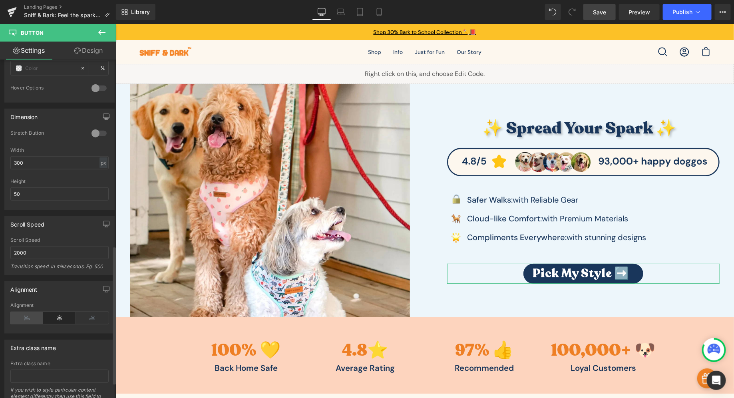
click at [26, 312] on icon at bounding box center [26, 318] width 33 height 12
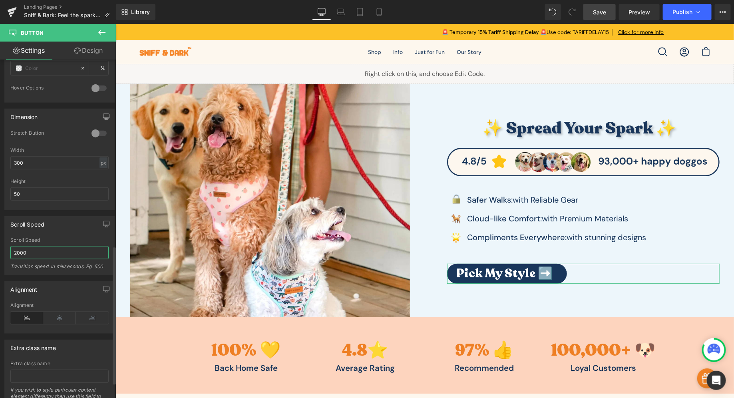
click at [41, 246] on input "2000" at bounding box center [59, 252] width 98 height 13
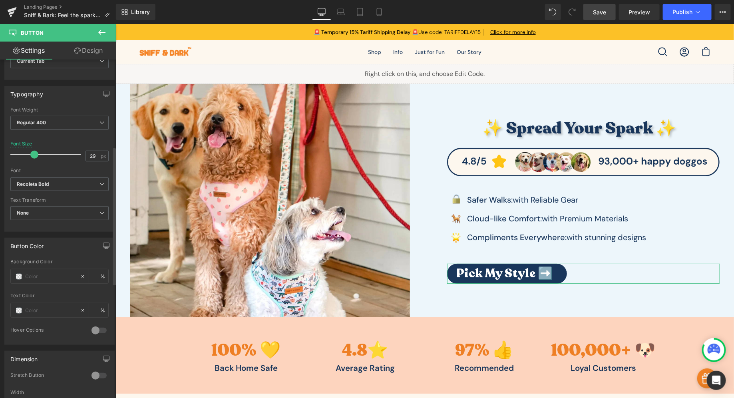
scroll to position [114, 0]
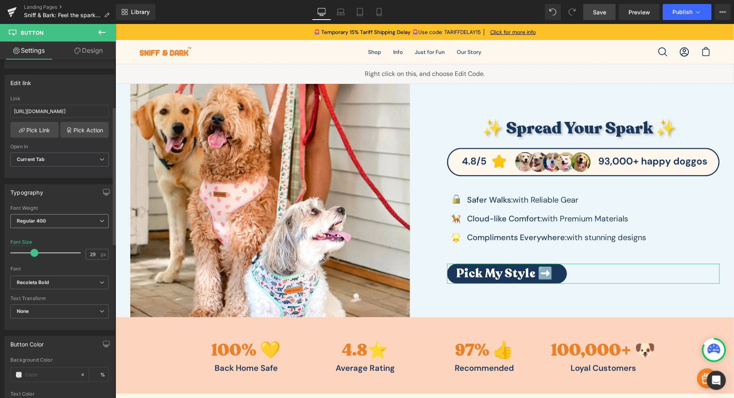
click at [42, 220] on b "Regular 400" at bounding box center [32, 221] width 30 height 6
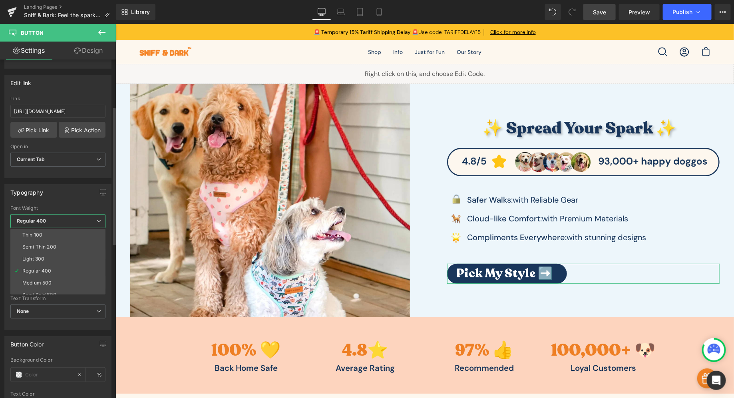
click at [42, 220] on b "Regular 400" at bounding box center [32, 221] width 30 height 6
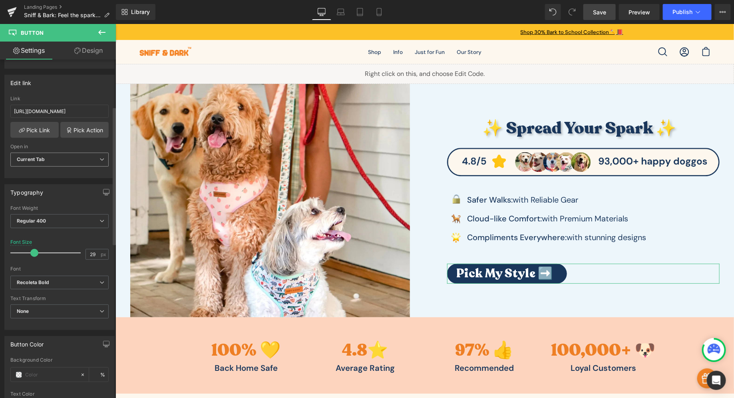
click at [49, 163] on span "Current Tab" at bounding box center [59, 160] width 98 height 14
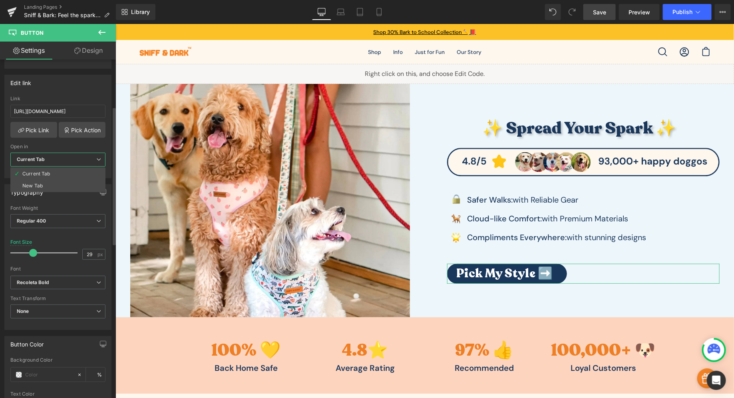
click at [33, 156] on b "Current Tab" at bounding box center [31, 159] width 28 height 6
click at [100, 51] on link "Design" at bounding box center [89, 51] width 58 height 18
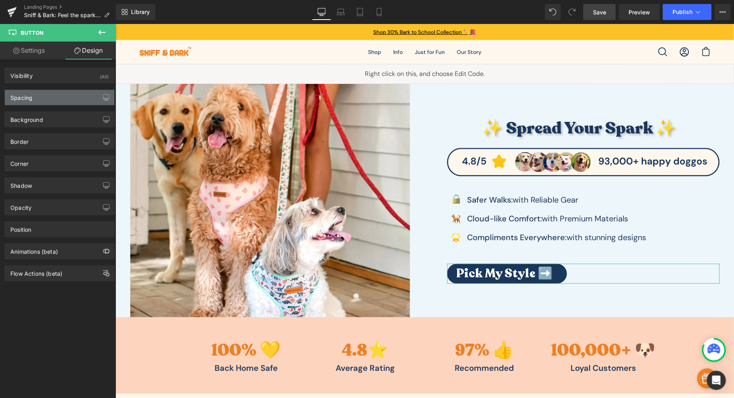
click at [69, 95] on div "Spacing" at bounding box center [59, 97] width 109 height 15
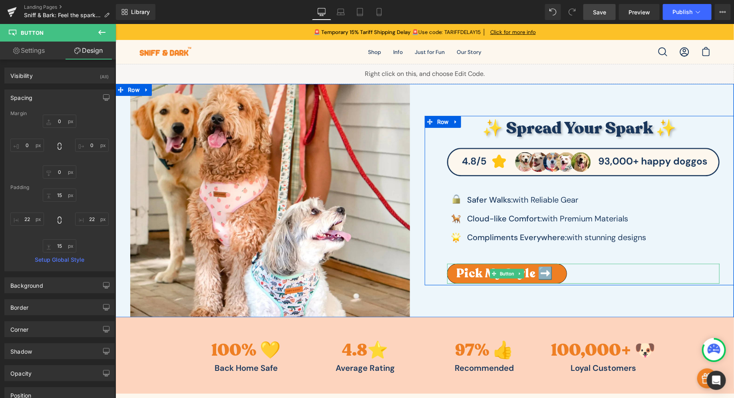
click at [505, 275] on span "Button" at bounding box center [507, 273] width 18 height 10
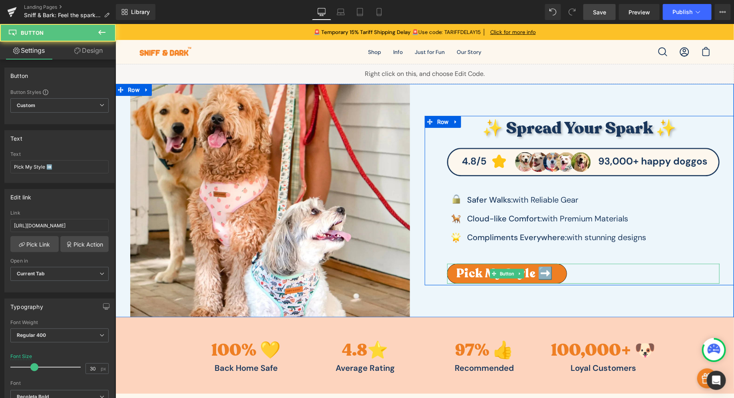
click at [505, 275] on span "Button" at bounding box center [507, 273] width 18 height 10
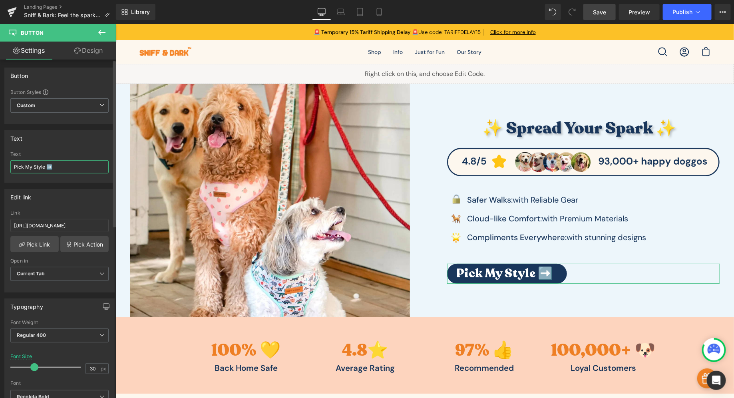
click at [14, 165] on input "Pick My Style ➡️" at bounding box center [59, 166] width 98 height 13
type input "Pick My Style ➡️"
click at [22, 114] on div "Custom Setup Global Style Custom Setup Global Style" at bounding box center [59, 107] width 98 height 18
click at [23, 111] on span "Custom Setup Global Style" at bounding box center [59, 105] width 98 height 14
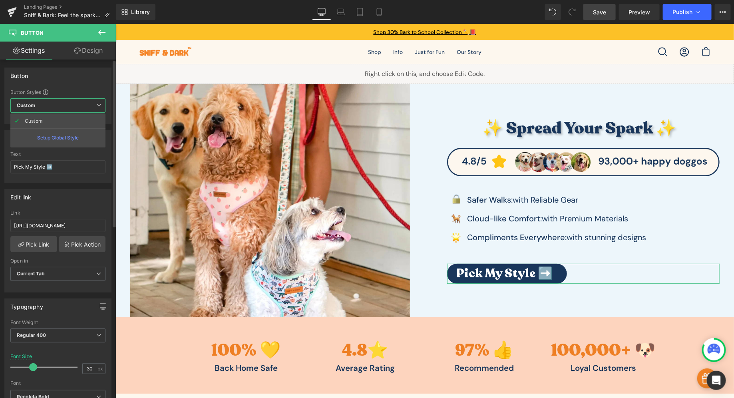
click at [24, 110] on span "Custom Setup Global Style" at bounding box center [57, 105] width 95 height 14
click at [85, 49] on link "Design" at bounding box center [89, 51] width 58 height 18
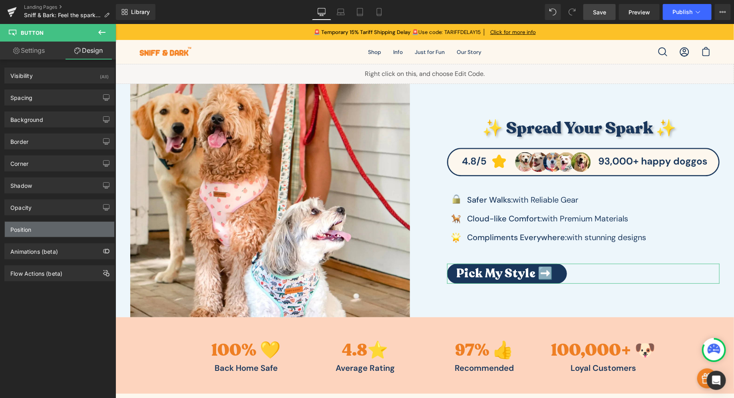
click at [44, 227] on div "Position" at bounding box center [59, 229] width 109 height 15
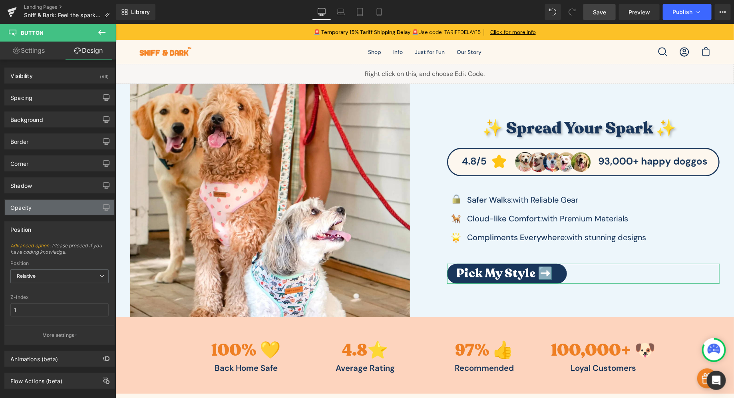
click at [48, 201] on div "Opacity" at bounding box center [59, 207] width 109 height 15
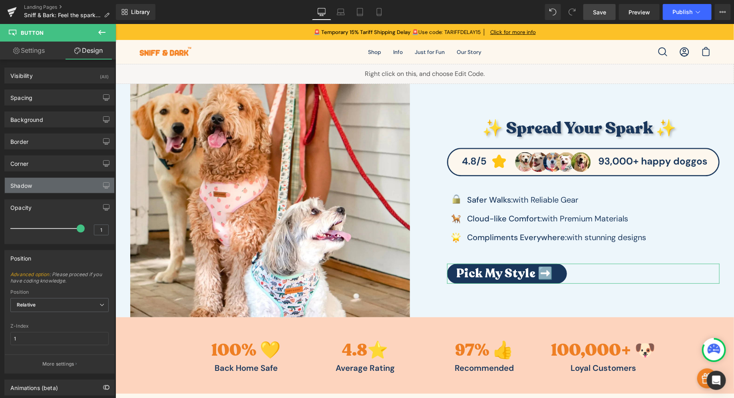
click at [51, 185] on div "Shadow" at bounding box center [59, 185] width 109 height 15
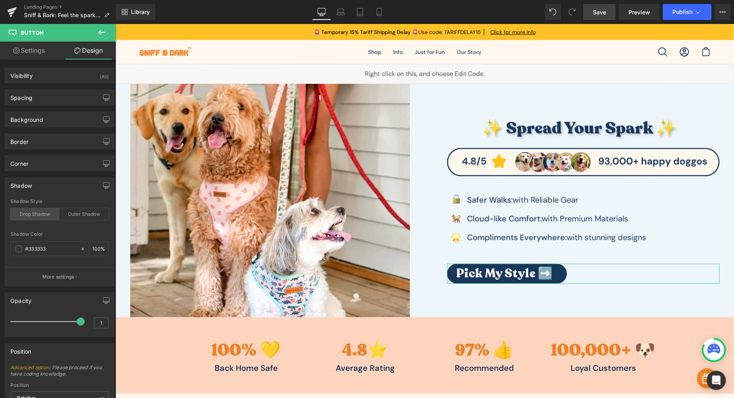
click at [35, 214] on div "Drop Shadow" at bounding box center [34, 214] width 49 height 12
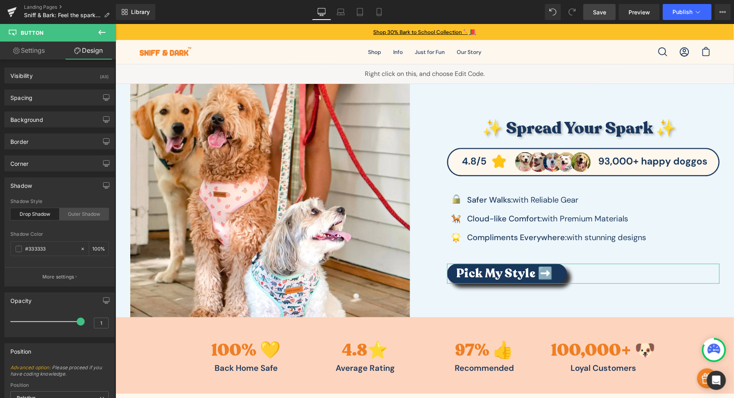
click at [76, 211] on div "Outer Shadow" at bounding box center [84, 214] width 49 height 12
click at [100, 246] on div "100 %" at bounding box center [98, 249] width 19 height 14
click at [97, 246] on div "100 %" at bounding box center [98, 249] width 19 height 14
click at [97, 246] on input "100" at bounding box center [96, 248] width 8 height 9
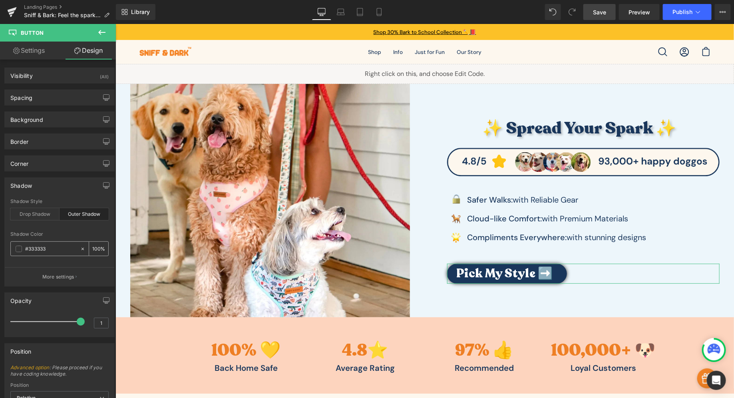
click at [97, 246] on input "100" at bounding box center [96, 248] width 8 height 9
type input "20"
click at [101, 227] on div at bounding box center [59, 226] width 98 height 5
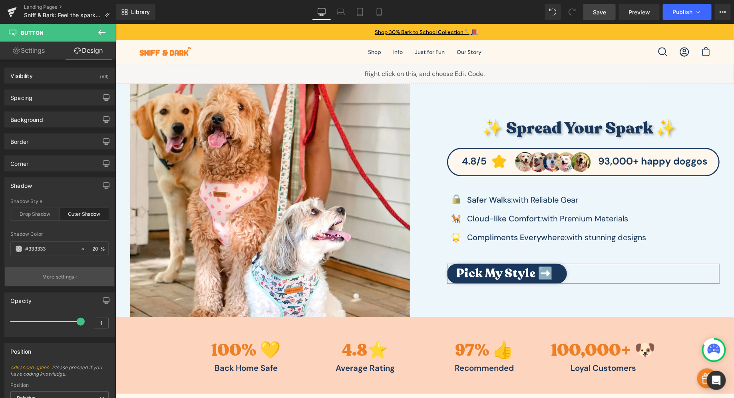
click at [86, 273] on button "More settings" at bounding box center [59, 276] width 109 height 19
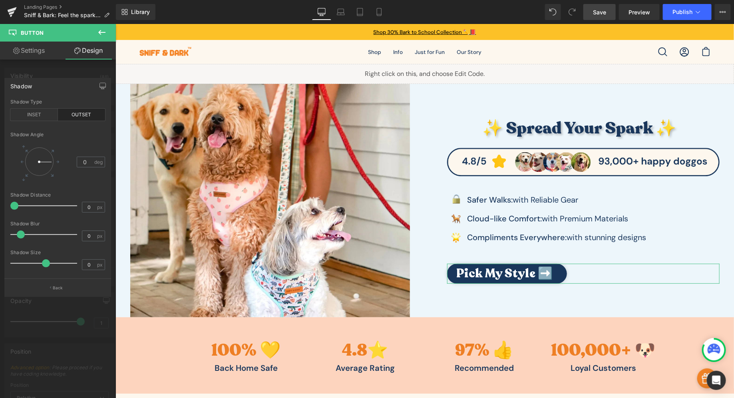
drag, startPoint x: 15, startPoint y: 206, endPoint x: 2, endPoint y: 204, distance: 13.3
click at [2, 204] on div "Shadow Shadow Type INSET OUTSET 135 Shadow Angle 0 deg 0 Shadow Distance 0 px 0…" at bounding box center [58, 184] width 116 height 225
click at [14, 233] on span at bounding box center [17, 235] width 8 height 8
click at [45, 264] on span at bounding box center [46, 263] width 8 height 8
click at [48, 264] on span at bounding box center [47, 263] width 8 height 8
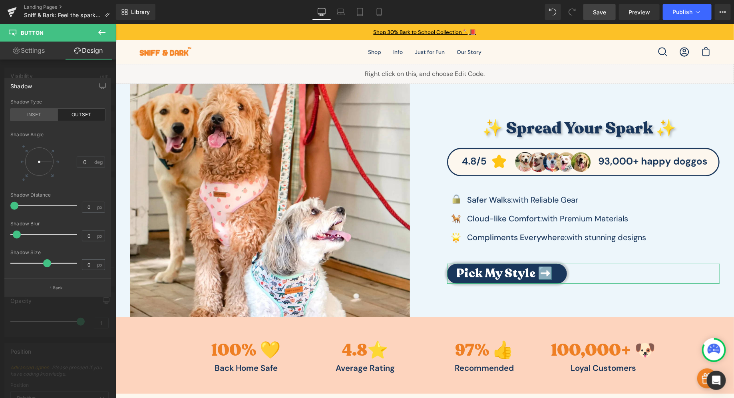
click at [30, 114] on div "INSET" at bounding box center [34, 115] width 48 height 12
click at [66, 115] on div "OUTSET" at bounding box center [82, 115] width 48 height 12
click at [44, 56] on link "Settings" at bounding box center [29, 51] width 58 height 18
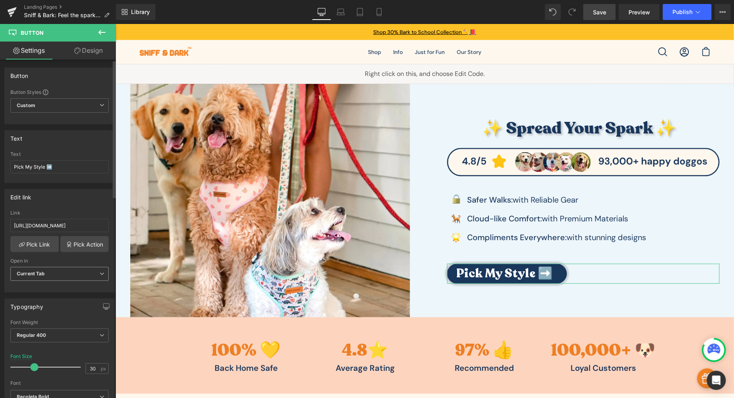
click at [32, 275] on span "Current Tab" at bounding box center [59, 274] width 98 height 14
click at [32, 275] on span "Current Tab" at bounding box center [57, 274] width 95 height 14
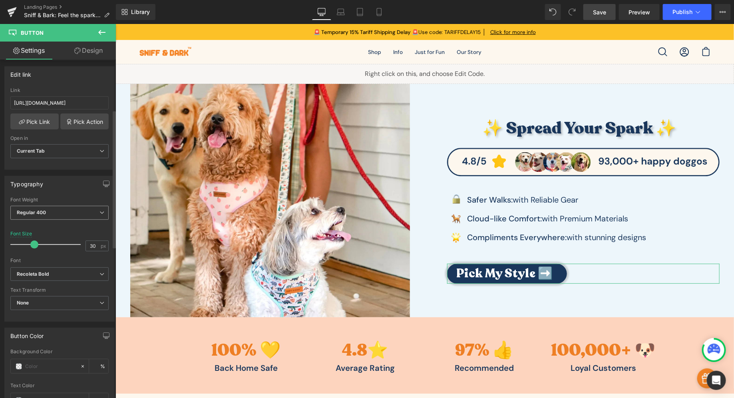
scroll to position [0, 0]
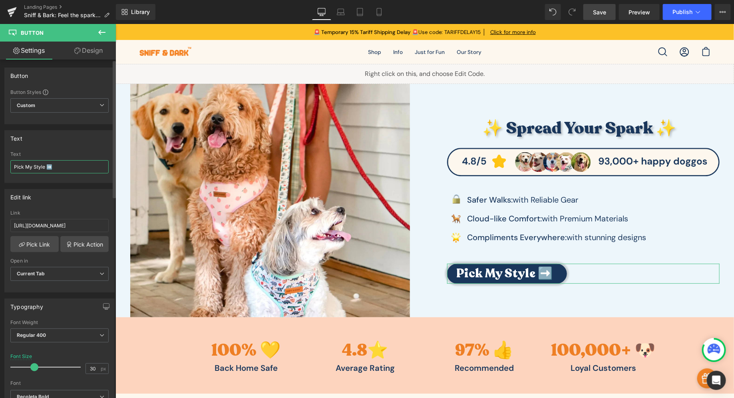
click at [65, 163] on input "Pick My Style ➡️" at bounding box center [59, 166] width 98 height 13
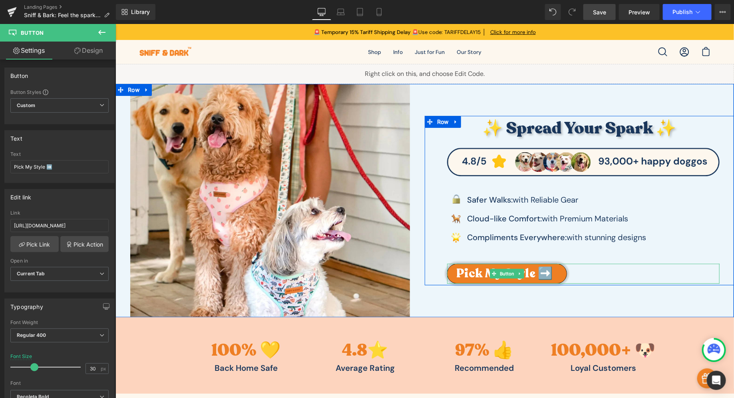
click at [554, 269] on link "Pick My Style ➡️" at bounding box center [507, 273] width 120 height 20
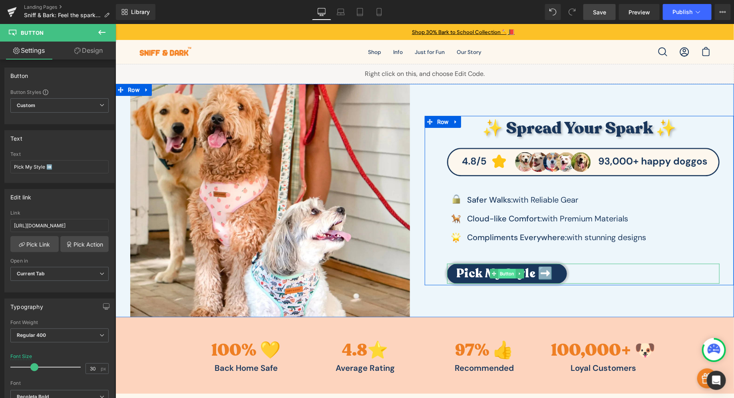
click at [498, 270] on span "Button" at bounding box center [507, 273] width 18 height 10
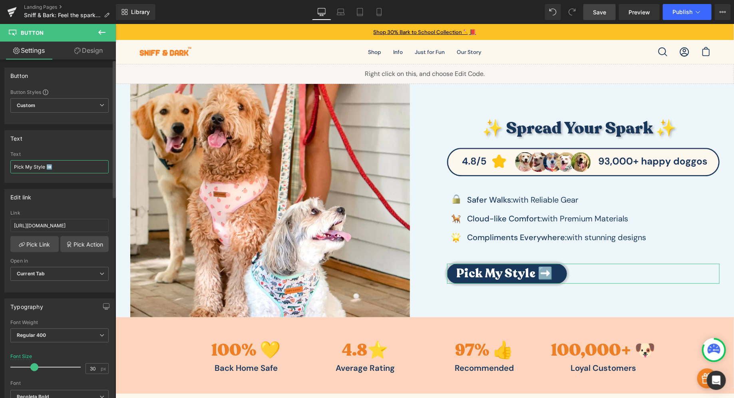
click at [46, 165] on input "Pick My Style ➡️" at bounding box center [59, 166] width 98 height 13
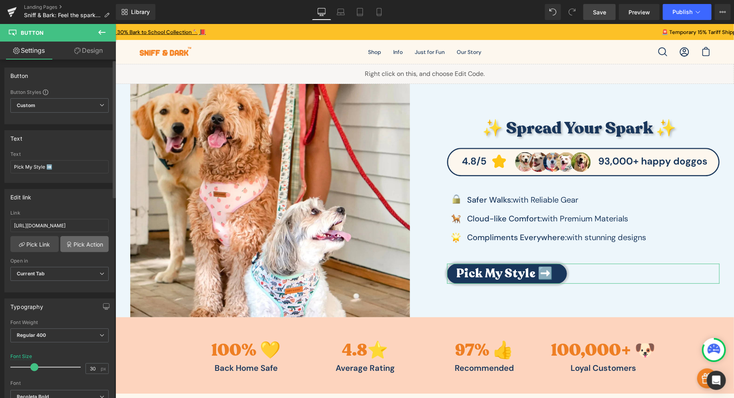
click at [91, 239] on link "Pick Action" at bounding box center [84, 244] width 48 height 16
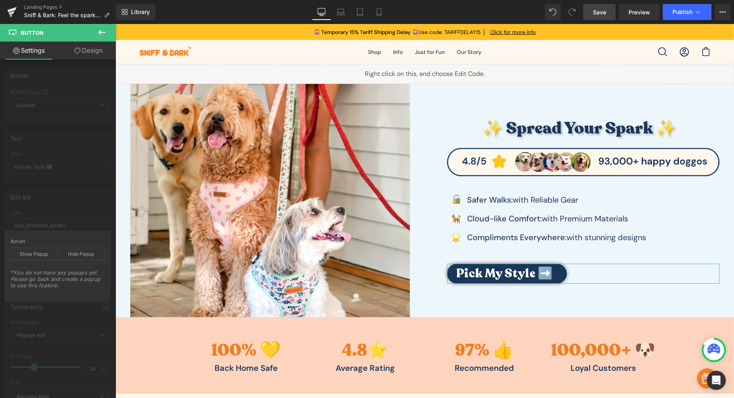
click at [113, 195] on div "Button Button Styles Custom Custom Setup Global Style Custom Setup Global Style…" at bounding box center [58, 231] width 116 height 342
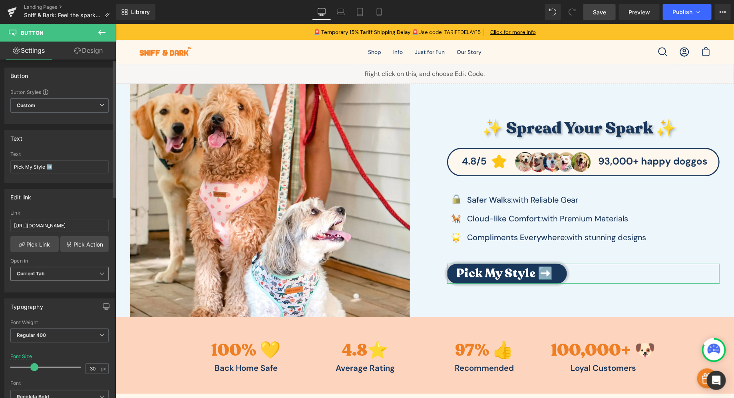
click at [77, 269] on span "Current Tab" at bounding box center [59, 274] width 98 height 14
click at [77, 269] on span "Current Tab" at bounding box center [57, 274] width 95 height 14
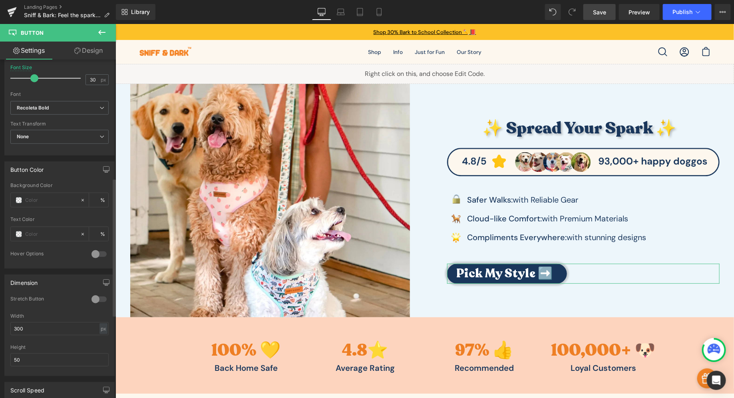
scroll to position [348, 0]
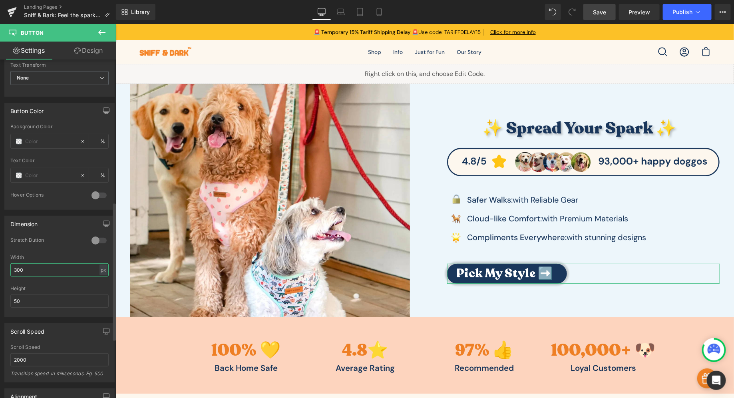
click at [25, 266] on input "300" at bounding box center [59, 269] width 98 height 13
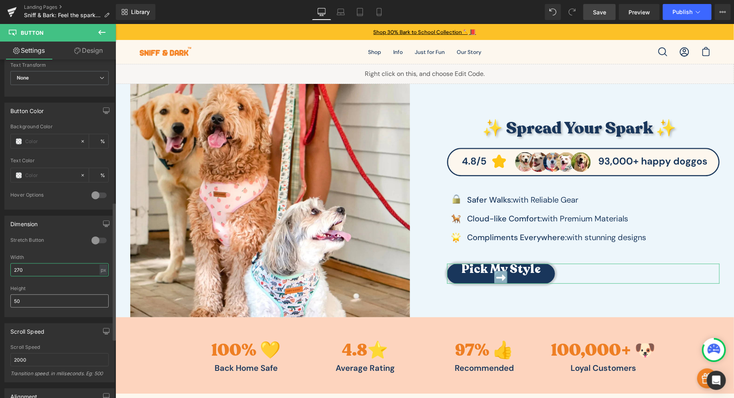
type input "270"
click at [41, 294] on input "50" at bounding box center [59, 300] width 98 height 13
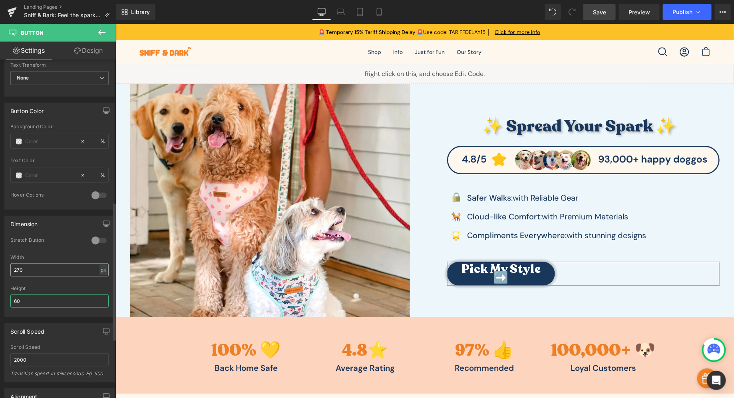
type input "60"
click at [28, 264] on input "270" at bounding box center [59, 269] width 98 height 13
type input "300"
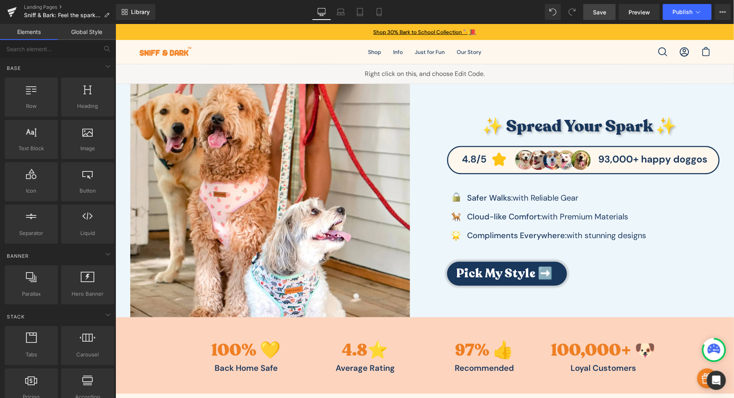
click at [575, 58] on nav "Open search bar Open cart Open navigation menu Shop Apparel Reversible Cozy Fle…" at bounding box center [424, 52] width 618 height 24
click at [587, 10] on span "Save" at bounding box center [599, 12] width 13 height 8
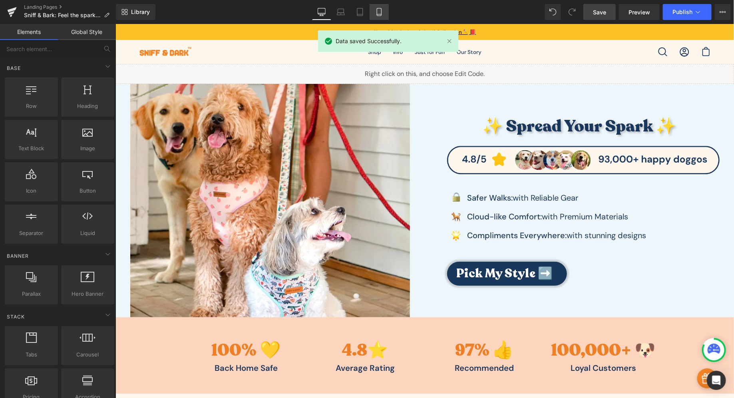
click at [380, 14] on icon at bounding box center [379, 12] width 8 height 8
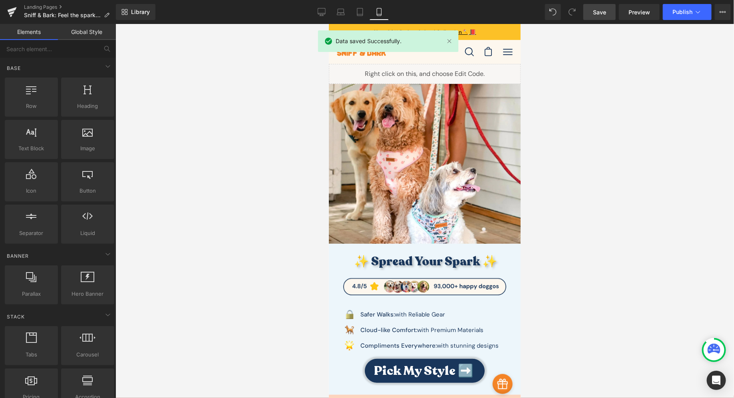
scroll to position [40, 0]
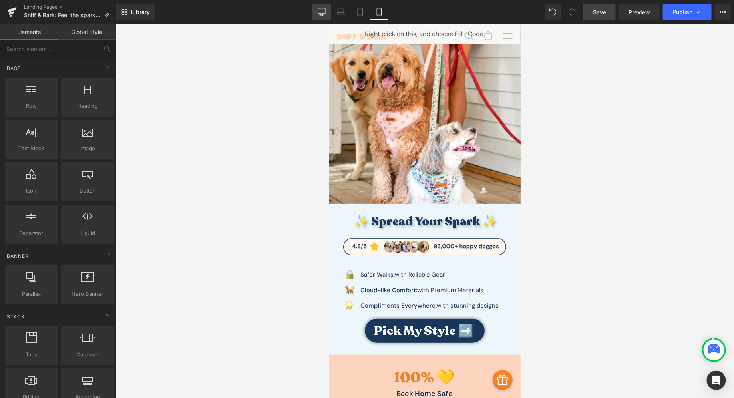
click at [325, 8] on icon at bounding box center [322, 11] width 8 height 6
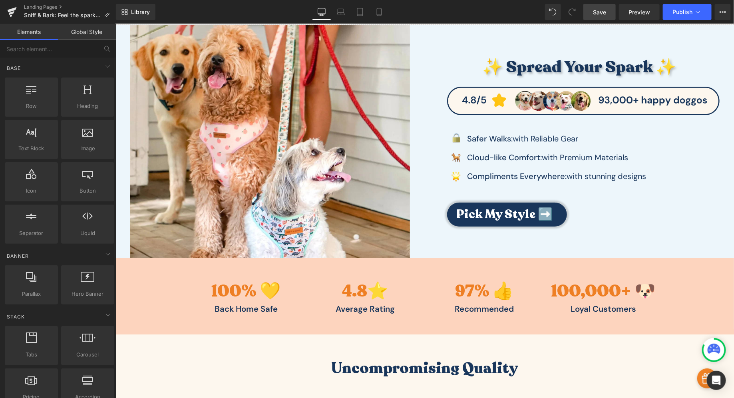
scroll to position [60, 0]
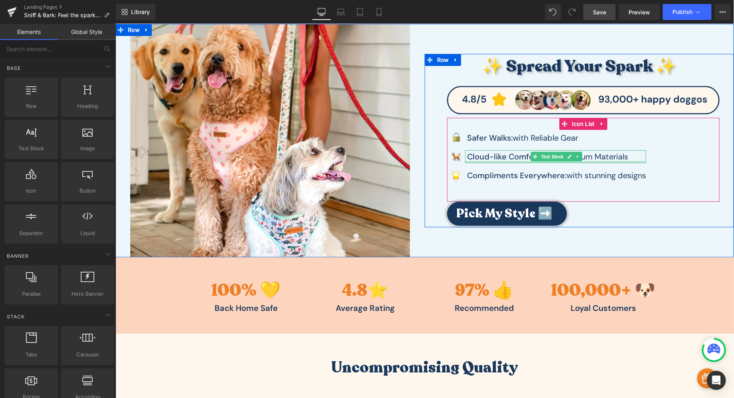
click at [501, 161] on div at bounding box center [555, 162] width 181 height 2
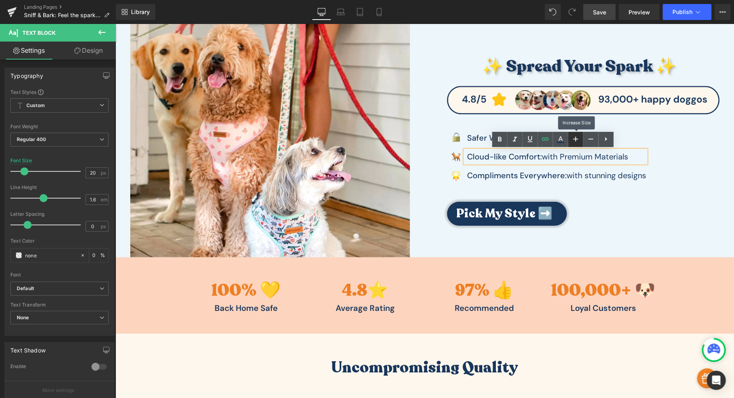
click at [574, 139] on icon at bounding box center [575, 139] width 5 height 5
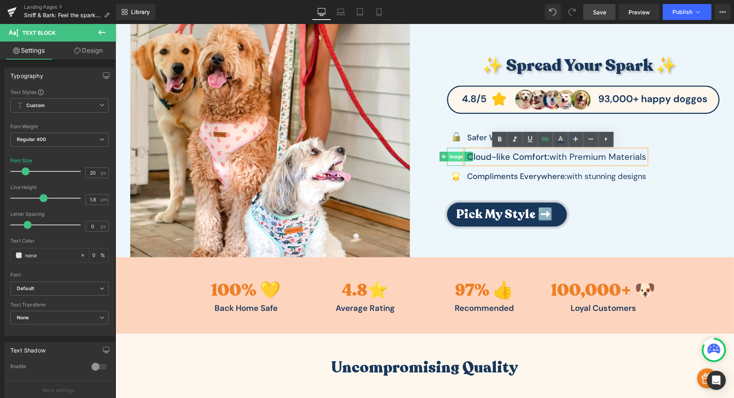
click at [453, 155] on span "Image" at bounding box center [455, 156] width 17 height 10
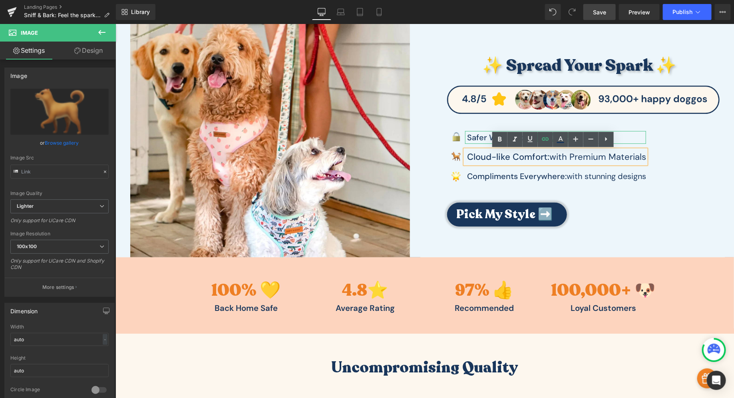
click at [485, 135] on strong "Safer Walks:" at bounding box center [490, 137] width 46 height 10
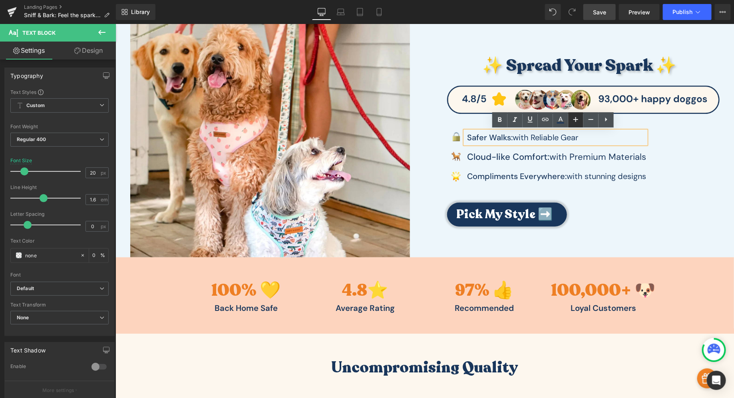
click at [579, 123] on icon at bounding box center [576, 120] width 10 height 10
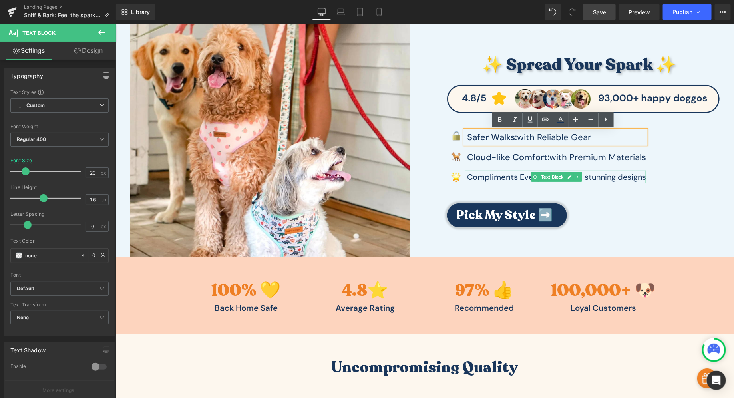
click at [504, 175] on strong "Compliments Everywhere:" at bounding box center [516, 176] width 99 height 10
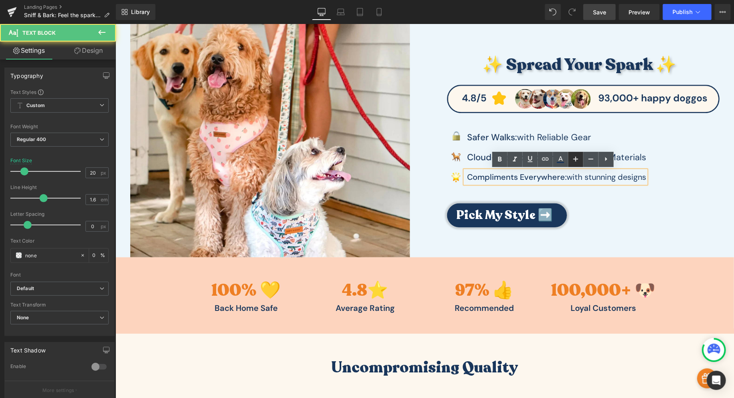
click at [580, 161] on icon at bounding box center [576, 159] width 10 height 10
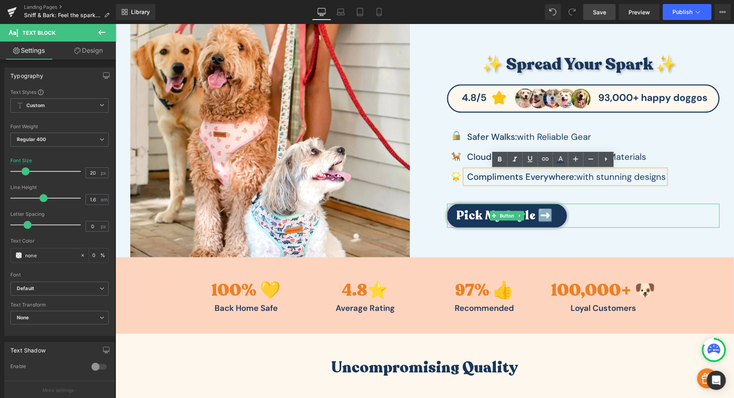
click at [587, 220] on div "Pick My Style ➡️" at bounding box center [583, 215] width 272 height 24
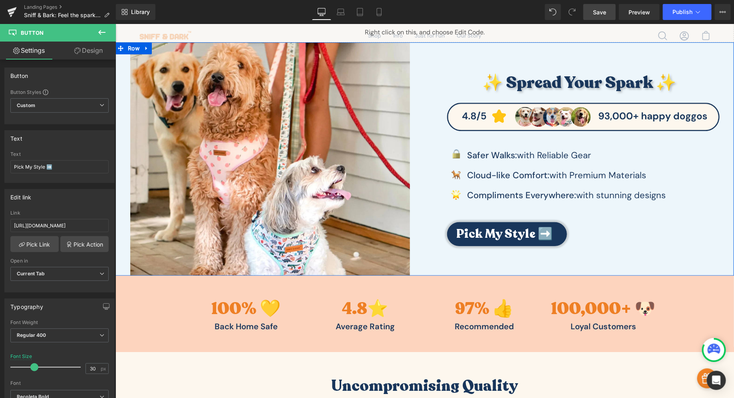
scroll to position [0, 0]
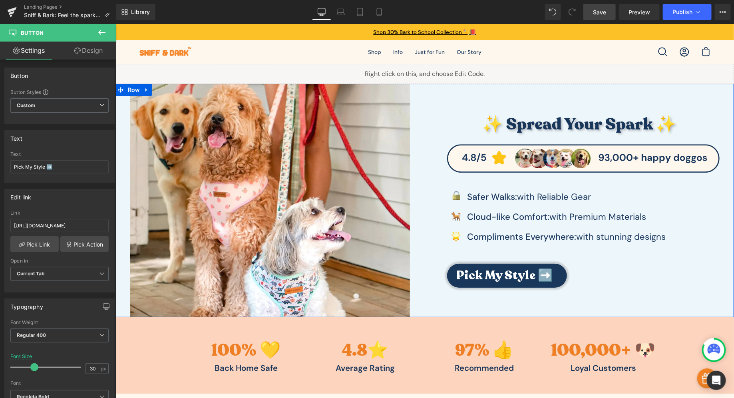
click at [539, 96] on div "✨ Spread Your Spark ✨ Heading Image Image Safer Walks: with Reliable Gear Text …" at bounding box center [578, 199] width 309 height 233
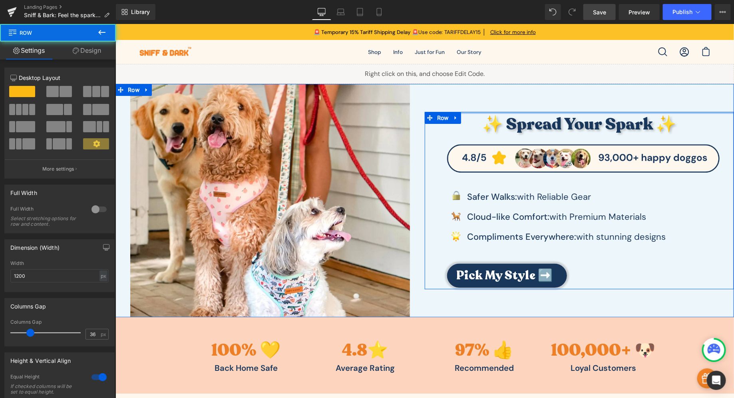
drag, startPoint x: 546, startPoint y: 111, endPoint x: 545, endPoint y: 101, distance: 10.4
click at [546, 103] on div "✨ Spread Your Spark ✨ Heading Image Image Safer Walks: with Reliable Gear Text …" at bounding box center [578, 199] width 309 height 233
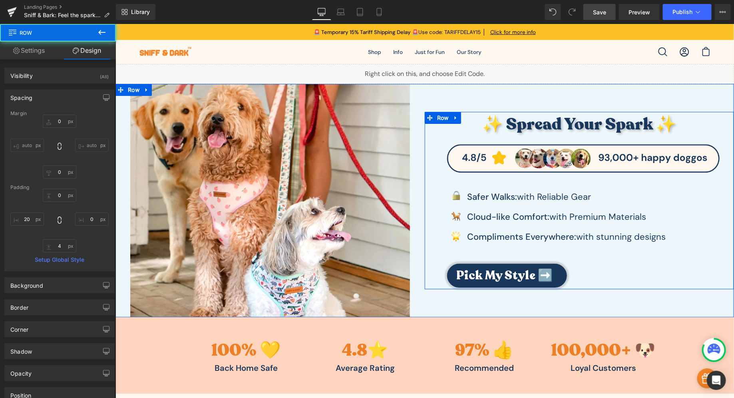
click at [547, 93] on div "✨ Spread Your Spark ✨ Heading Image Image Safer Walks: with Reliable Gear Text …" at bounding box center [578, 199] width 309 height 233
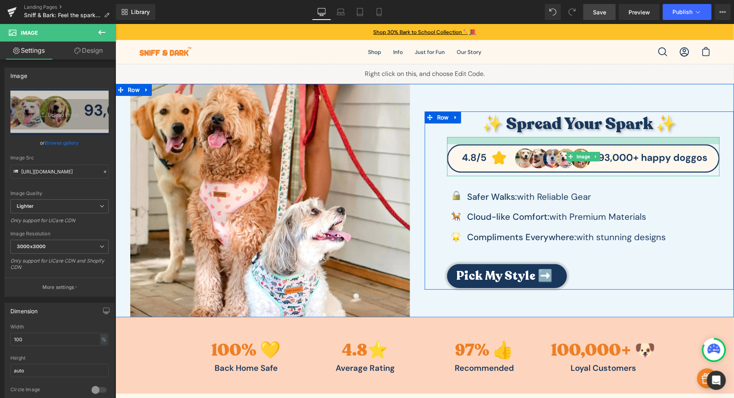
click at [520, 137] on div at bounding box center [583, 140] width 272 height 7
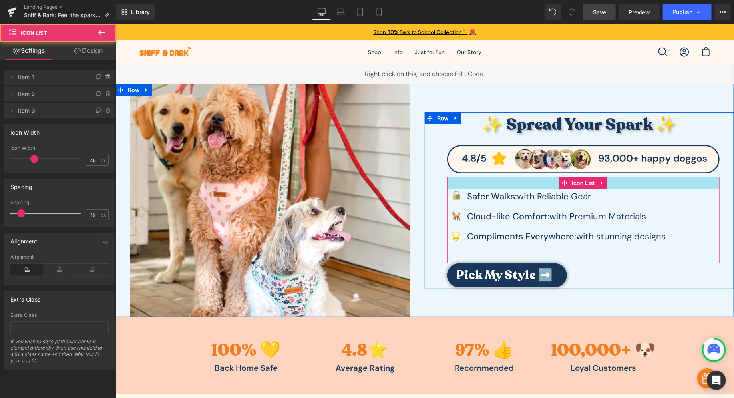
click at [513, 180] on div "31px" at bounding box center [583, 183] width 272 height 12
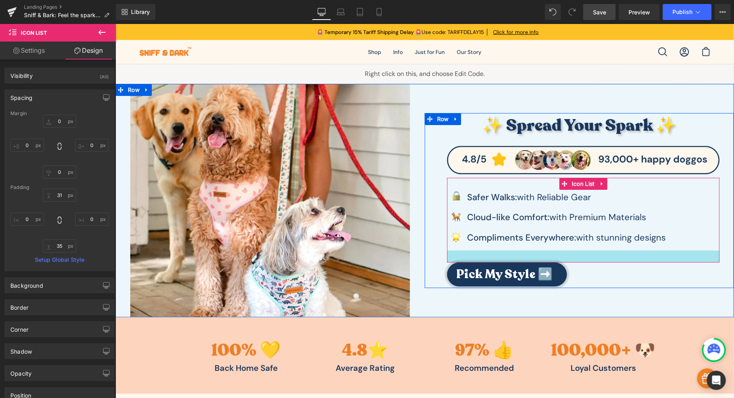
click at [513, 254] on div at bounding box center [583, 256] width 272 height 12
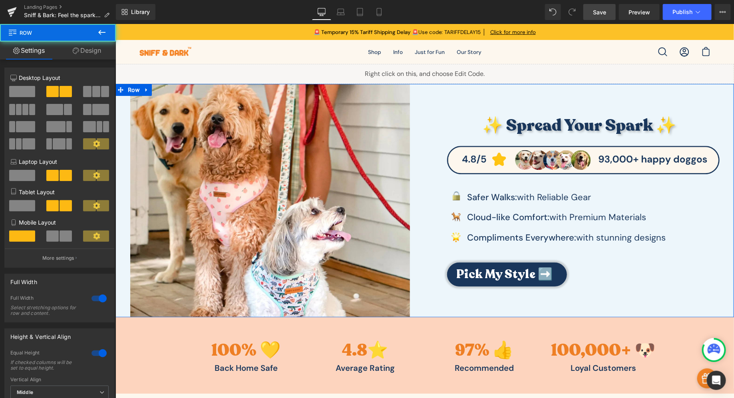
click at [538, 106] on div "✨ Spread Your Spark ✨ Heading Image Image Safer Walks: with Reliable Gear Text …" at bounding box center [578, 199] width 309 height 233
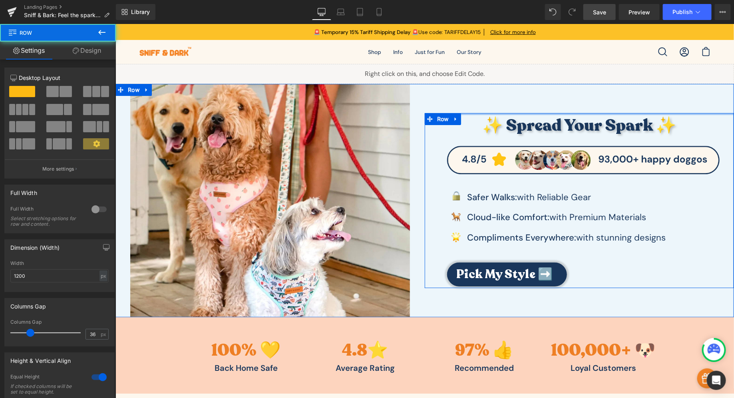
drag, startPoint x: 533, startPoint y: 113, endPoint x: 534, endPoint y: 108, distance: 4.7
click at [534, 108] on div "✨ Spread Your Spark ✨ Heading Image Image Safer Walks: with Reliable Gear Text …" at bounding box center [578, 199] width 309 height 233
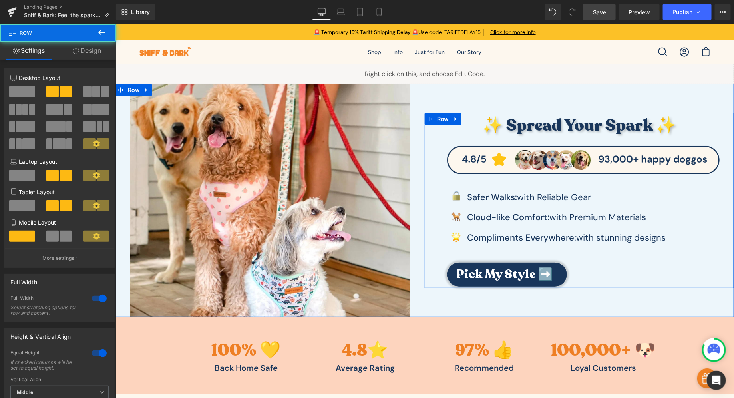
click at [535, 104] on div "✨ Spread Your Spark ✨ Heading Image Image Safer Walks: with Reliable Gear Text …" at bounding box center [578, 199] width 309 height 233
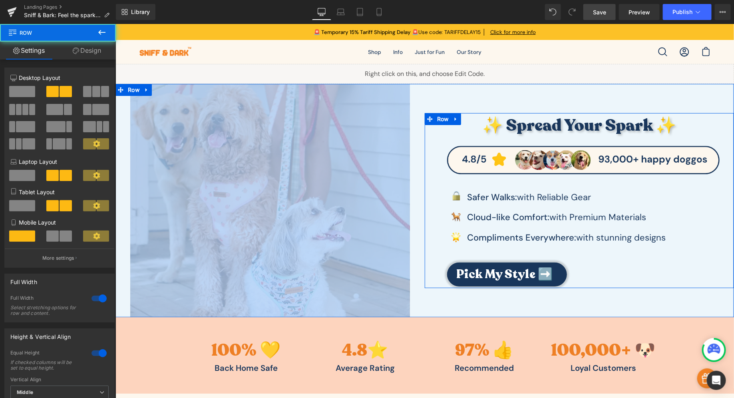
click at [535, 104] on div "✨ Spread Your Spark ✨ Heading Image Image Safer Walks: with Reliable Gear Text …" at bounding box center [578, 199] width 309 height 233
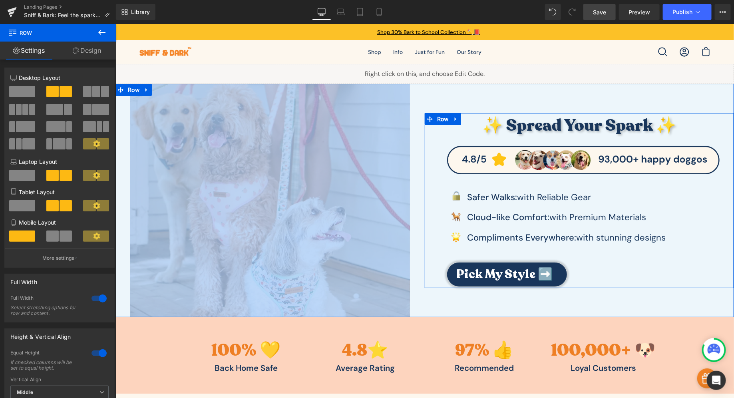
click at [535, 101] on div "✨ Spread Your Spark ✨ Heading Image Image Safer Walks: with Reliable Gear Text …" at bounding box center [578, 199] width 309 height 233
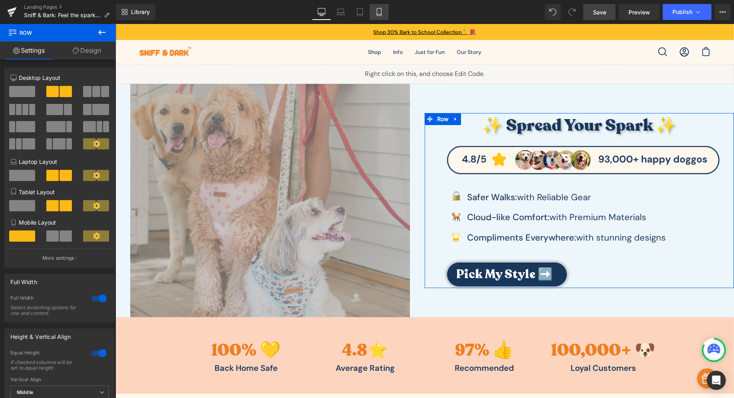
click at [378, 12] on icon at bounding box center [379, 12] width 8 height 8
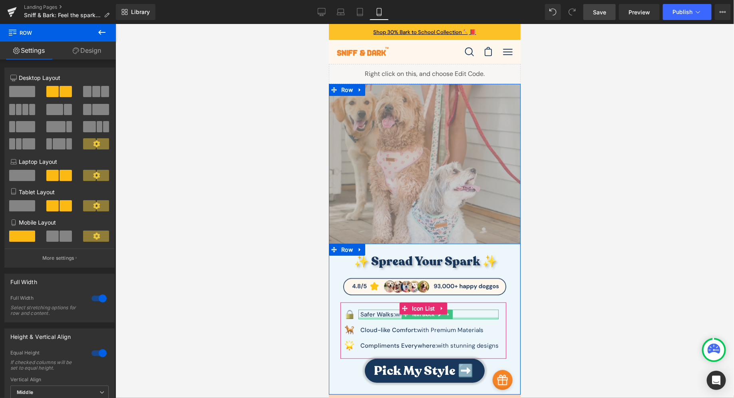
click at [374, 317] on div at bounding box center [428, 318] width 140 height 2
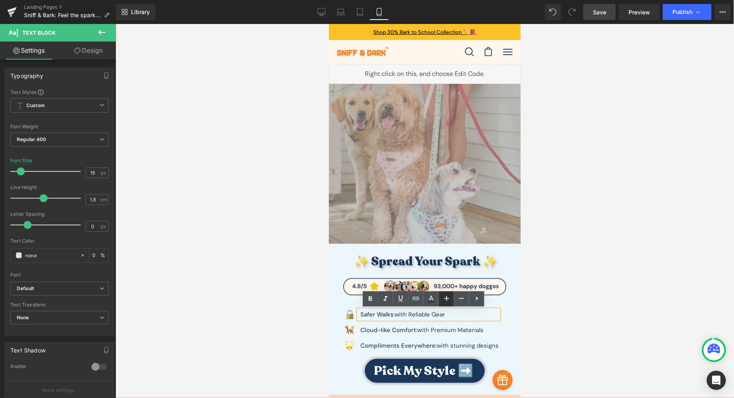
click at [451, 300] on icon at bounding box center [447, 299] width 10 height 10
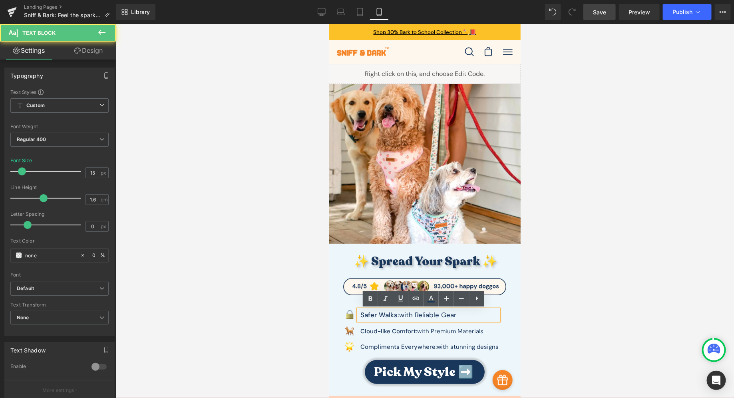
click at [432, 315] on div "Safer Walks: with Reliable Gear" at bounding box center [428, 314] width 140 height 11
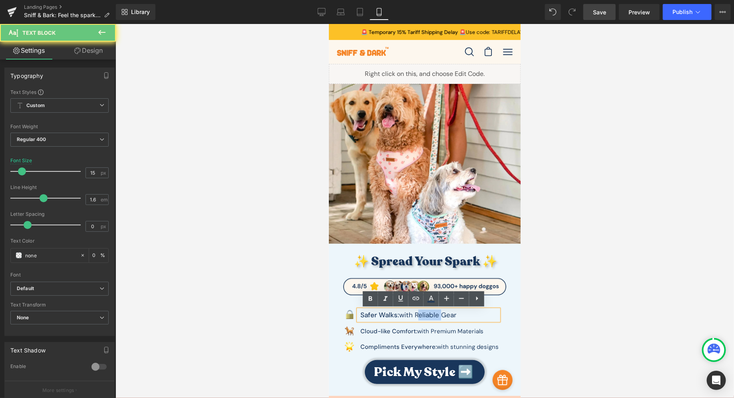
click at [432, 315] on div "Safer Walks: with Reliable Gear" at bounding box center [428, 314] width 140 height 11
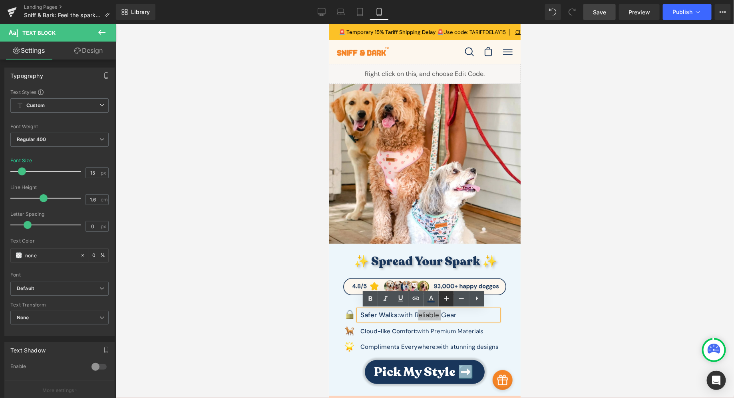
click at [449, 299] on icon at bounding box center [447, 299] width 10 height 10
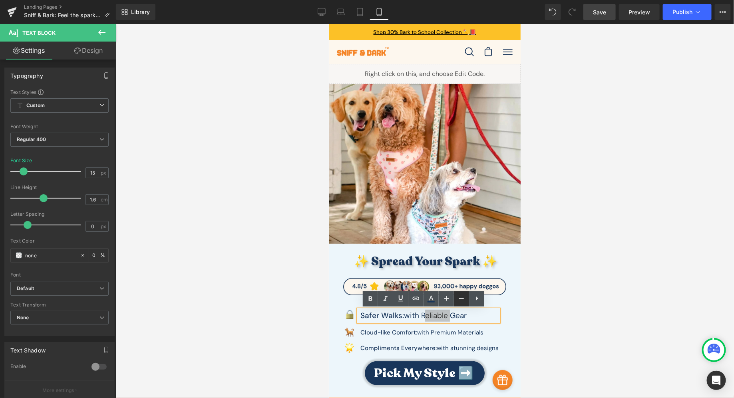
click at [460, 303] on icon at bounding box center [462, 299] width 10 height 10
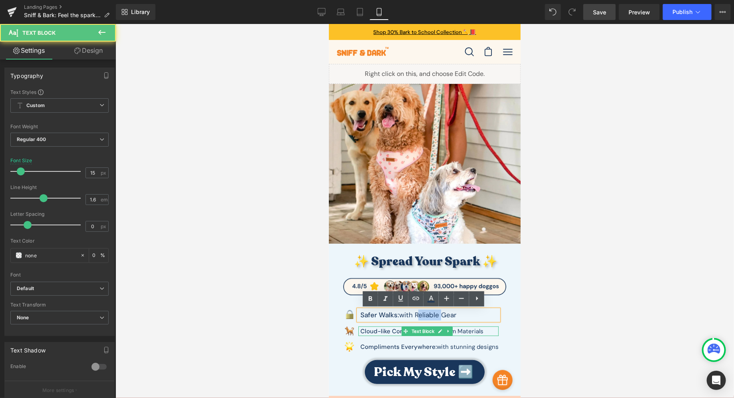
click at [458, 318] on p "Cl oud -like Comfort: with Premium Materials" at bounding box center [429, 331] width 138 height 10
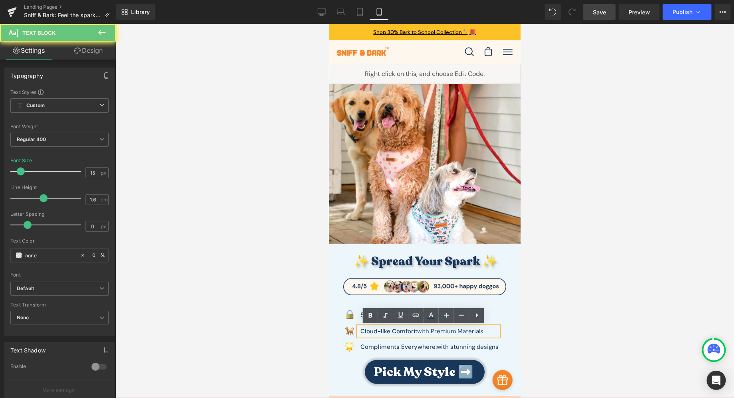
click at [458, 318] on p "Cl oud -like Comfort: with Premium Materials" at bounding box center [429, 331] width 138 height 10
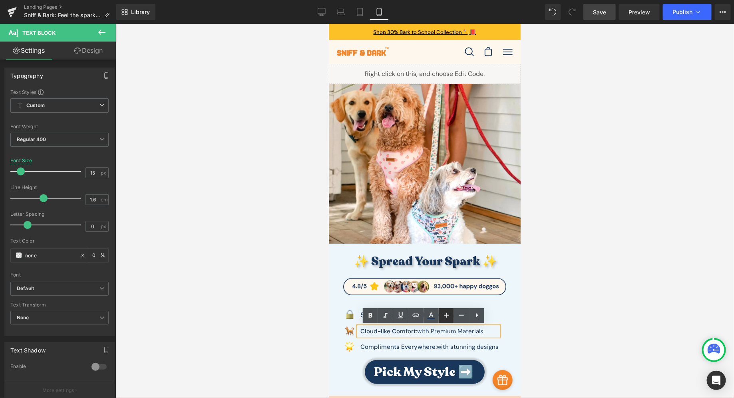
click at [449, 317] on icon at bounding box center [447, 315] width 10 height 10
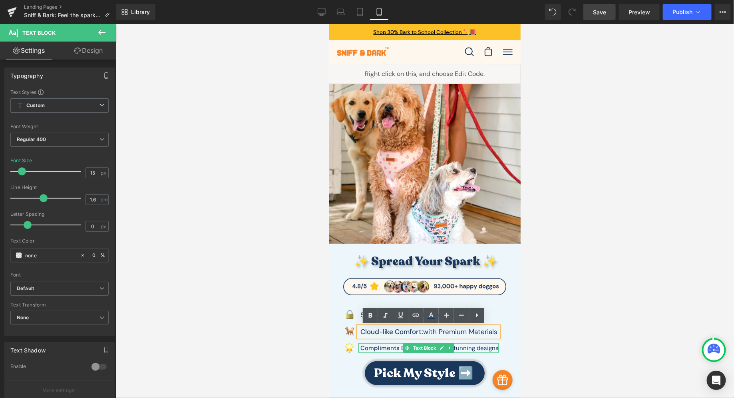
click at [461, 318] on p "Compliments Everywhere: with stunning designs" at bounding box center [429, 348] width 138 height 10
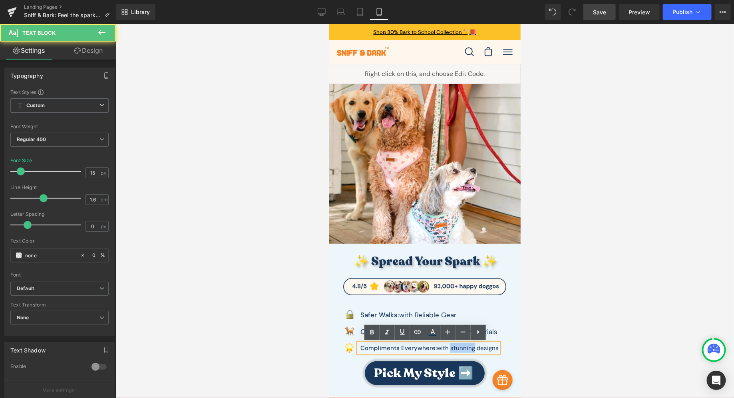
click at [461, 318] on p "Compliments Everywhere: with stunning designs" at bounding box center [429, 348] width 138 height 10
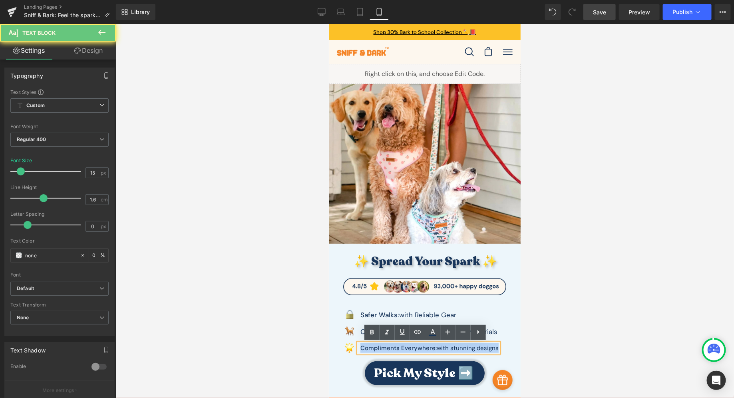
click at [461, 318] on p "Compliments Everywhere: with stunning designs" at bounding box center [429, 348] width 138 height 10
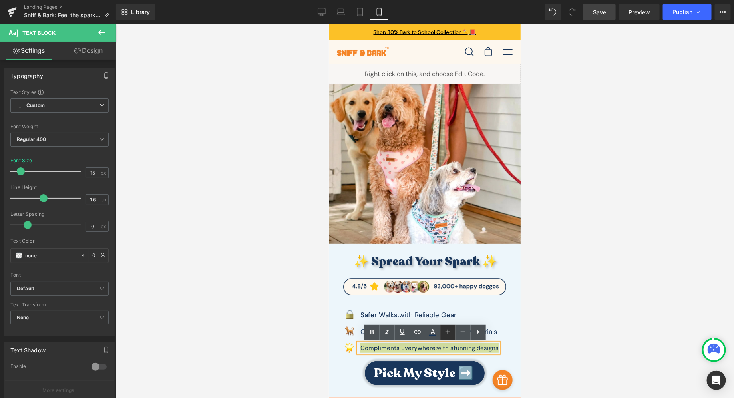
click at [447, 318] on icon at bounding box center [448, 332] width 10 height 10
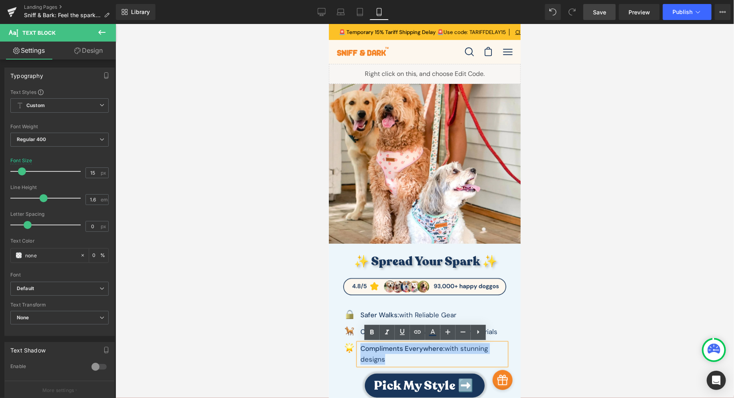
click at [494, 318] on p "Compliments Everywhere: with stunning designs" at bounding box center [433, 354] width 146 height 22
click at [565, 318] on div at bounding box center [424, 211] width 618 height 374
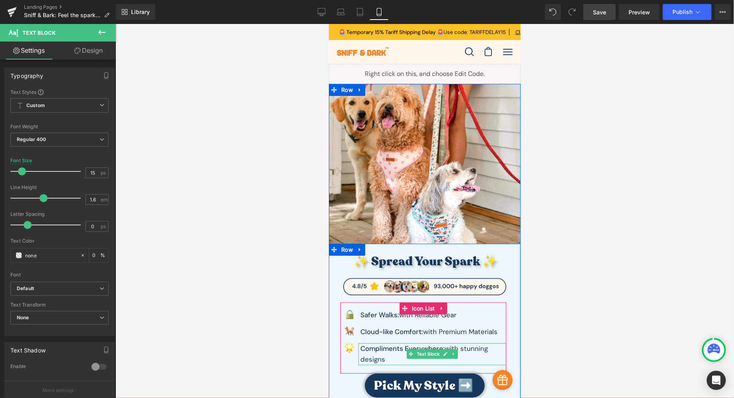
click at [379, 318] on p "Compliments Everywhere: with stunning designs" at bounding box center [433, 354] width 146 height 22
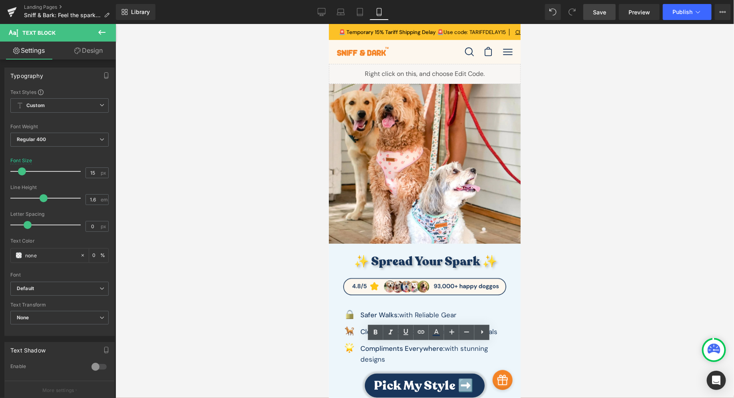
click at [554, 318] on div at bounding box center [424, 211] width 618 height 374
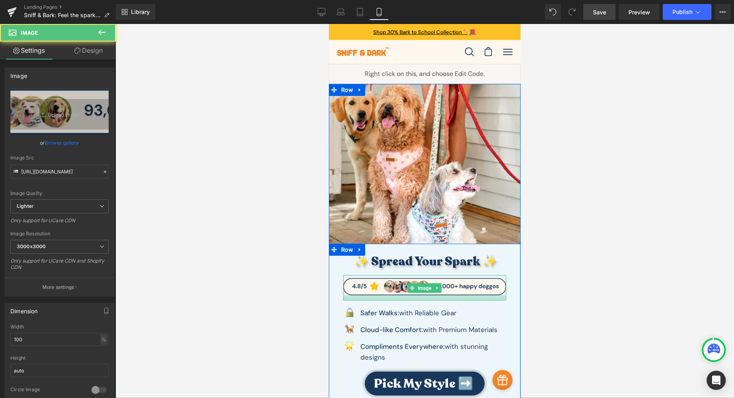
click at [440, 298] on div at bounding box center [424, 297] width 163 height 5
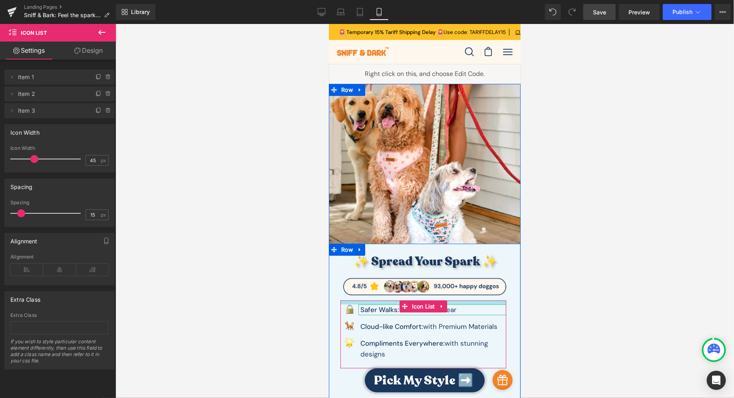
drag, startPoint x: 463, startPoint y: 303, endPoint x: 467, endPoint y: 300, distance: 4.5
click at [467, 300] on div at bounding box center [423, 302] width 166 height 4
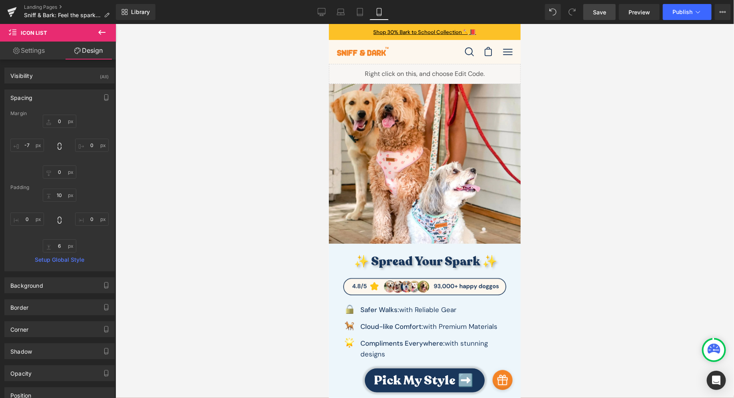
click at [587, 18] on link "Save" at bounding box center [599, 12] width 32 height 16
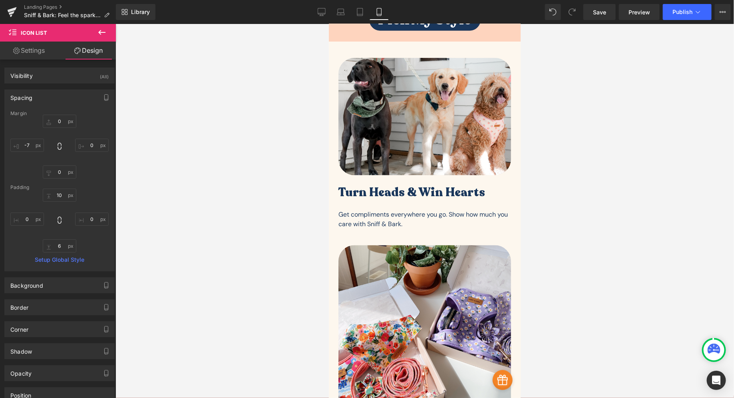
scroll to position [1967, 0]
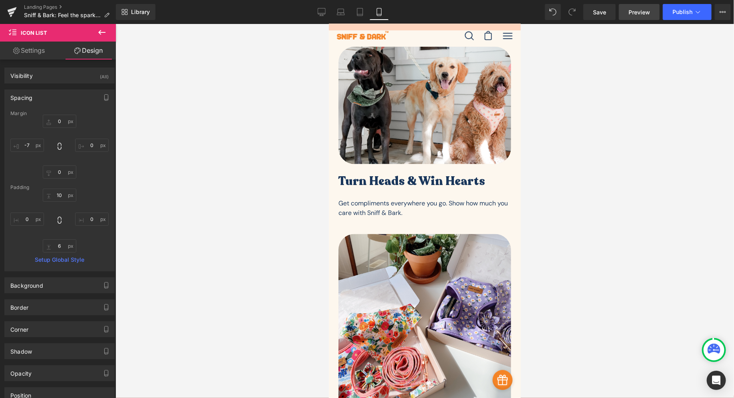
click at [587, 5] on link "Preview" at bounding box center [639, 12] width 41 height 16
